Goal: Task Accomplishment & Management: Use online tool/utility

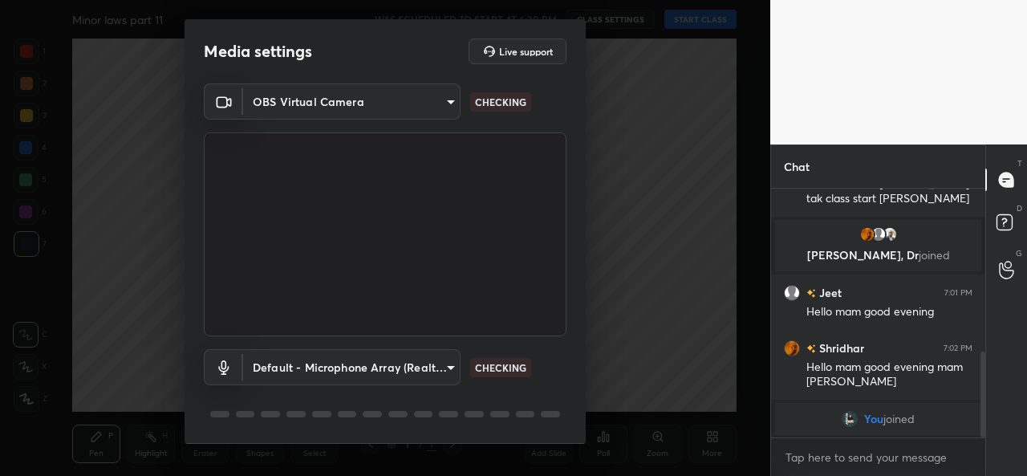
scroll to position [50, 0]
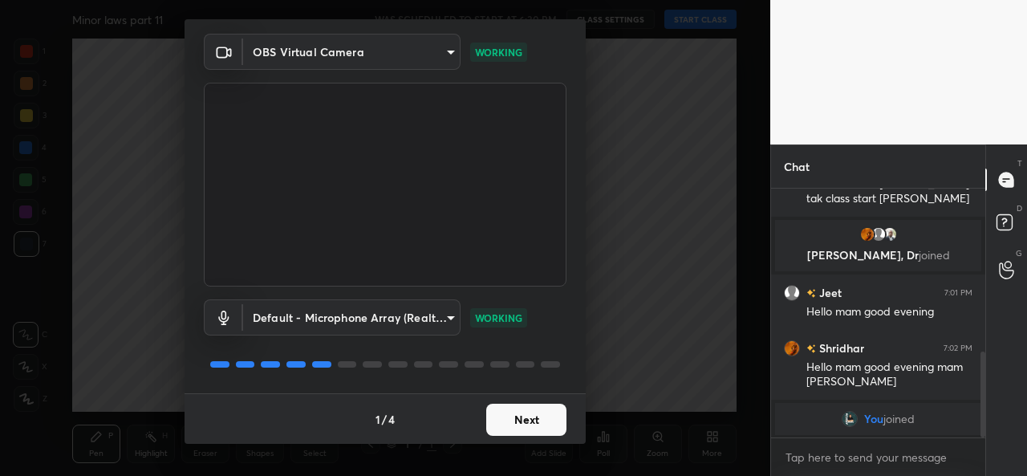
click at [525, 416] on button "Next" at bounding box center [526, 419] width 80 height 32
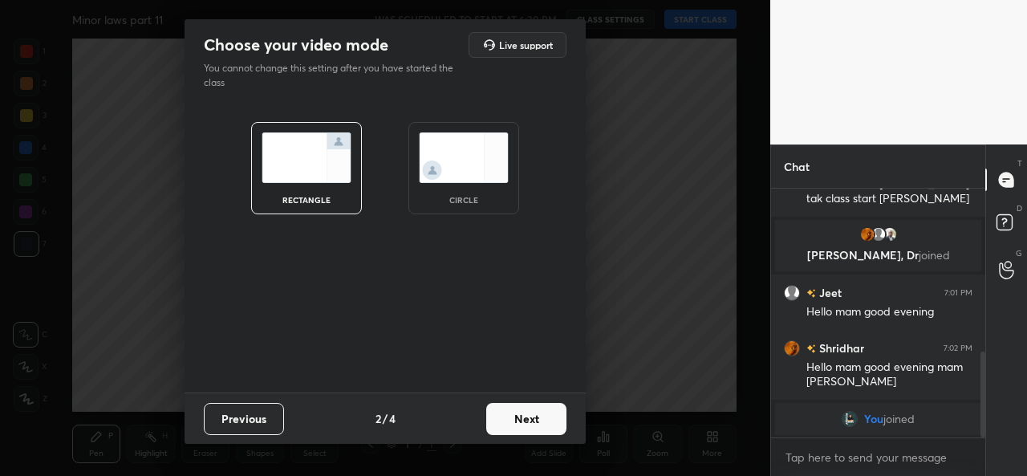
click at [464, 176] on img at bounding box center [464, 157] width 90 height 51
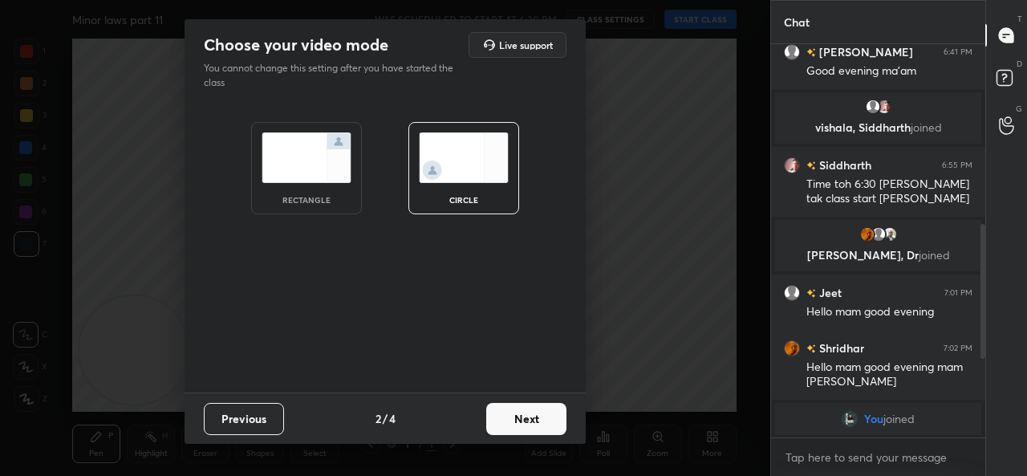
scroll to position [330, 0]
click at [530, 408] on button "Next" at bounding box center [526, 419] width 80 height 32
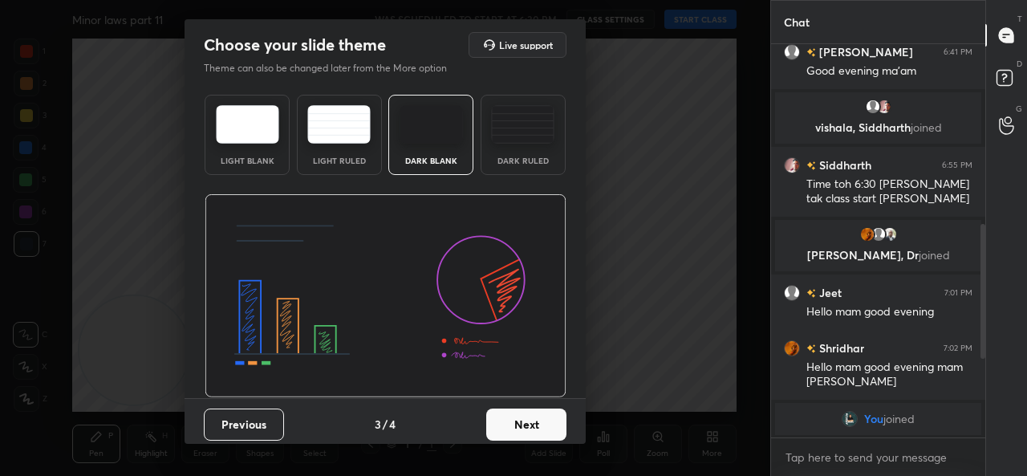
click at [533, 413] on button "Next" at bounding box center [526, 424] width 80 height 32
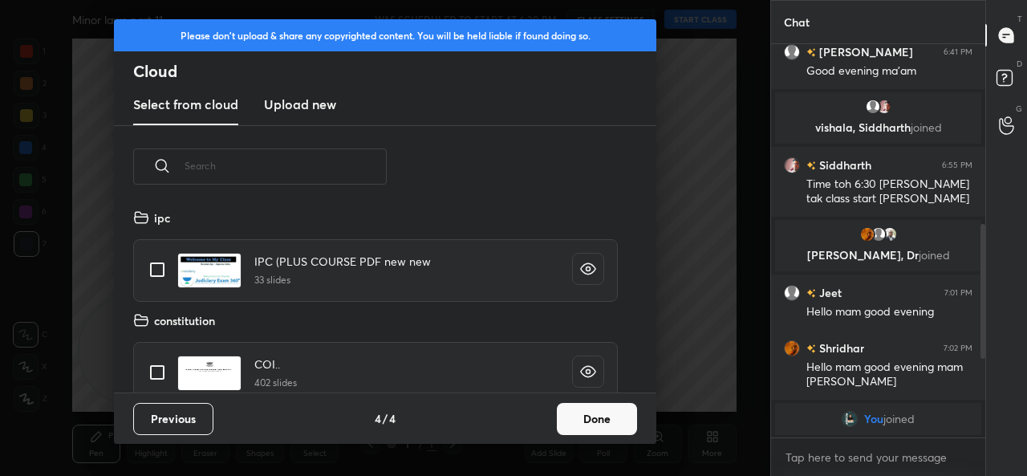
scroll to position [184, 515]
click at [594, 414] on button "Done" at bounding box center [597, 419] width 80 height 32
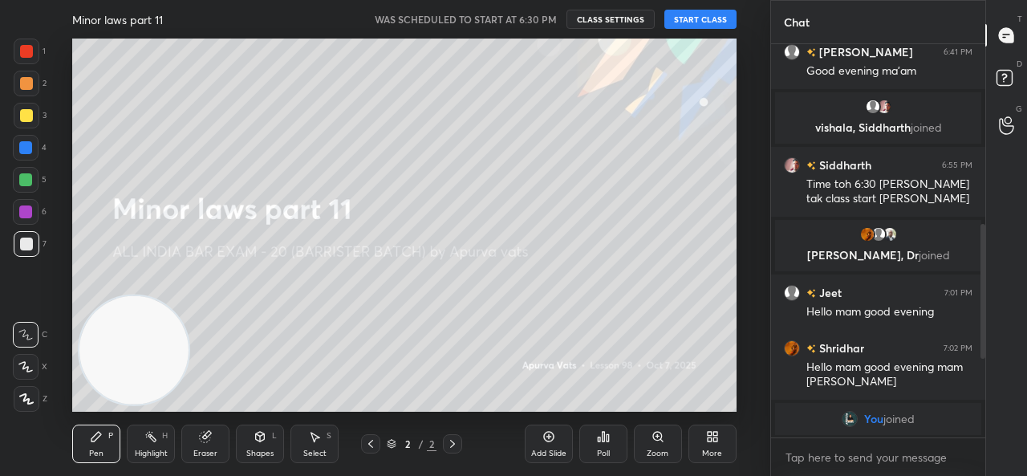
click at [713, 15] on button "START CLASS" at bounding box center [700, 19] width 72 height 19
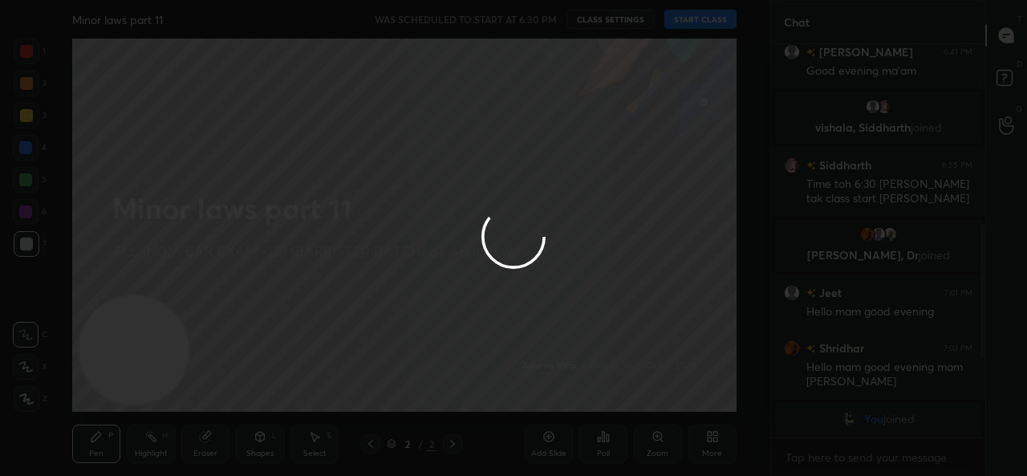
type textarea "x"
click at [551, 26] on div at bounding box center [513, 238] width 1027 height 476
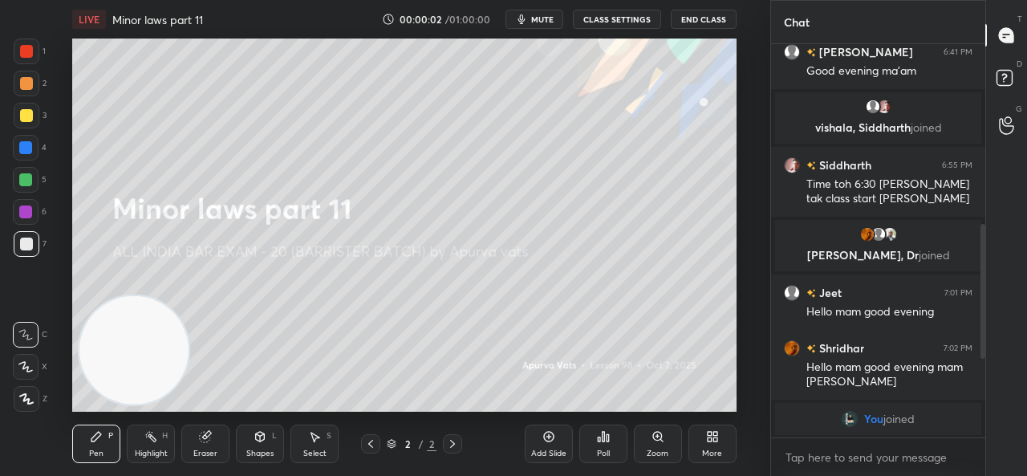
click at [551, 26] on button "mute" at bounding box center [534, 19] width 58 height 19
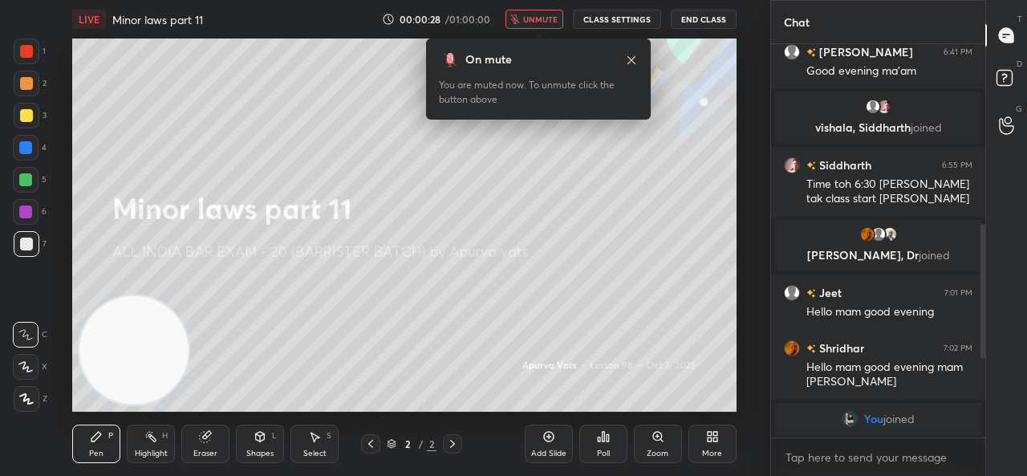
click at [712, 439] on icon at bounding box center [712, 436] width 13 height 13
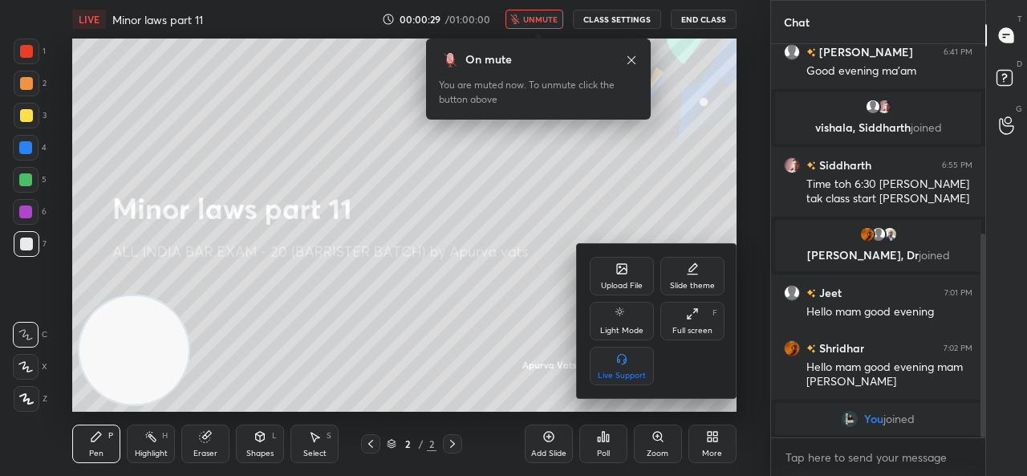
scroll to position [366, 0]
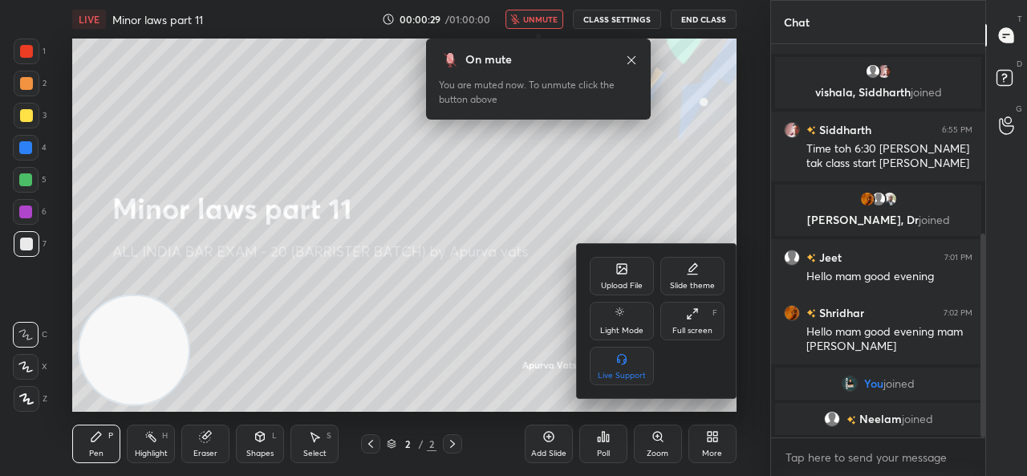
click at [605, 257] on div "Upload File" at bounding box center [622, 276] width 64 height 38
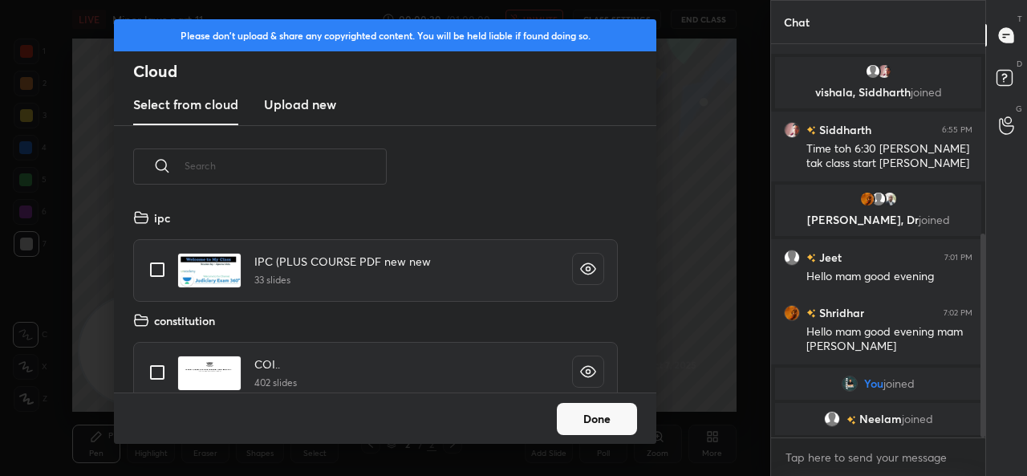
scroll to position [184, 515]
click at [316, 110] on h3 "Upload new" at bounding box center [300, 104] width 72 height 19
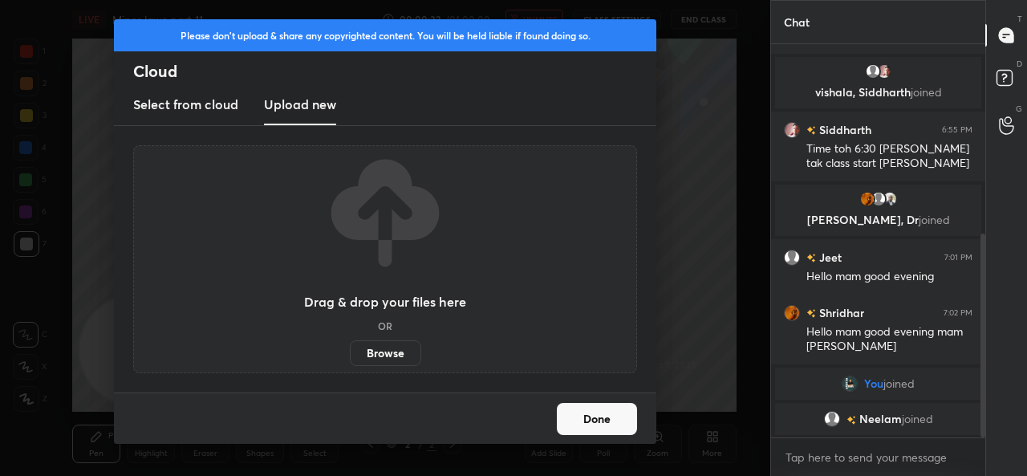
click at [389, 349] on label "Browse" at bounding box center [385, 353] width 71 height 26
click at [350, 349] on input "Browse" at bounding box center [350, 353] width 0 height 26
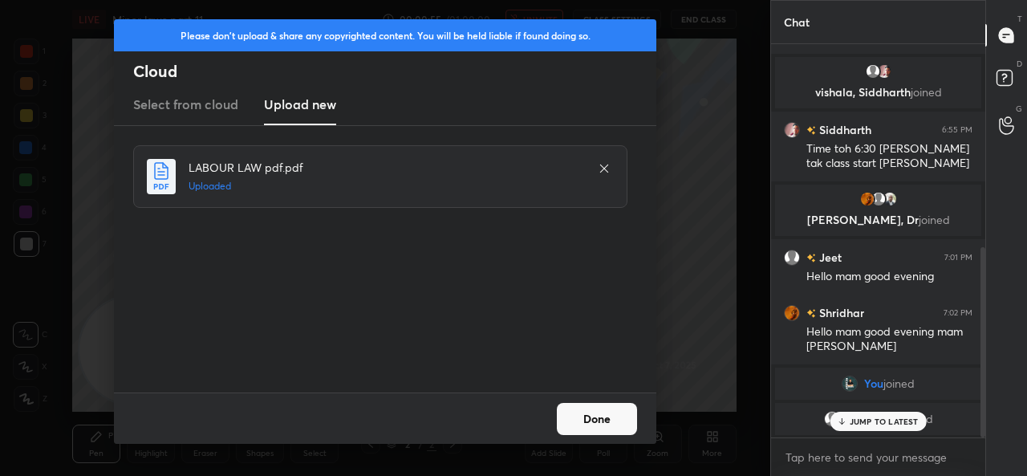
scroll to position [420, 0]
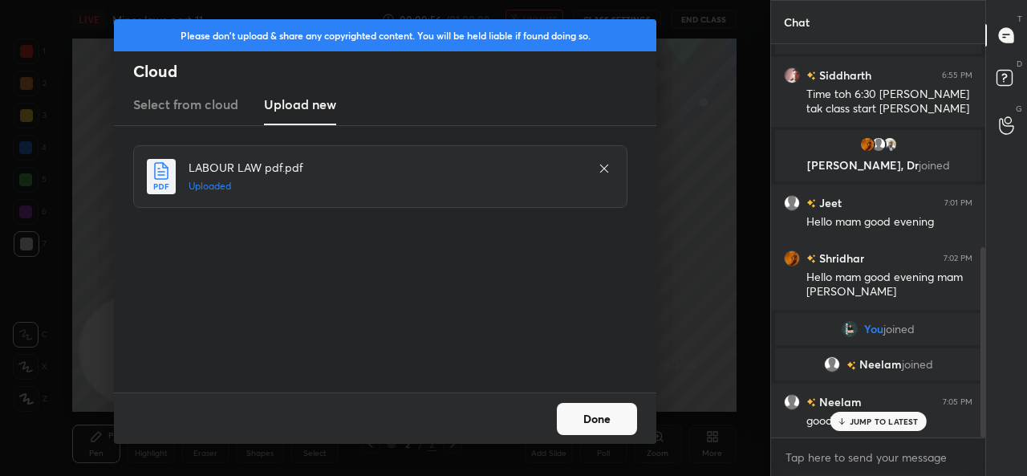
click at [602, 428] on button "Done" at bounding box center [597, 419] width 80 height 32
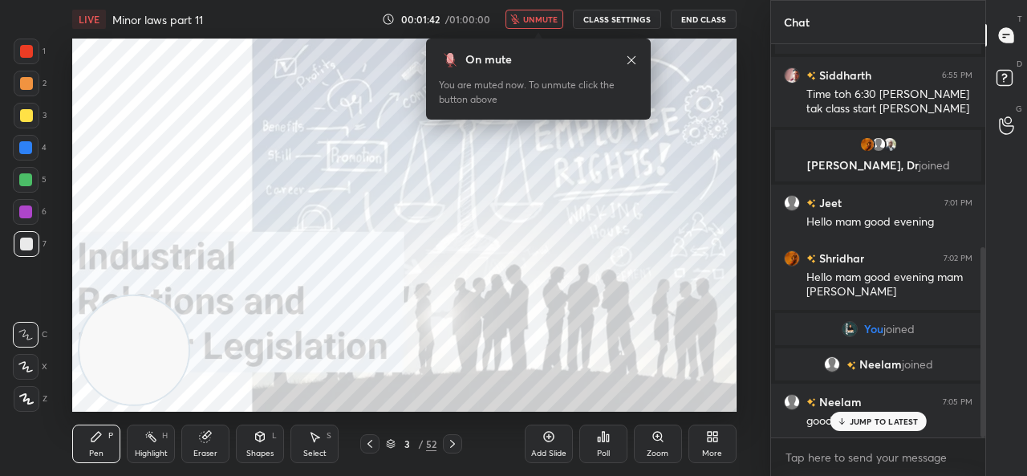
click at [590, 23] on button "CLASS SETTINGS" at bounding box center [617, 19] width 88 height 19
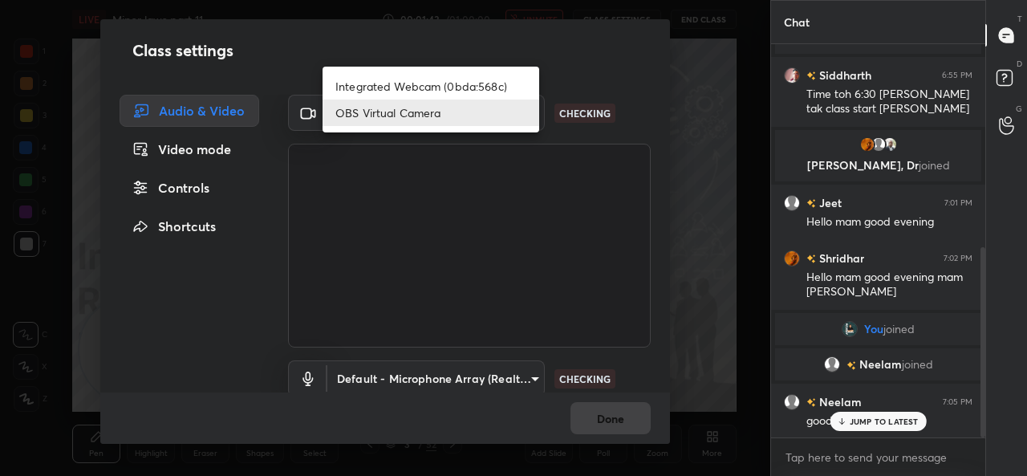
click at [448, 130] on body "1 2 3 4 5 6 7 C X Z C X Z E E Erase all H H LIVE Minor laws part 11 00:01:43 / …" at bounding box center [513, 238] width 1027 height 476
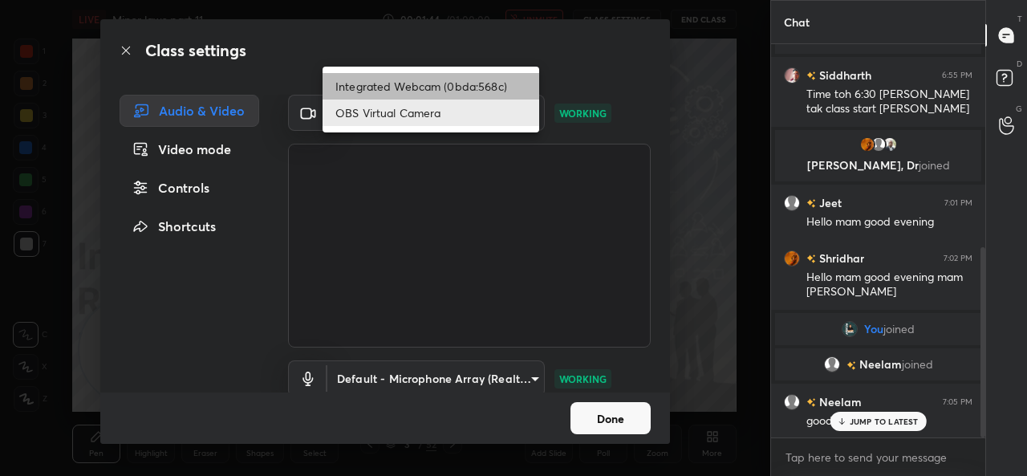
click at [438, 92] on li "Integrated Webcam (0bda:568c)" at bounding box center [430, 86] width 217 height 26
type input "ce22a048ae8dcaf54df04f31aed1349cbc5a055ad47954115d1321eb41836ca0"
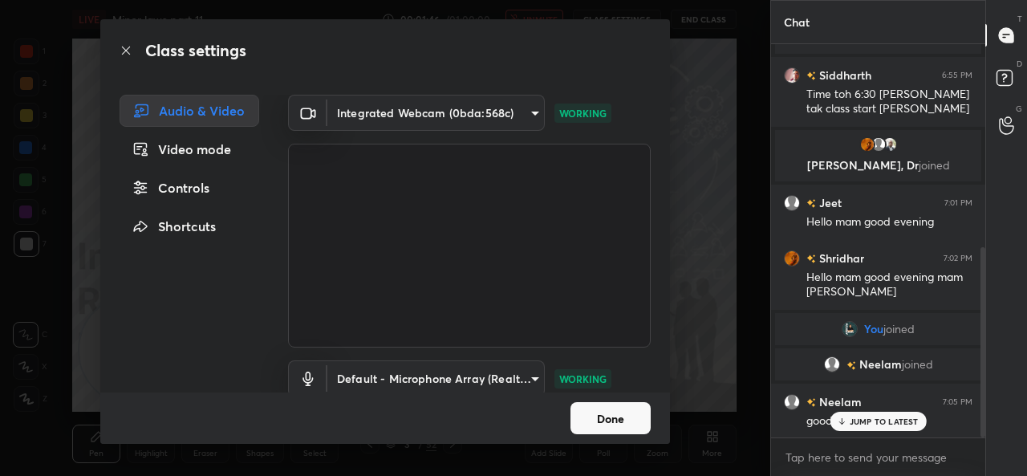
click at [581, 416] on button "Done" at bounding box center [610, 418] width 80 height 32
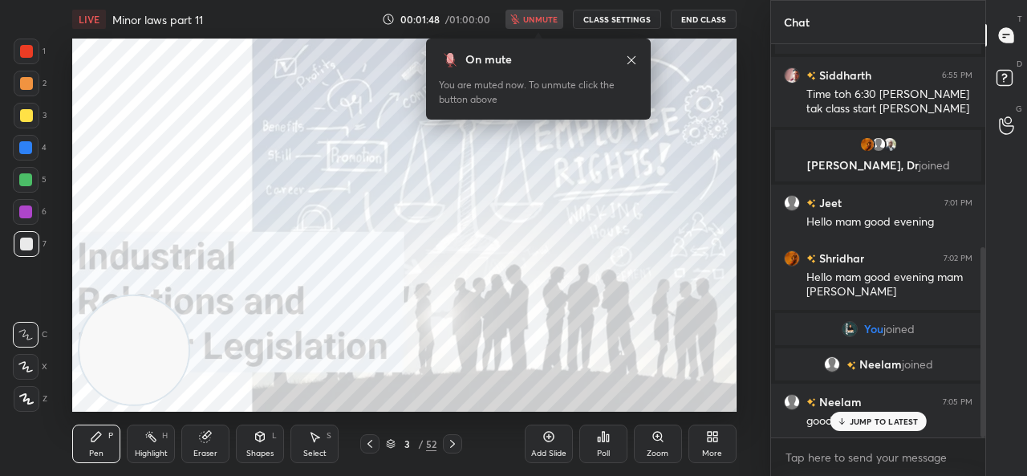
click at [537, 14] on div "00:01:48 / 01:00:00 unmute CLASS SETTINGS End Class" at bounding box center [559, 19] width 355 height 19
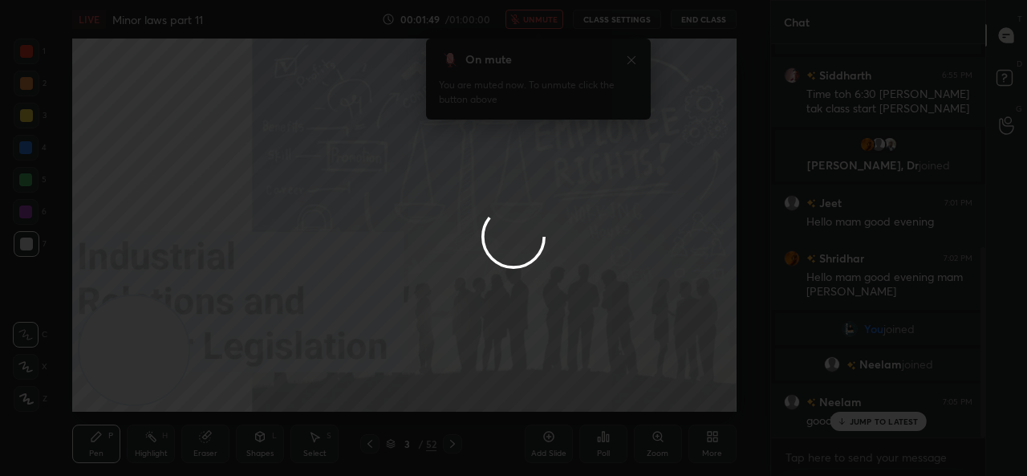
click at [536, 16] on div at bounding box center [513, 238] width 1027 height 476
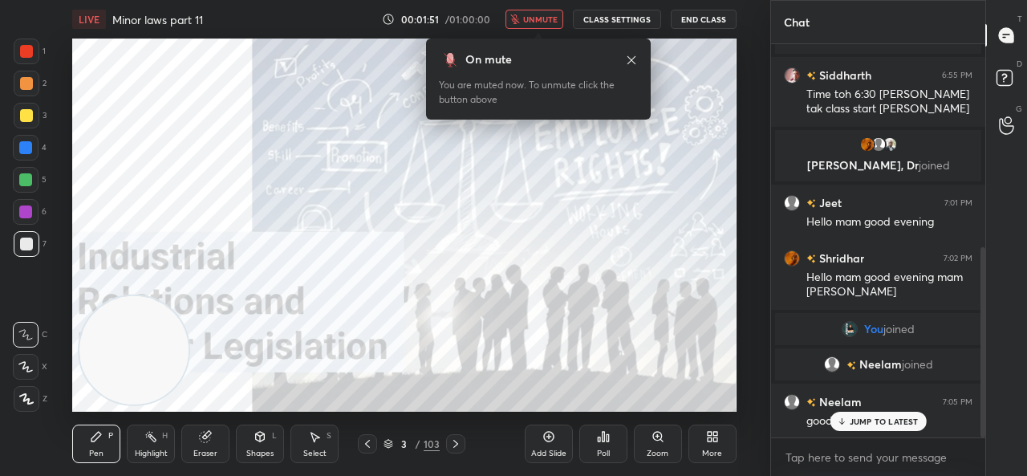
click at [536, 16] on span "unmute" at bounding box center [540, 19] width 34 height 11
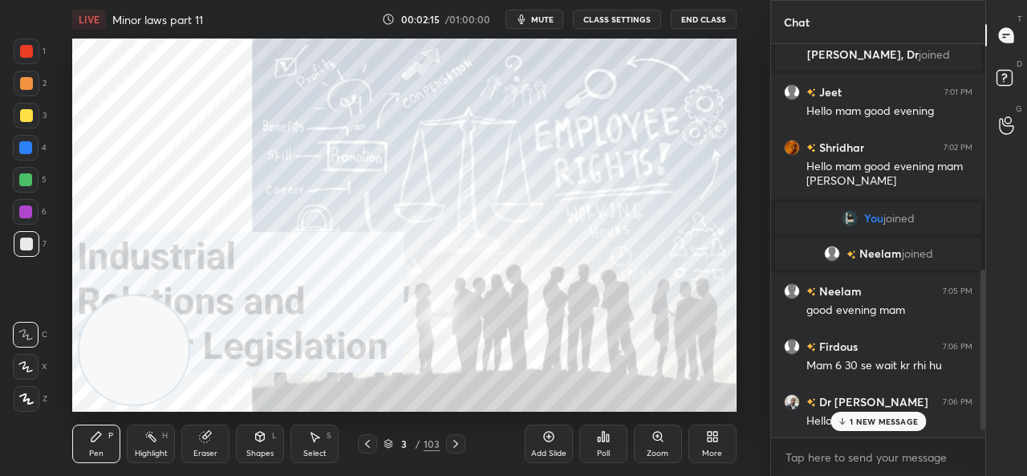
scroll to position [587, 0]
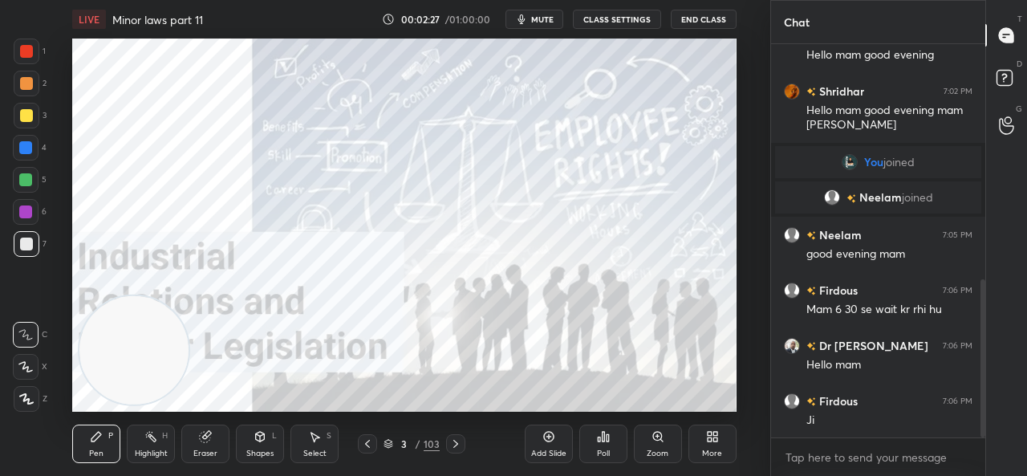
click at [29, 53] on div at bounding box center [26, 51] width 13 height 13
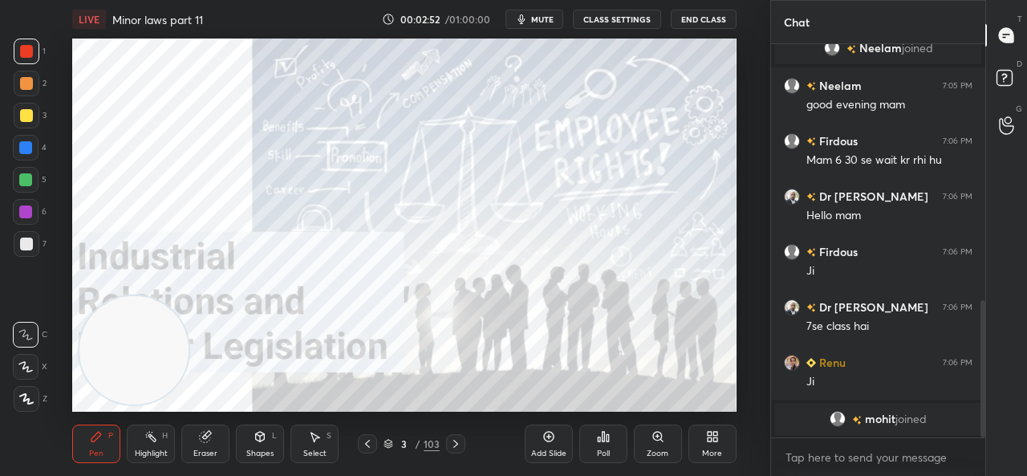
scroll to position [773, 0]
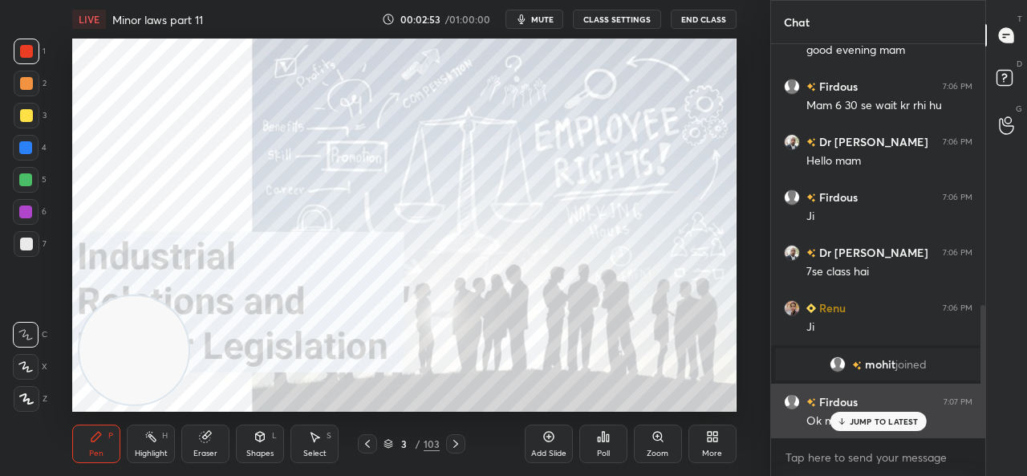
click at [850, 423] on p "JUMP TO LATEST" at bounding box center [883, 421] width 69 height 10
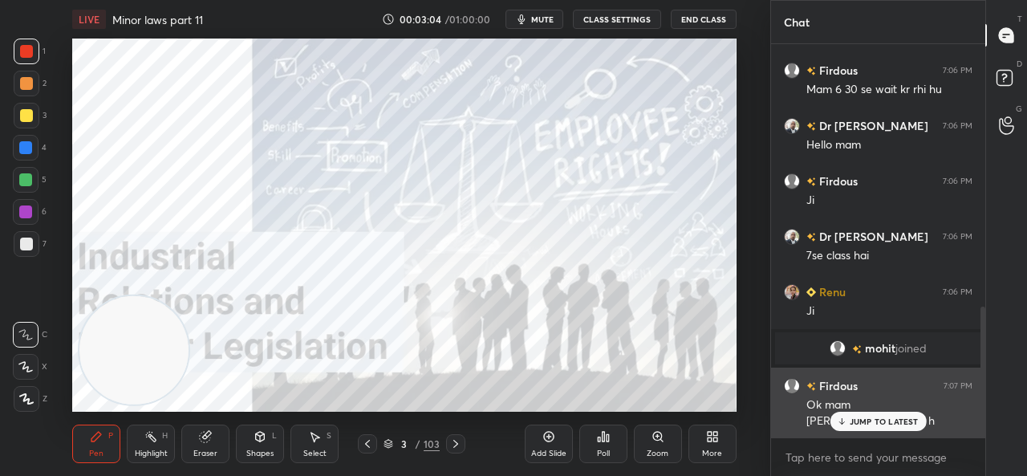
click at [857, 418] on p "JUMP TO LATEST" at bounding box center [883, 421] width 69 height 10
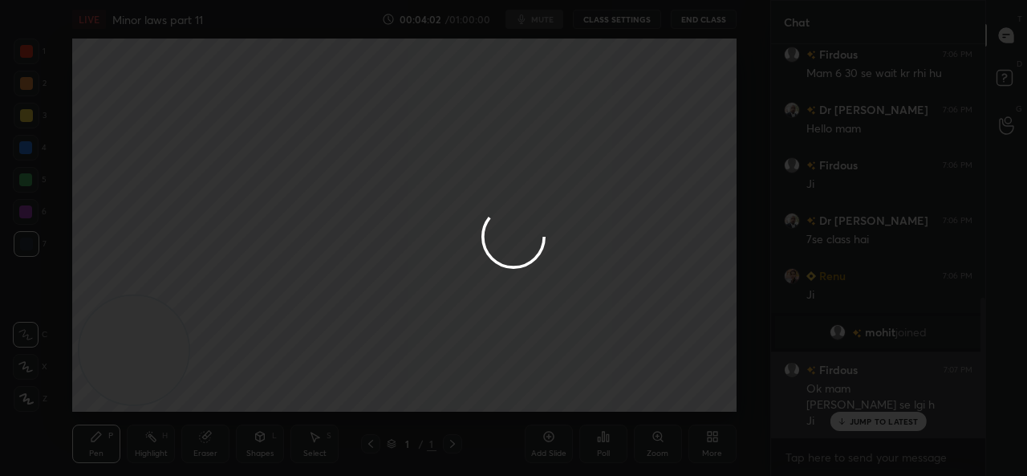
scroll to position [773, 0]
type textarea "x"
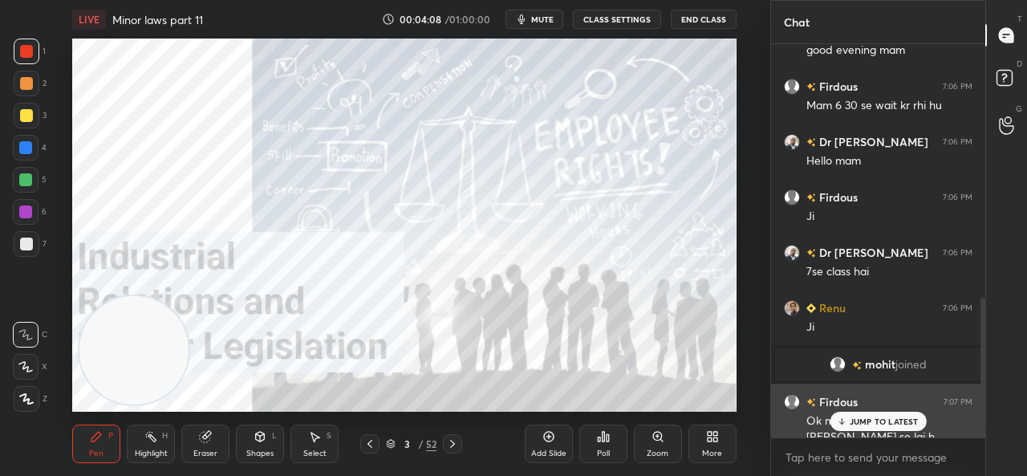
scroll to position [805, 0]
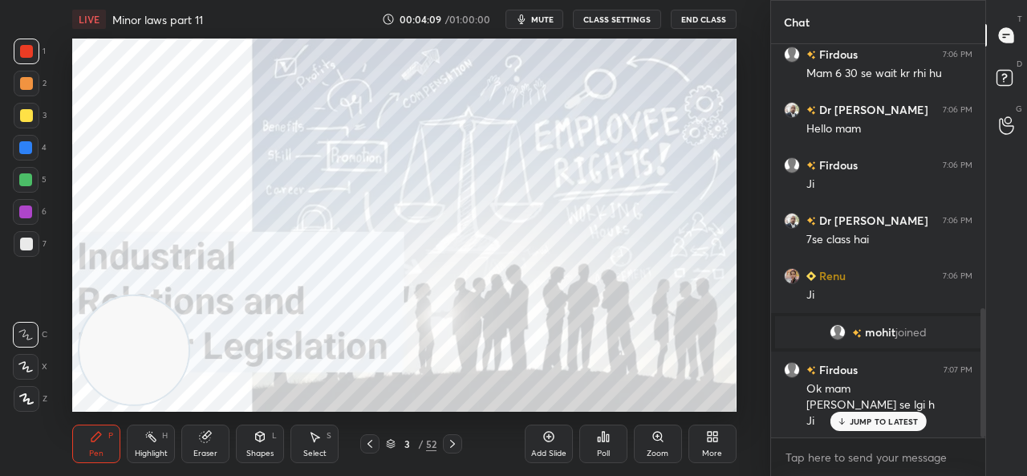
click at [852, 417] on p "JUMP TO LATEST" at bounding box center [883, 421] width 69 height 10
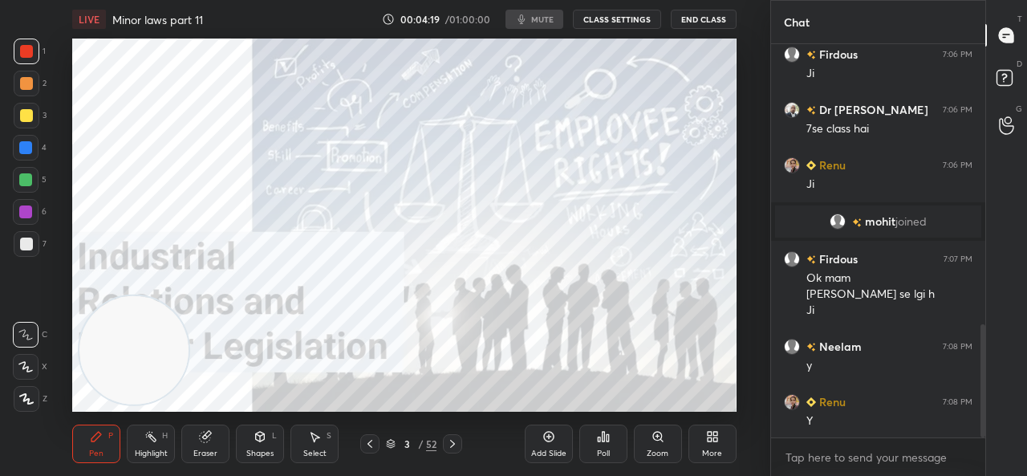
scroll to position [972, 0]
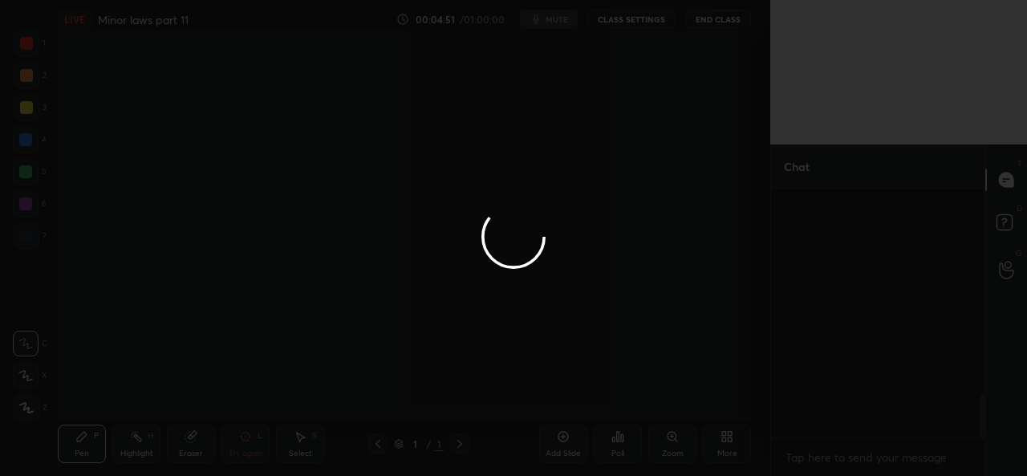
scroll to position [373, 706]
type textarea "x"
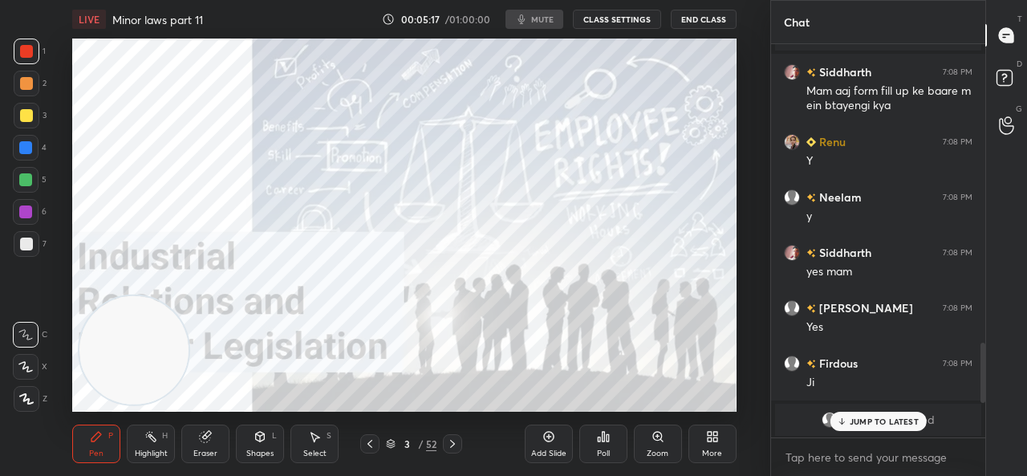
scroll to position [79831, 79498]
click at [858, 423] on p "JUMP TO LATEST" at bounding box center [883, 421] width 69 height 10
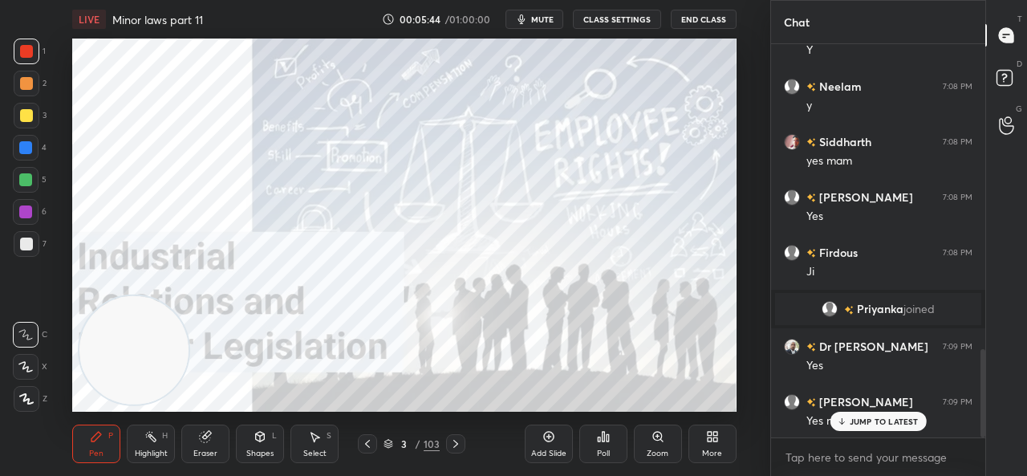
scroll to position [1468, 0]
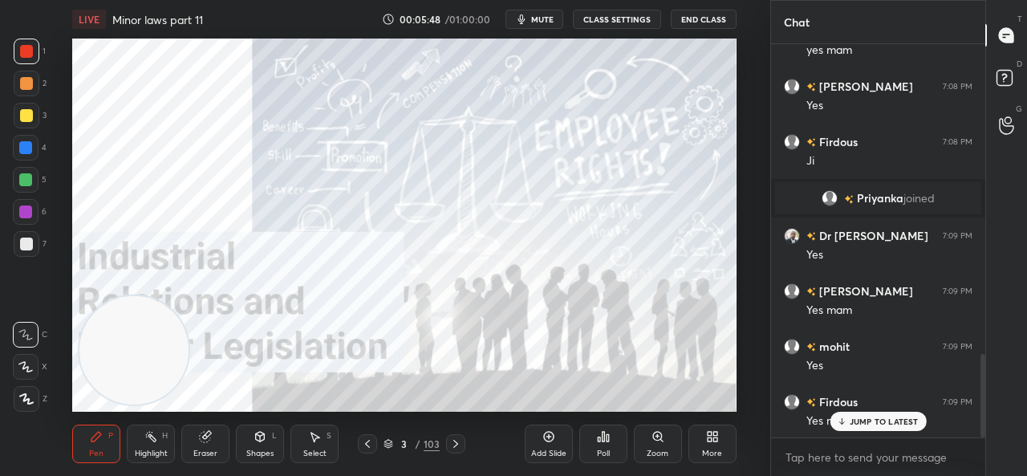
click at [449, 444] on icon at bounding box center [455, 443] width 13 height 13
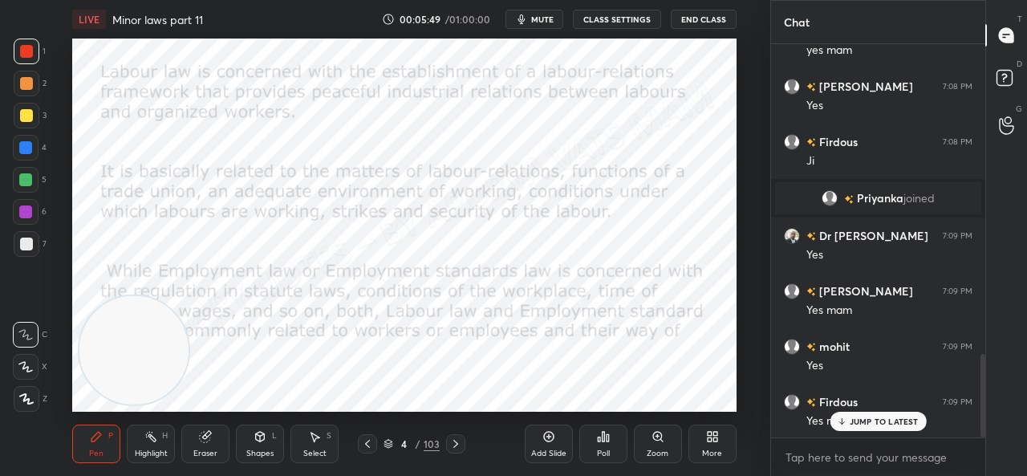
click at [456, 444] on icon at bounding box center [455, 444] width 5 height 8
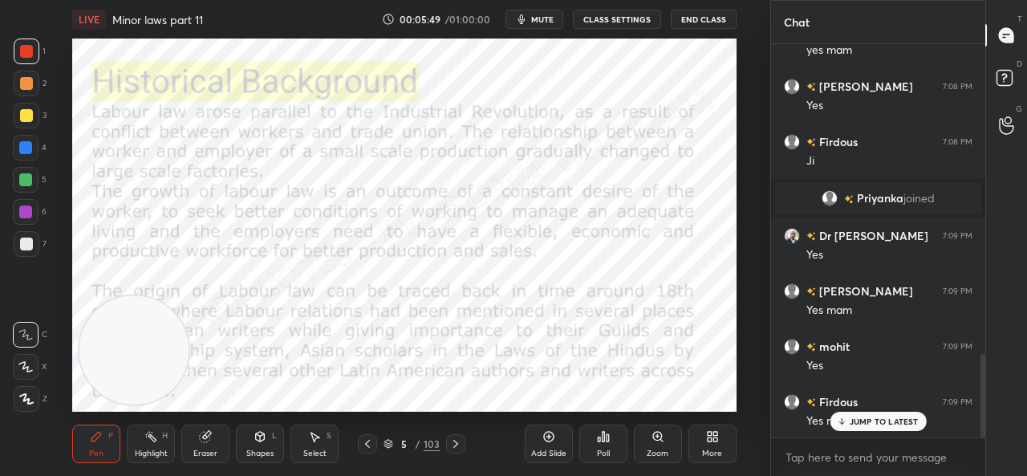
click at [456, 445] on icon at bounding box center [455, 443] width 13 height 13
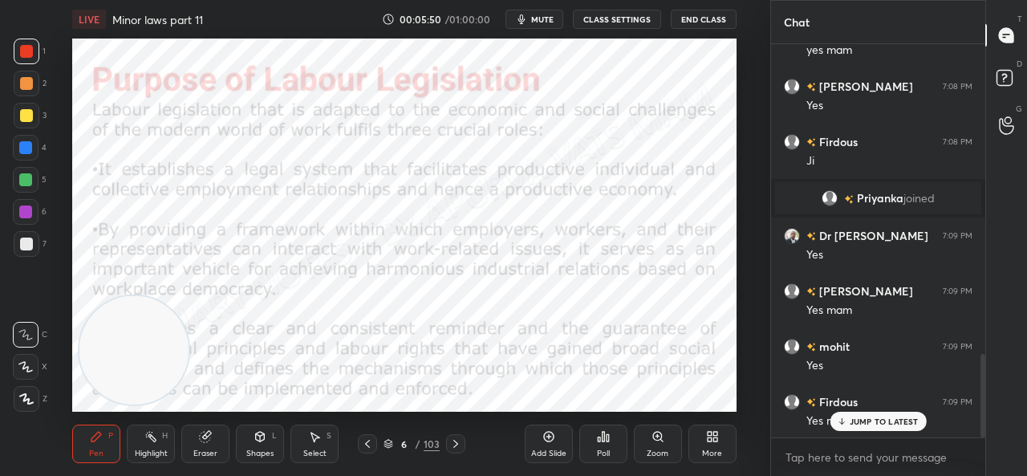
click at [455, 447] on icon at bounding box center [455, 443] width 13 height 13
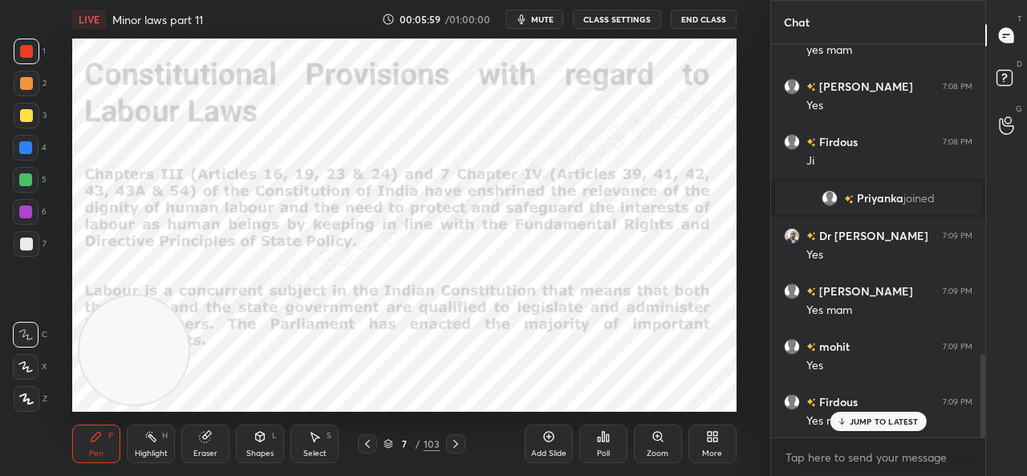
click at [848, 418] on div "JUMP TO LATEST" at bounding box center [877, 420] width 96 height 19
click at [453, 437] on icon at bounding box center [455, 443] width 13 height 13
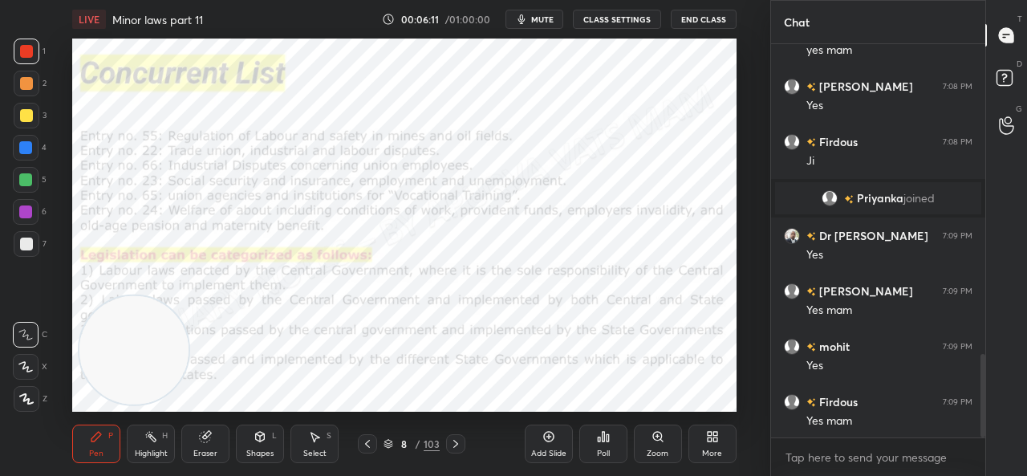
scroll to position [1524, 0]
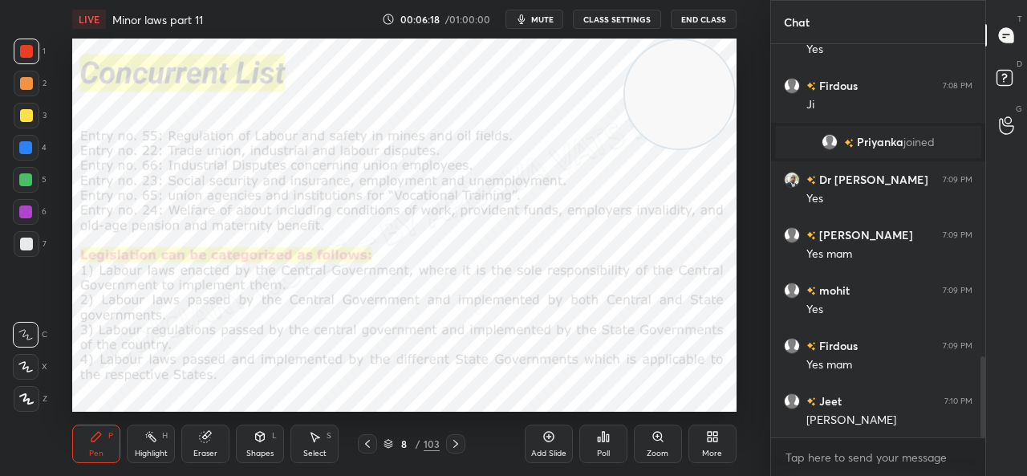
click at [461, 439] on div at bounding box center [455, 443] width 19 height 19
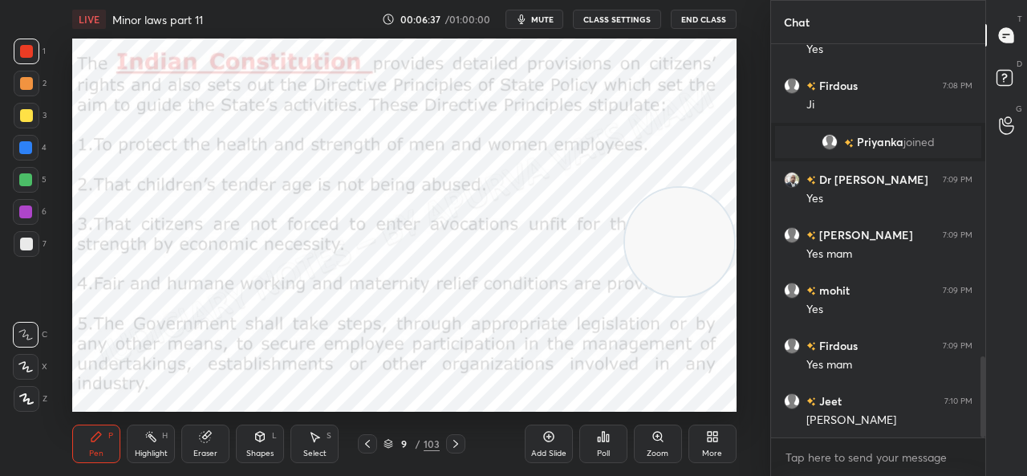
click at [148, 449] on div "Highlight" at bounding box center [151, 453] width 33 height 8
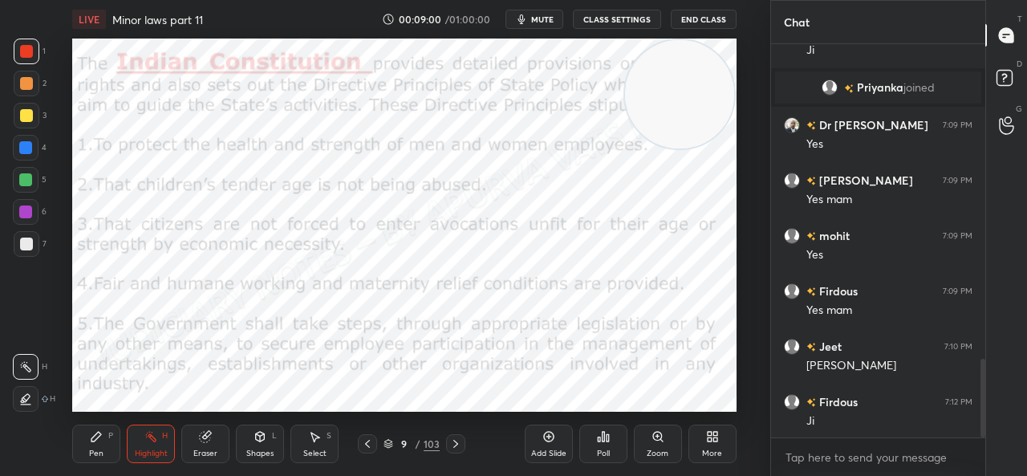
scroll to position [1617, 0]
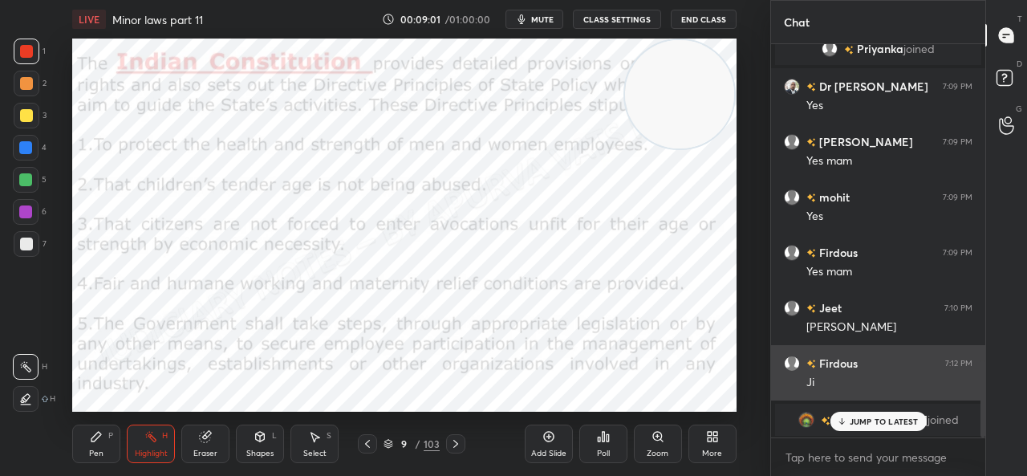
click at [855, 418] on p "JUMP TO LATEST" at bounding box center [883, 421] width 69 height 10
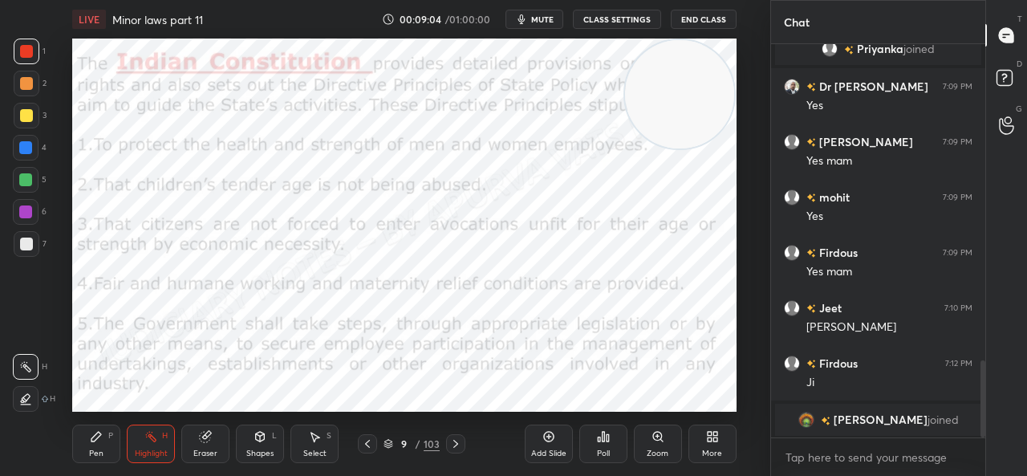
click at [537, 20] on span "mute" at bounding box center [542, 19] width 22 height 11
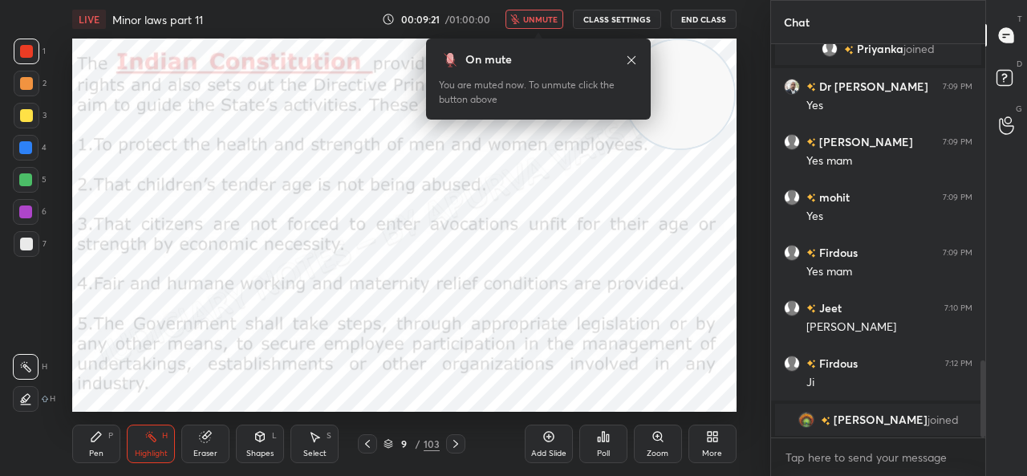
click at [520, 22] on icon "button" at bounding box center [515, 19] width 9 height 10
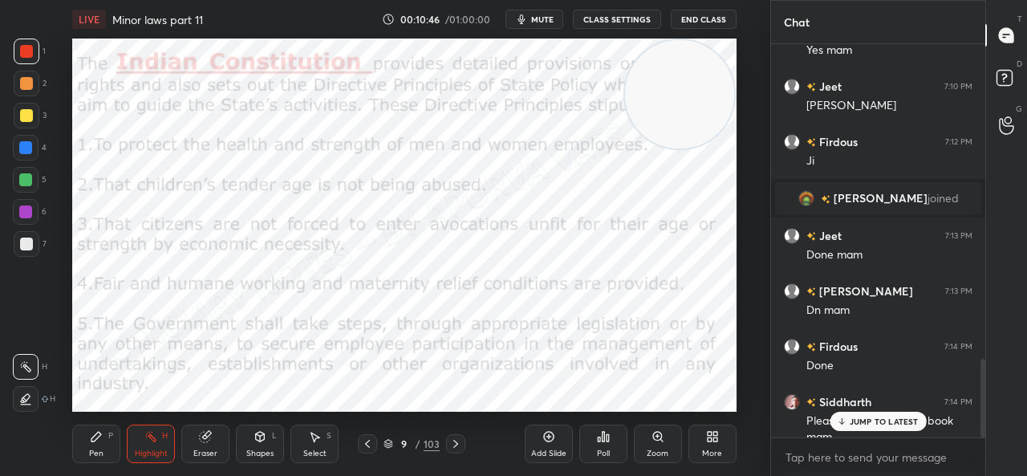
scroll to position [1580, 0]
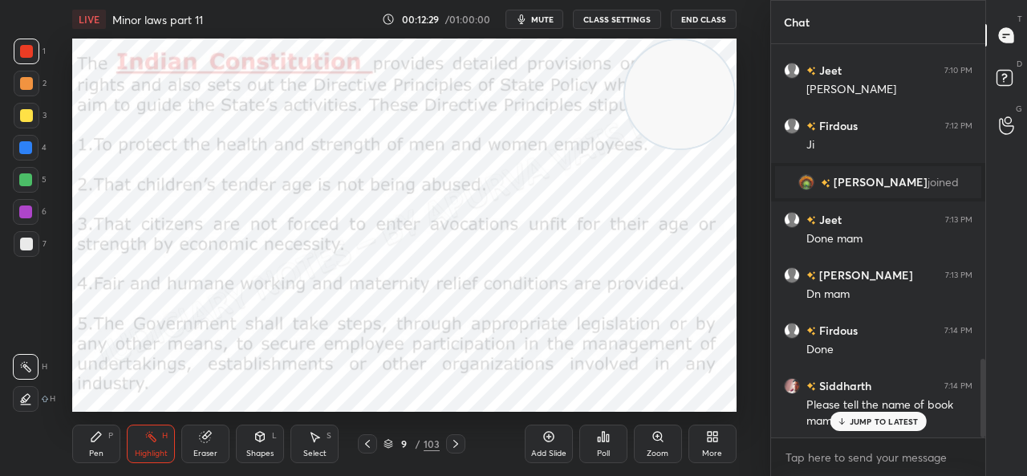
click at [505, 10] on button "mute" at bounding box center [534, 19] width 58 height 19
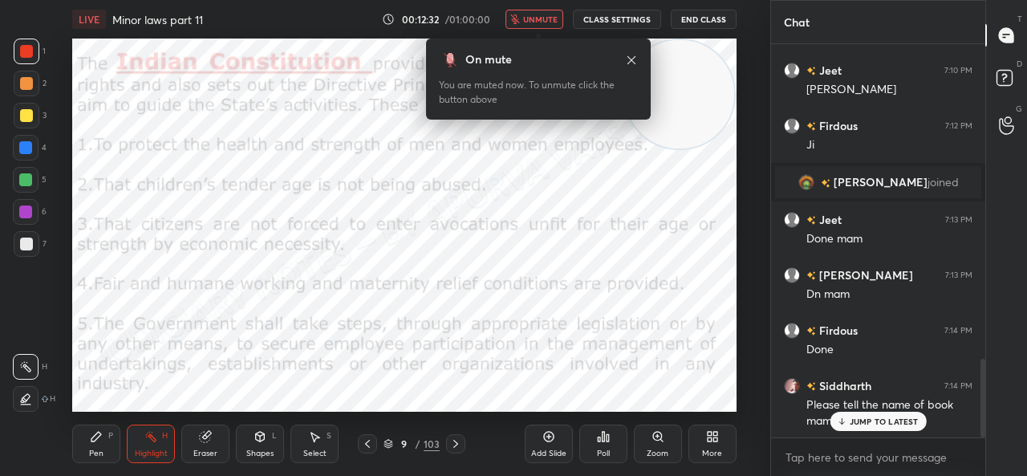
click at [525, 12] on button "unmute" at bounding box center [534, 19] width 58 height 19
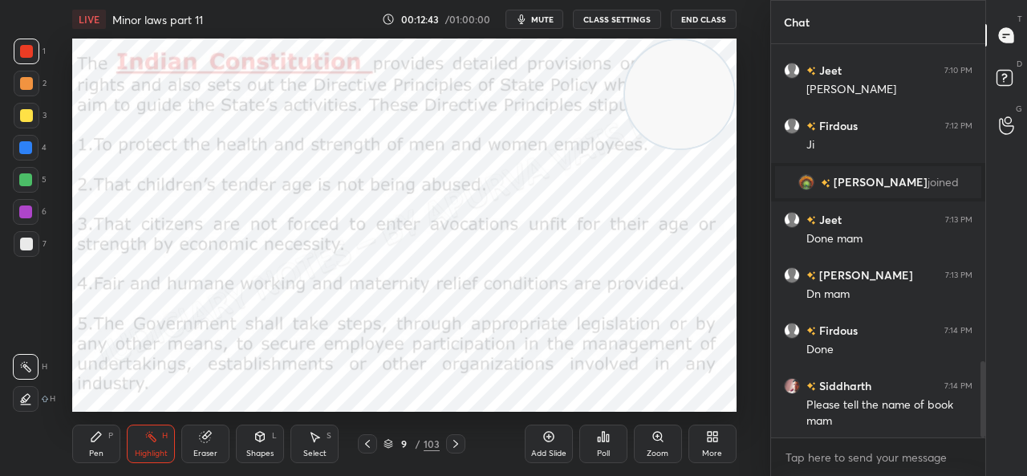
scroll to position [1636, 0]
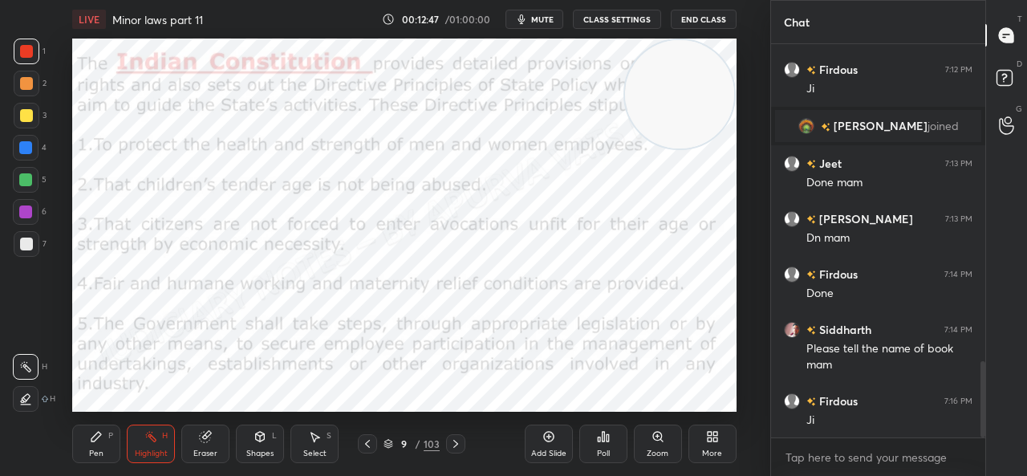
click at [449, 445] on icon at bounding box center [455, 443] width 13 height 13
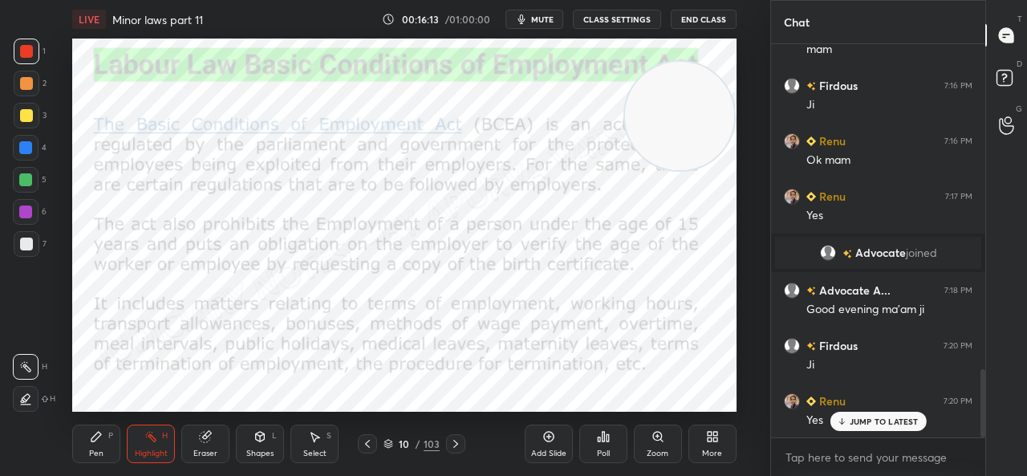
scroll to position [1886, 0]
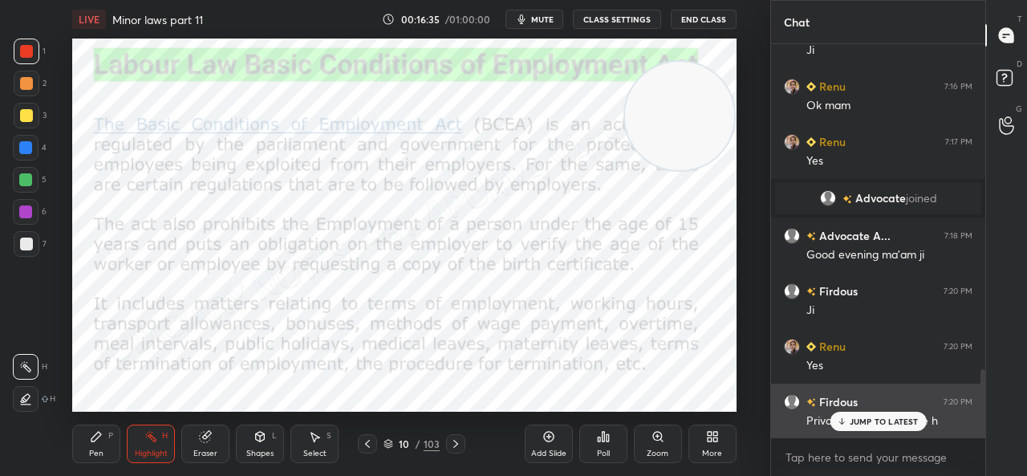
click at [861, 418] on p "JUMP TO LATEST" at bounding box center [883, 421] width 69 height 10
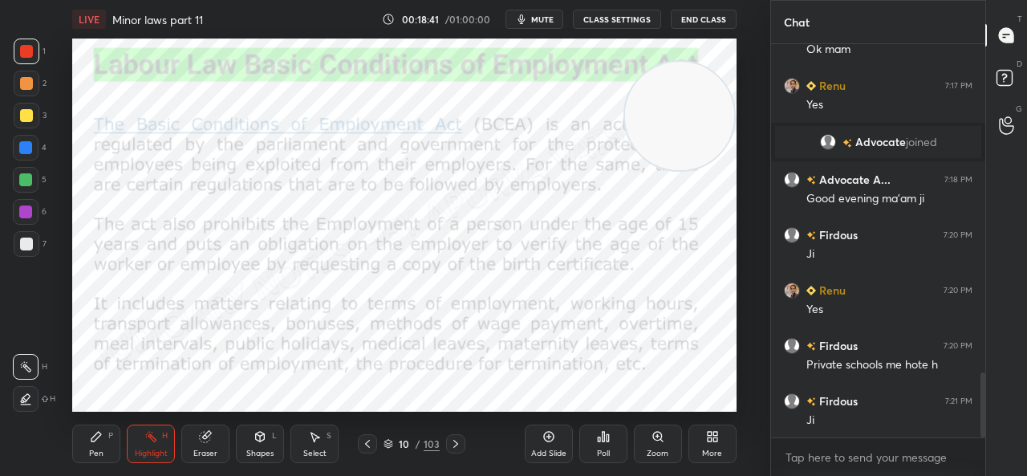
scroll to position [1981, 0]
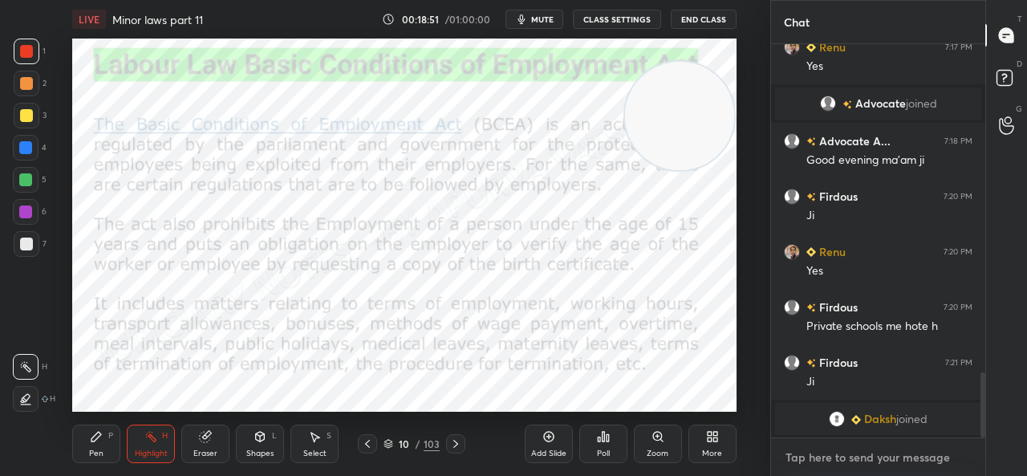
click at [809, 453] on textarea at bounding box center [878, 457] width 188 height 26
type textarea "x"
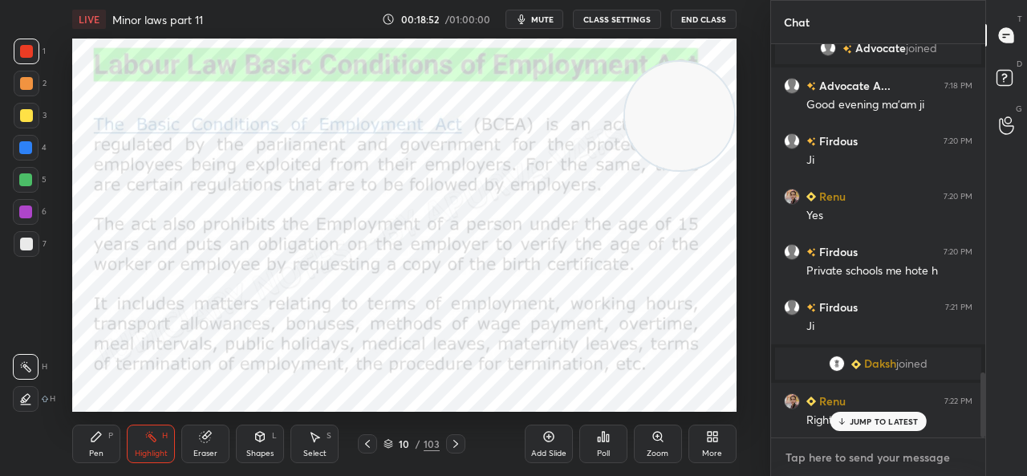
scroll to position [1976, 0]
paste textarea "https://t.me/Apurvavatsmam"
type textarea "https://t.me/Apurvavatsmam"
type textarea "x"
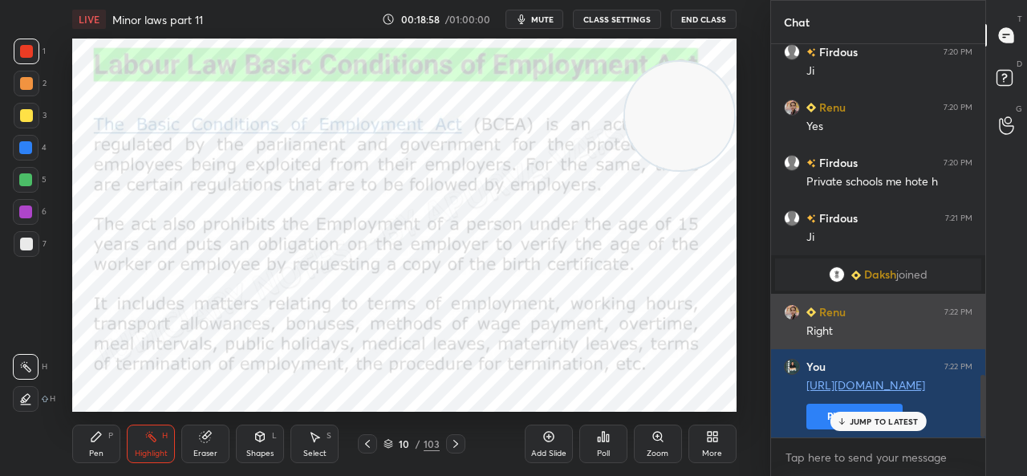
click at [812, 411] on button "Pin message" at bounding box center [854, 416] width 96 height 26
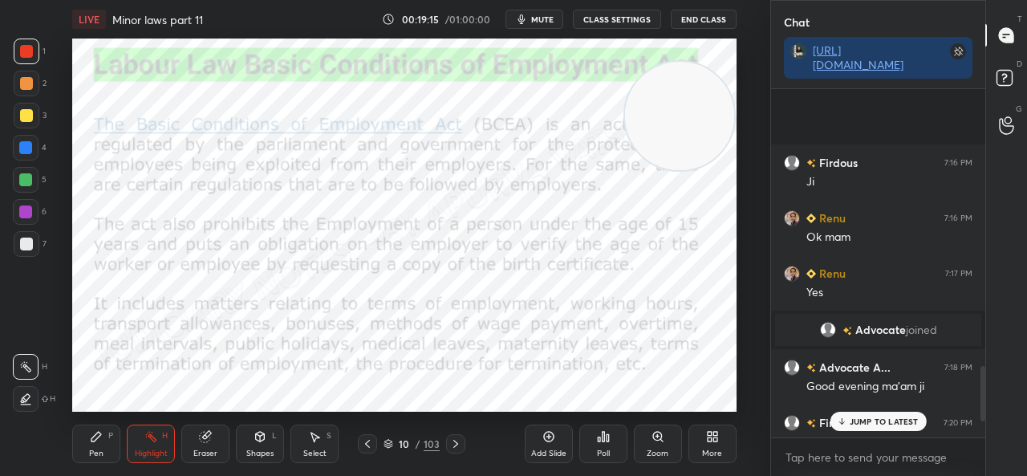
scroll to position [2565, 0]
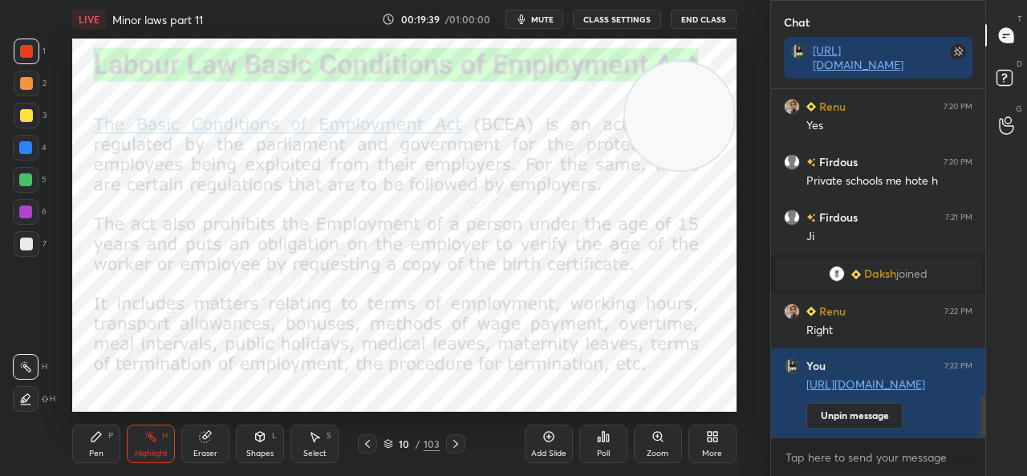
click at [452, 446] on icon at bounding box center [455, 443] width 13 height 13
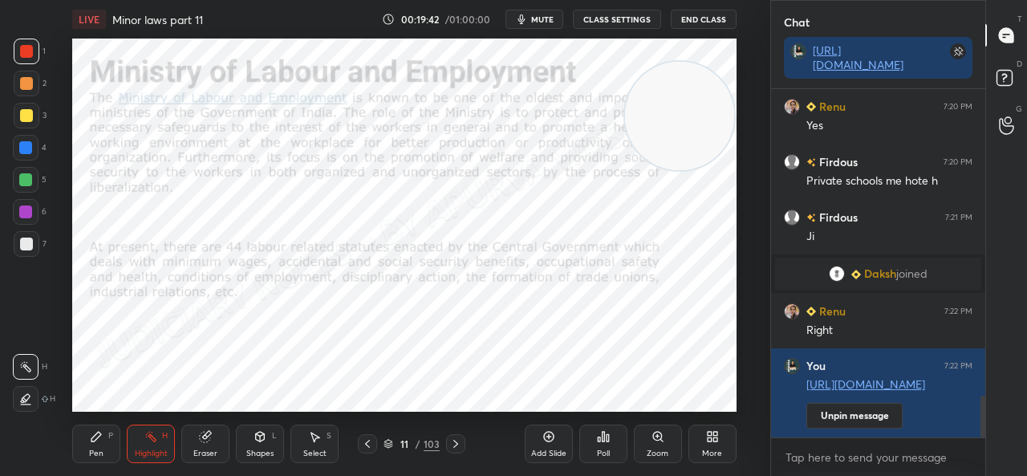
click at [364, 440] on icon at bounding box center [367, 443] width 13 height 13
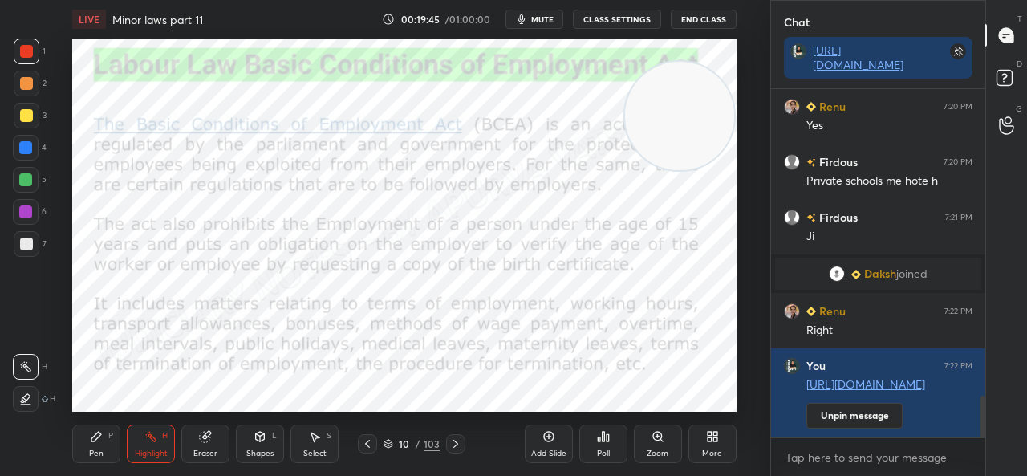
click at [541, 17] on span "mute" at bounding box center [542, 19] width 22 height 11
click at [541, 15] on span "mute" at bounding box center [542, 19] width 22 height 11
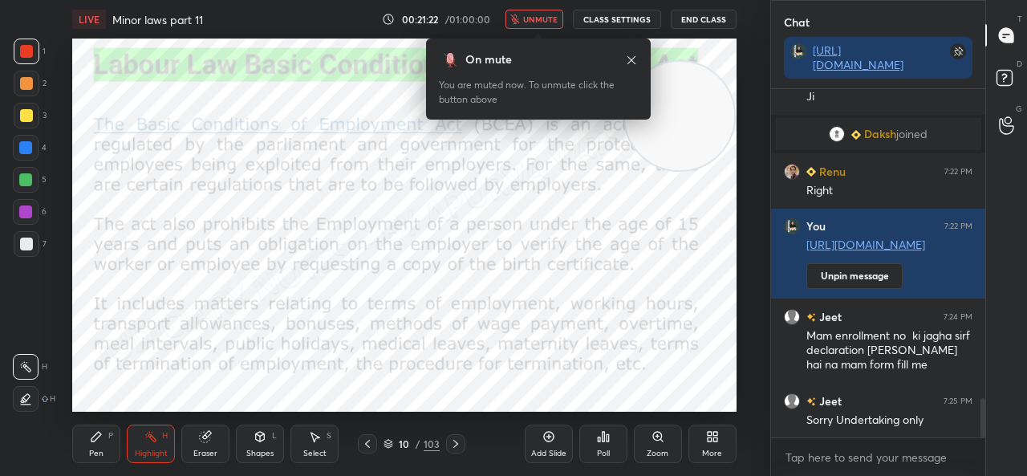
scroll to position [2743, 0]
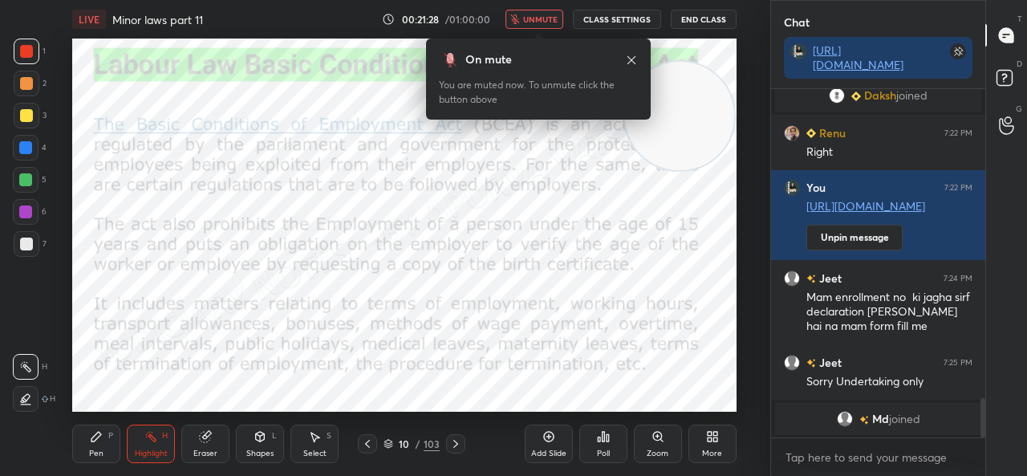
click at [540, 18] on span "unmute" at bounding box center [540, 19] width 34 height 11
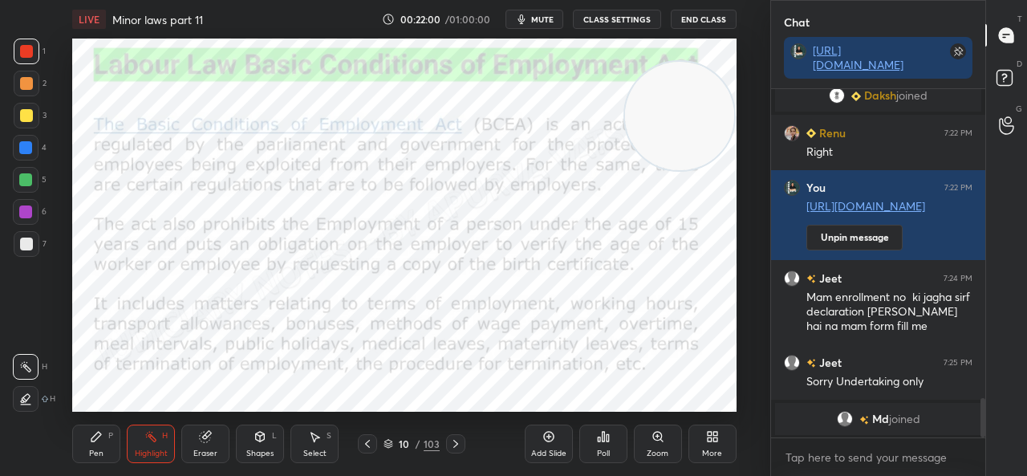
click at [462, 444] on div at bounding box center [455, 443] width 19 height 19
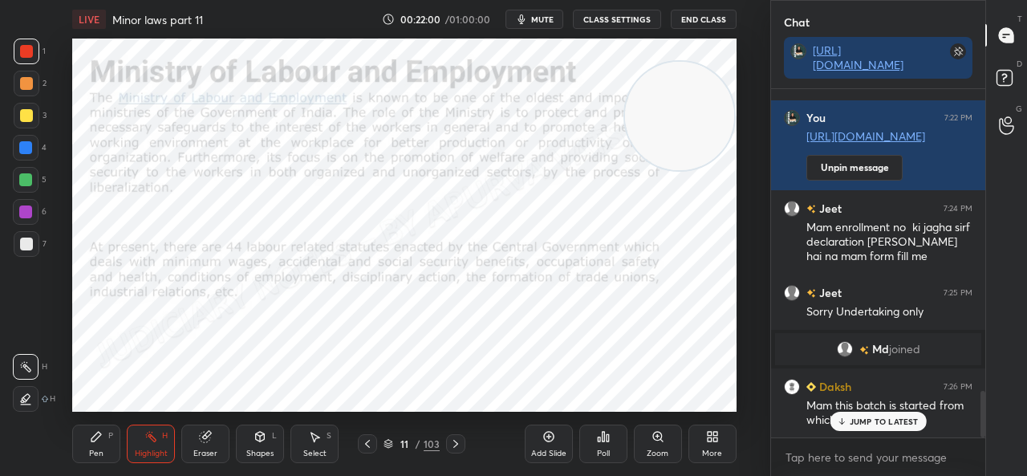
scroll to position [2254, 0]
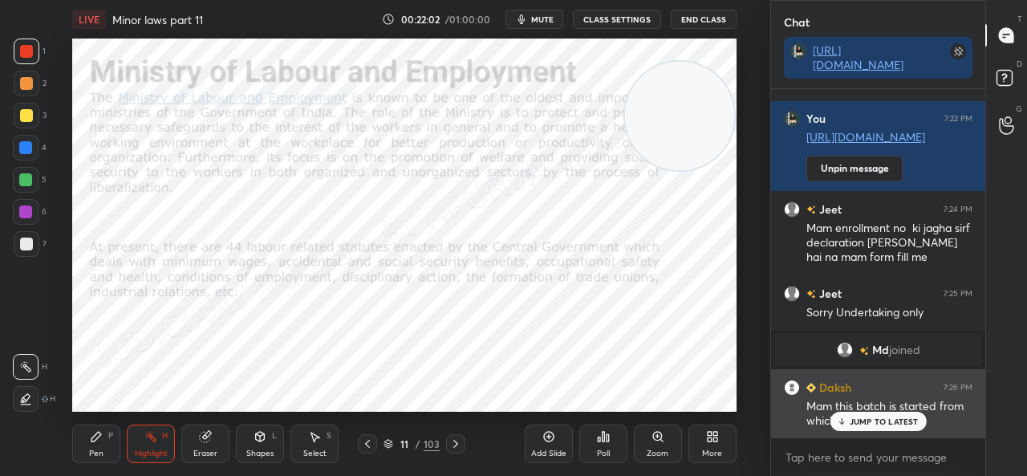
click at [858, 419] on p "JUMP TO LATEST" at bounding box center [883, 421] width 69 height 10
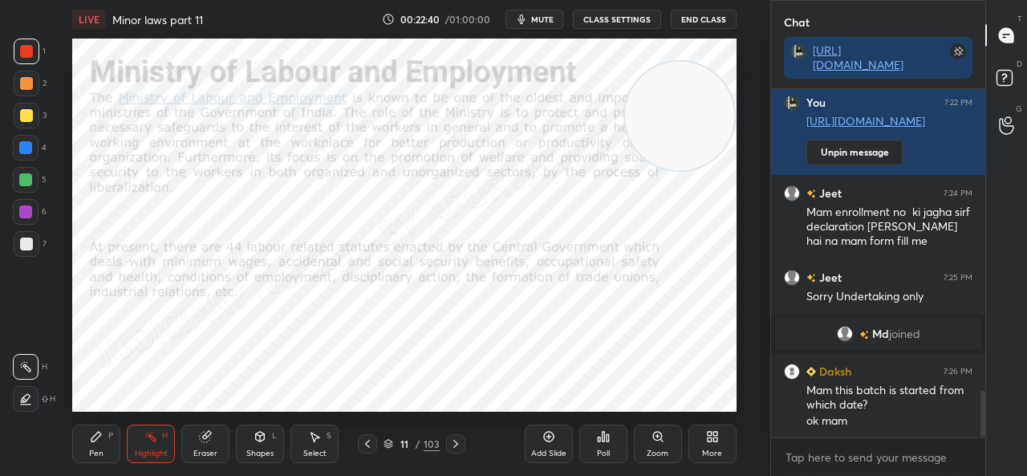
scroll to position [2384, 0]
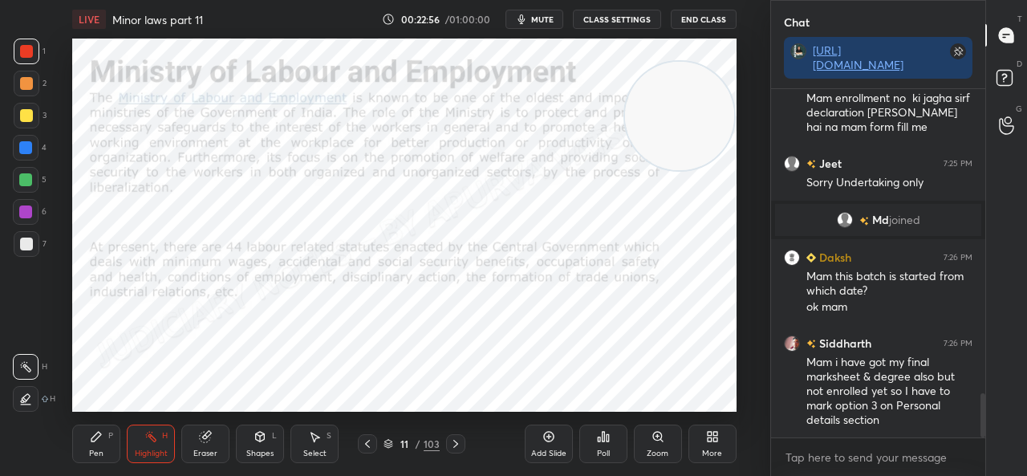
click at [101, 444] on div "Pen P" at bounding box center [96, 443] width 48 height 38
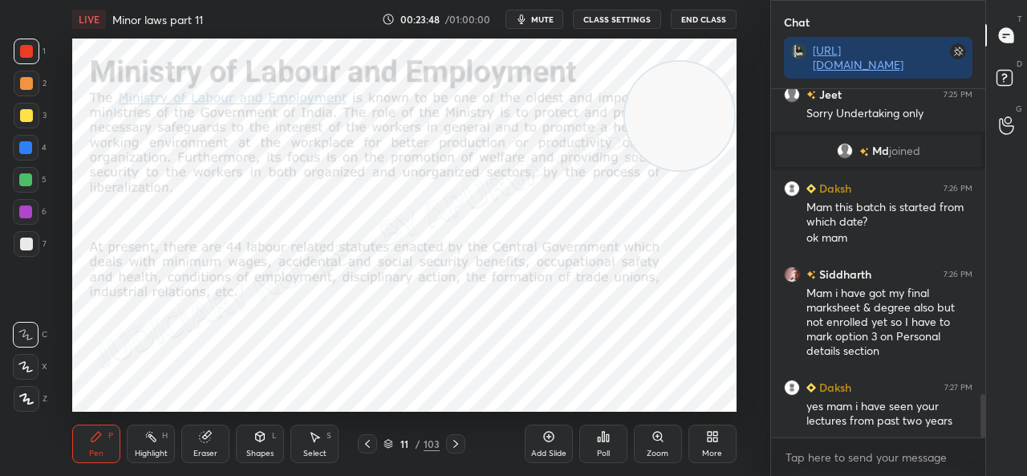
scroll to position [2523, 0]
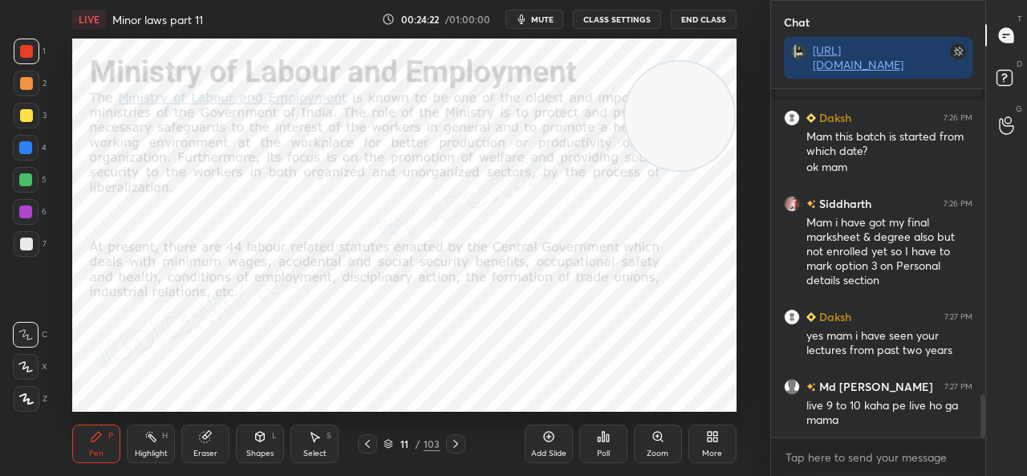
click at [197, 431] on div "Eraser" at bounding box center [205, 443] width 48 height 38
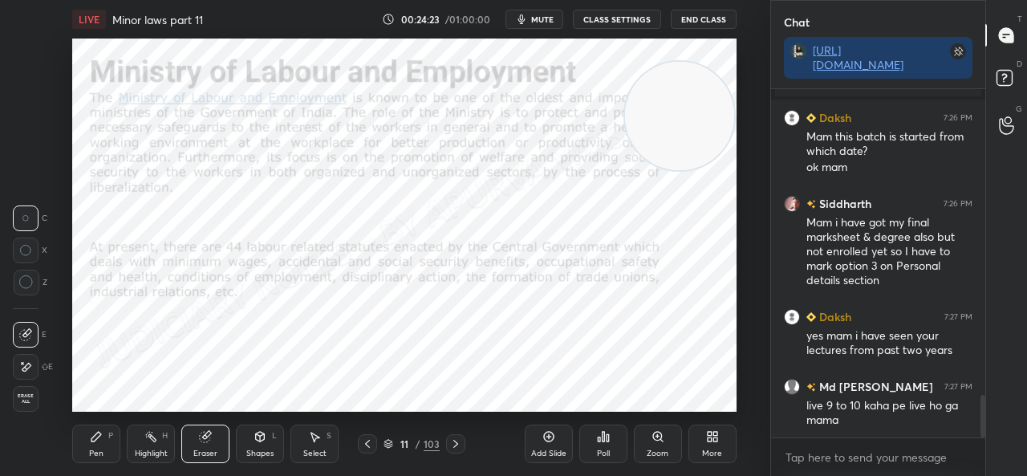
click at [30, 396] on span "Erase all" at bounding box center [26, 398] width 24 height 11
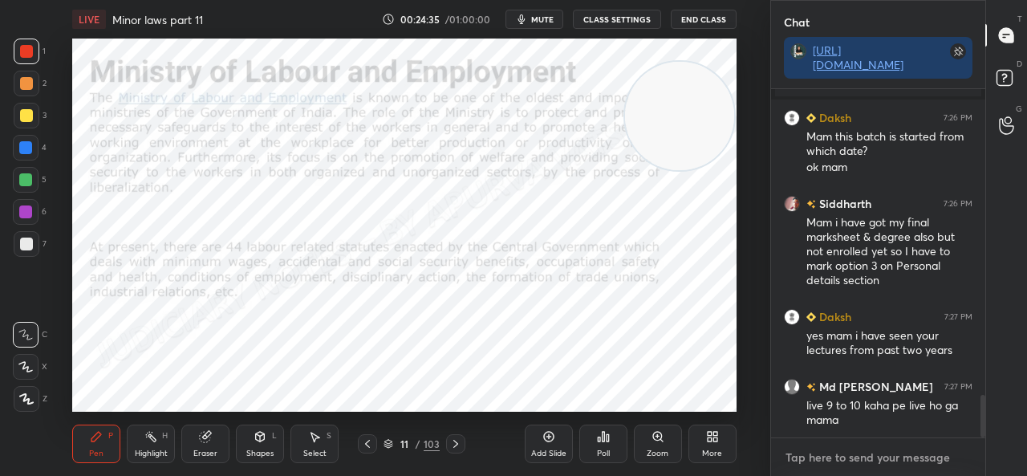
click at [849, 468] on textarea at bounding box center [878, 457] width 188 height 26
type textarea "x"
paste textarea "https://t.me/Apurvavatsmam"
type textarea "https://t.me/Apurvavatsmam"
type textarea "x"
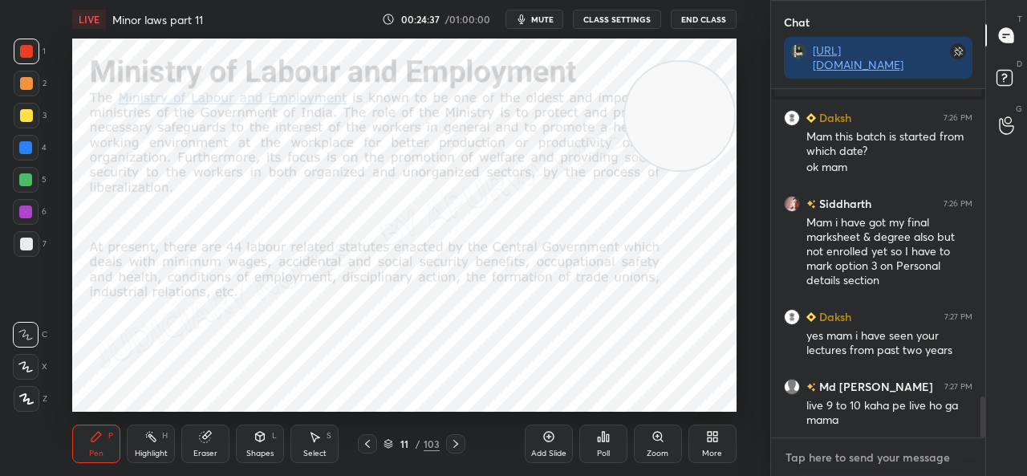
scroll to position [2613, 0]
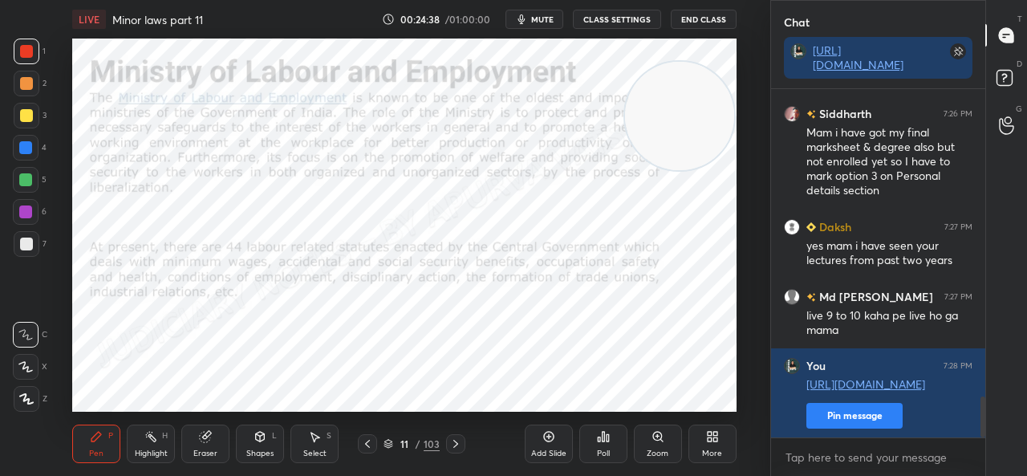
click at [201, 444] on div "Eraser" at bounding box center [205, 443] width 48 height 38
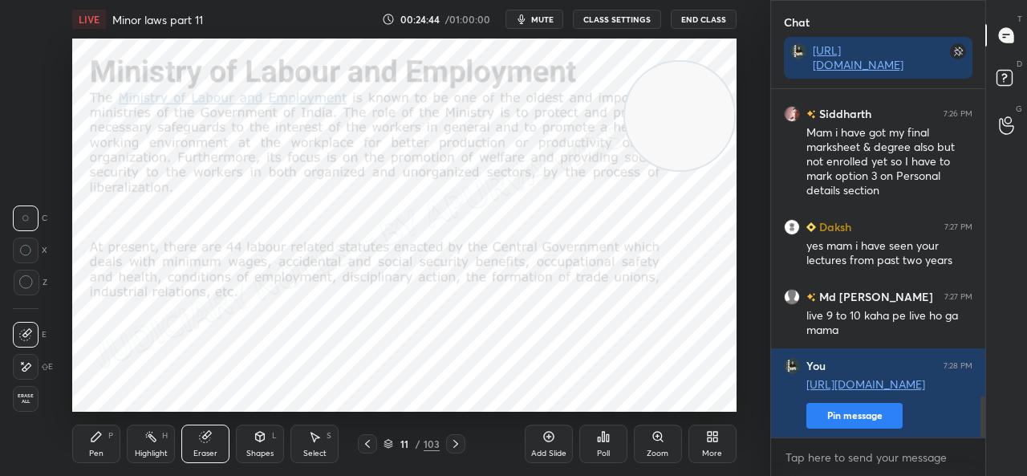
click at [101, 444] on div "Pen P" at bounding box center [96, 443] width 48 height 38
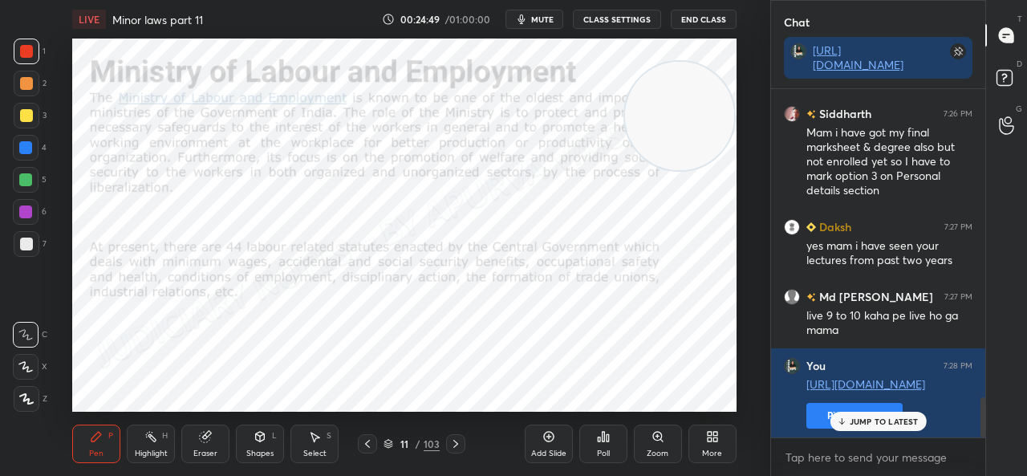
scroll to position [2682, 0]
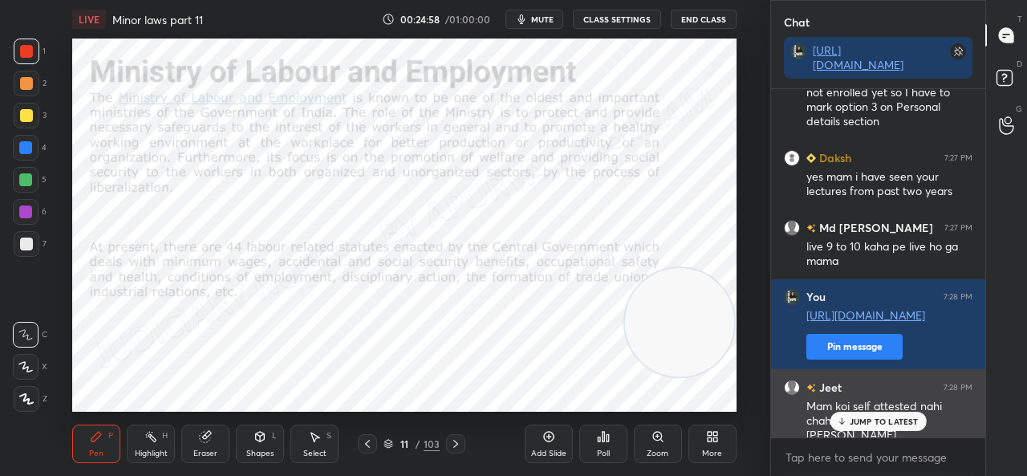
click at [860, 419] on p "JUMP TO LATEST" at bounding box center [883, 421] width 69 height 10
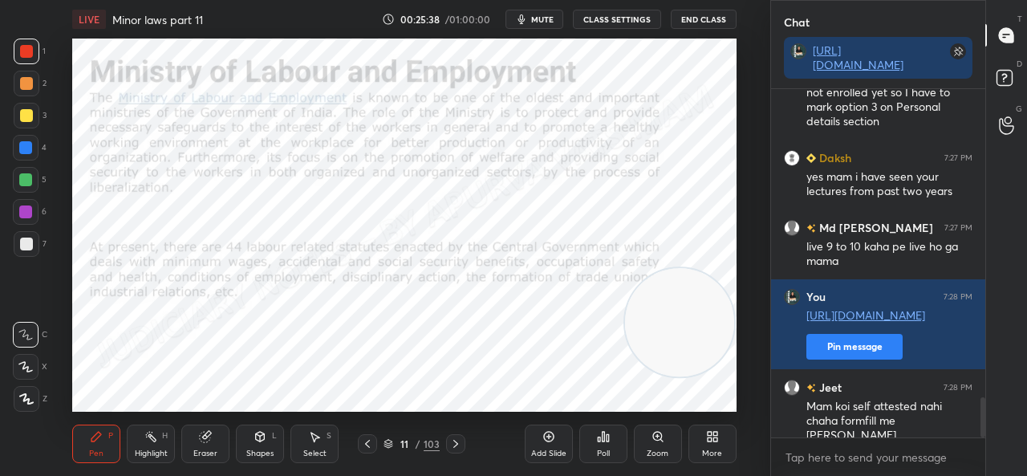
click at [189, 440] on div "Eraser" at bounding box center [205, 443] width 48 height 38
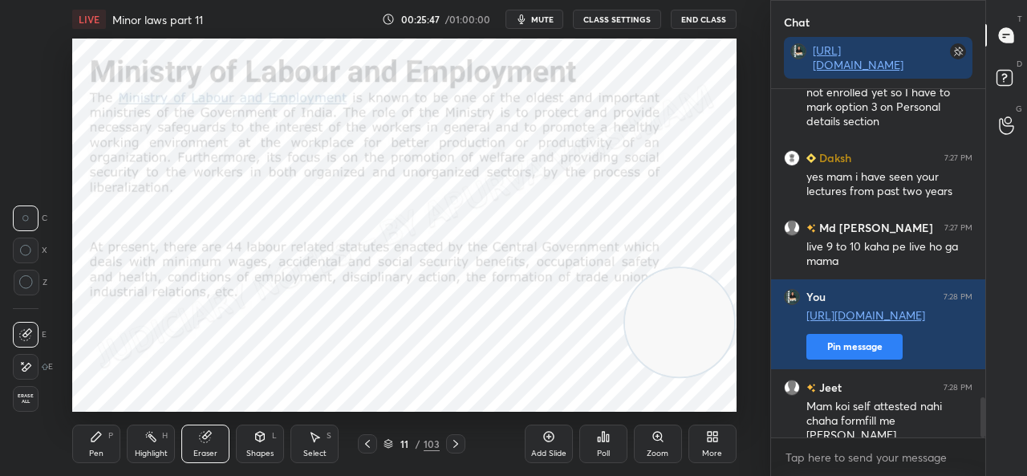
click at [149, 446] on div "Highlight H" at bounding box center [151, 443] width 48 height 38
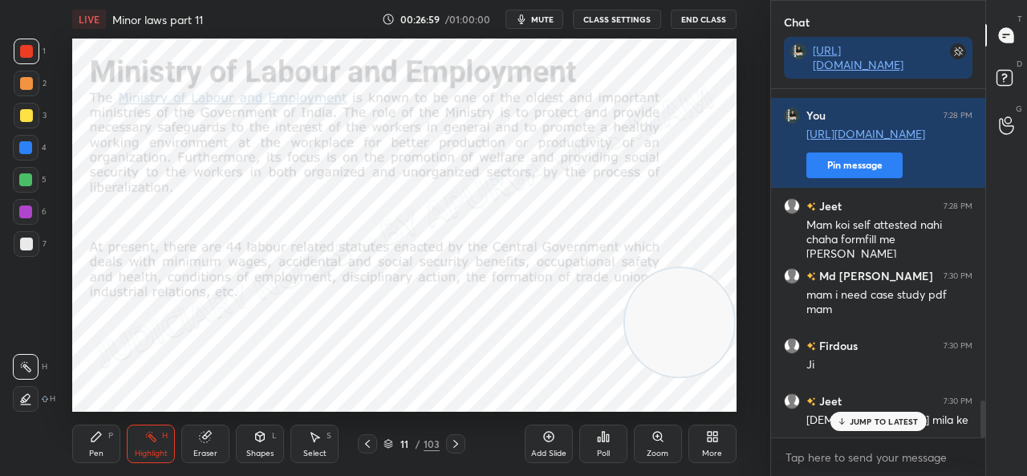
scroll to position [2918, 0]
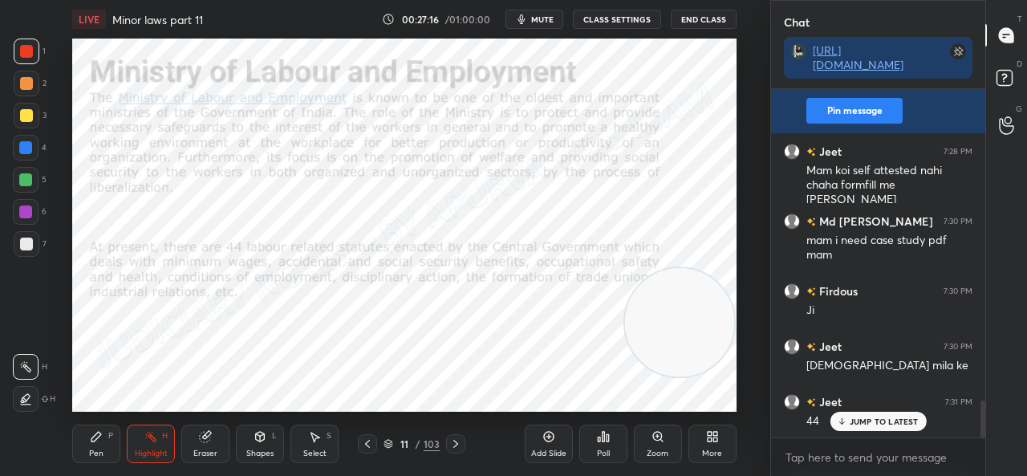
click at [455, 440] on icon at bounding box center [455, 443] width 13 height 13
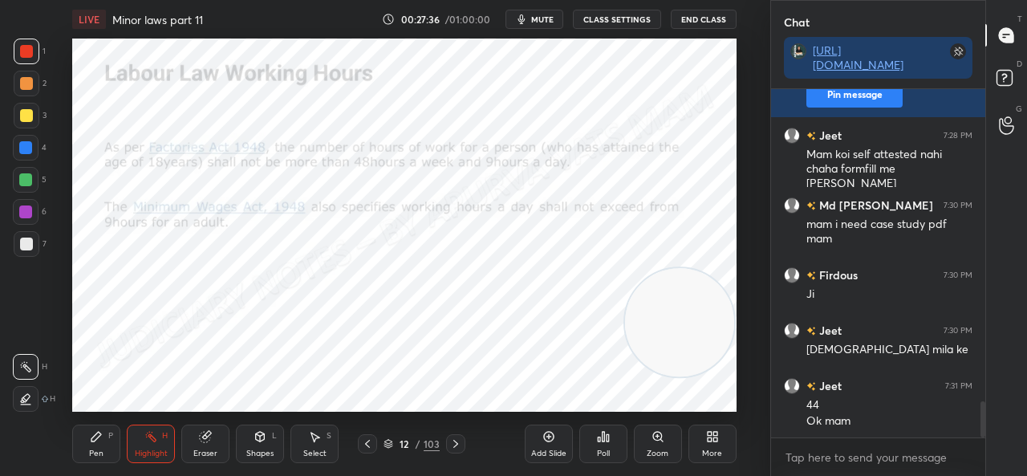
scroll to position [2990, 0]
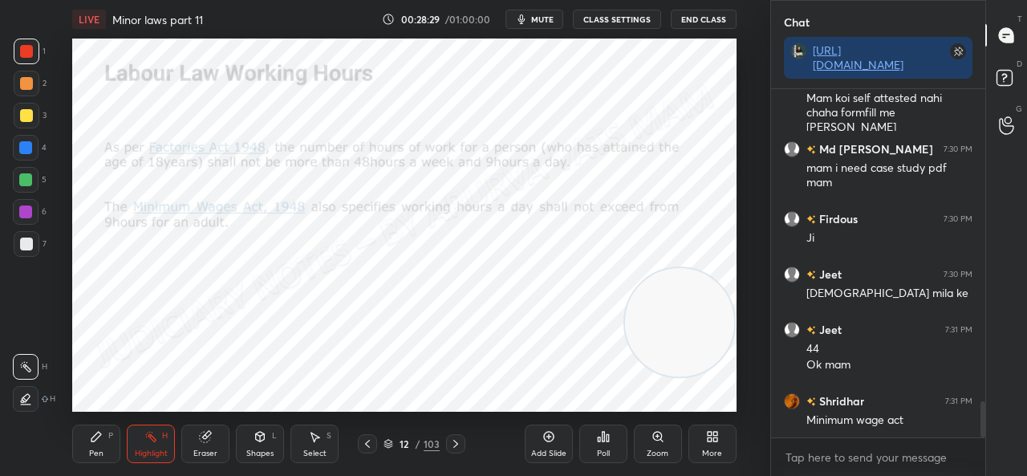
click at [454, 437] on icon at bounding box center [455, 443] width 13 height 13
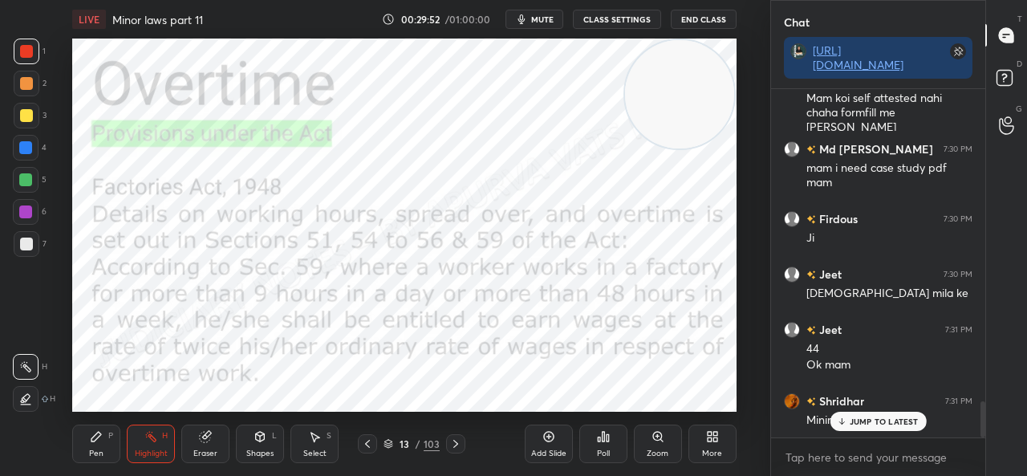
scroll to position [3045, 0]
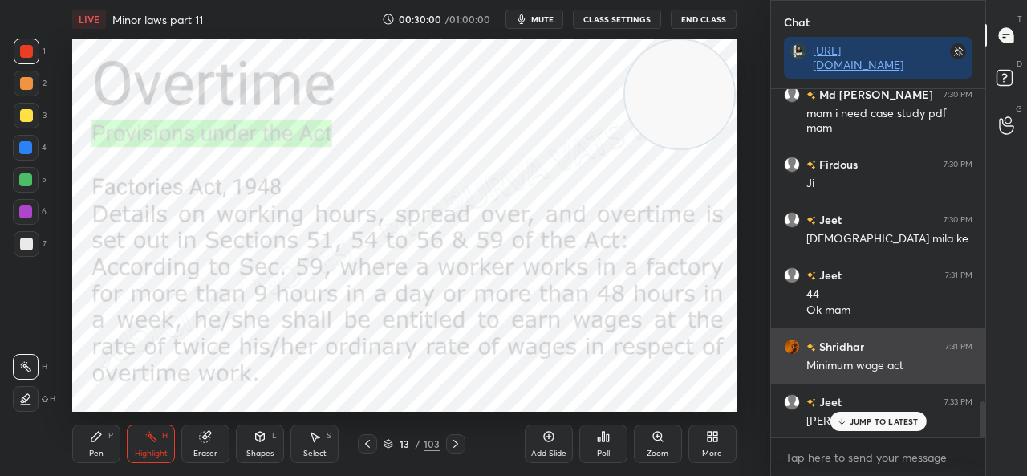
click at [850, 426] on p "JUMP TO LATEST" at bounding box center [883, 421] width 69 height 10
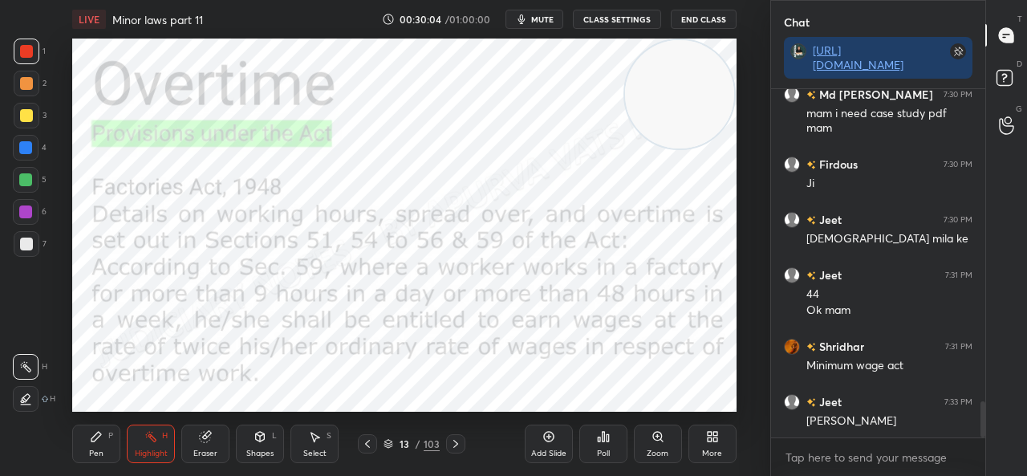
click at [458, 447] on icon at bounding box center [455, 443] width 13 height 13
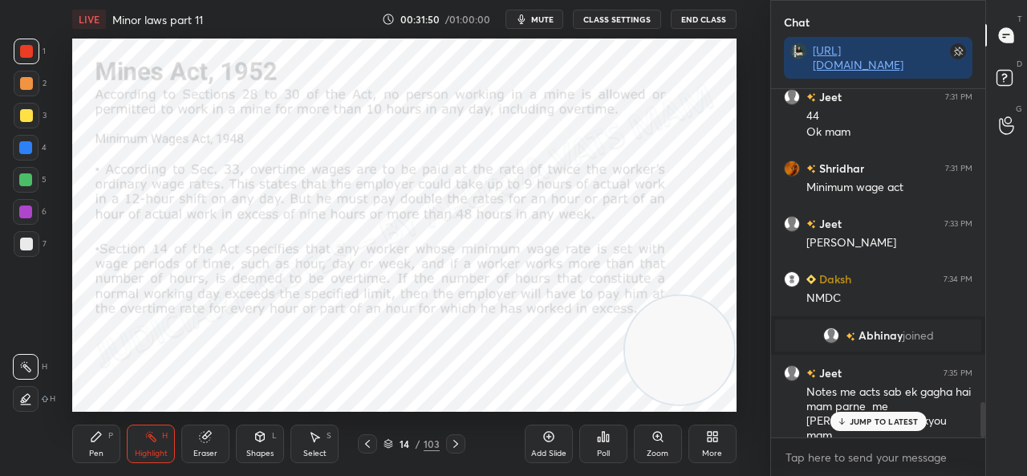
scroll to position [3072, 0]
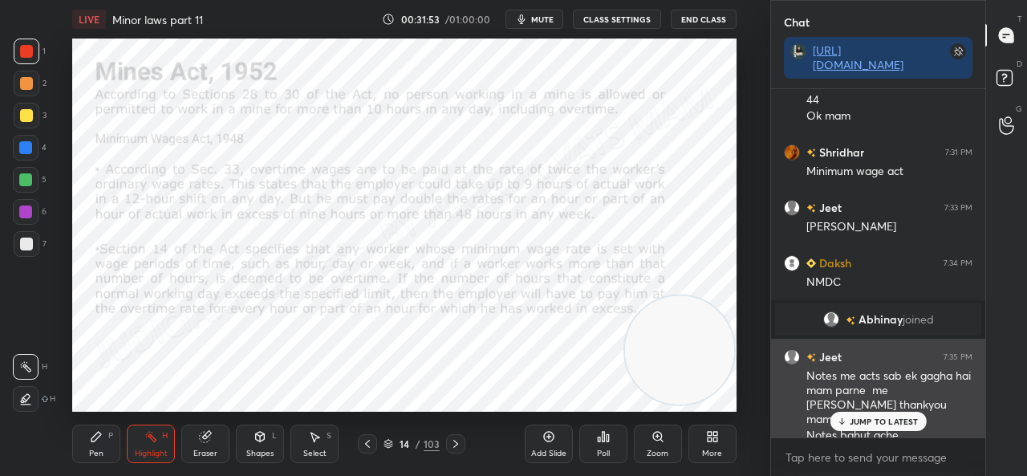
click at [869, 425] on p "JUMP TO LATEST" at bounding box center [883, 421] width 69 height 10
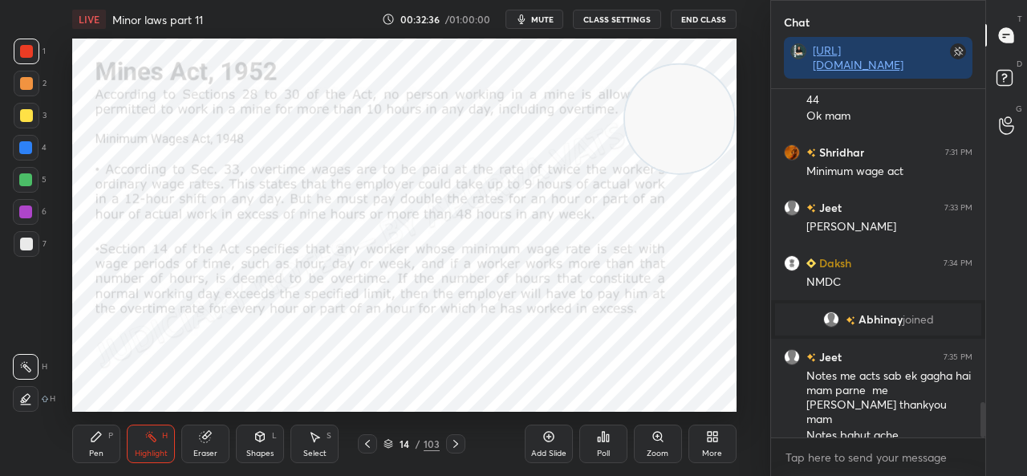
click at [446, 447] on div at bounding box center [455, 443] width 19 height 19
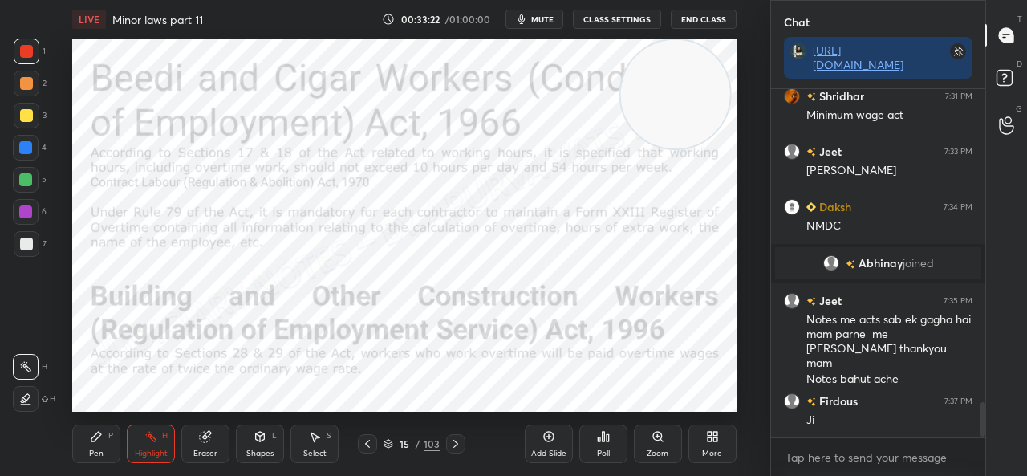
scroll to position [3183, 0]
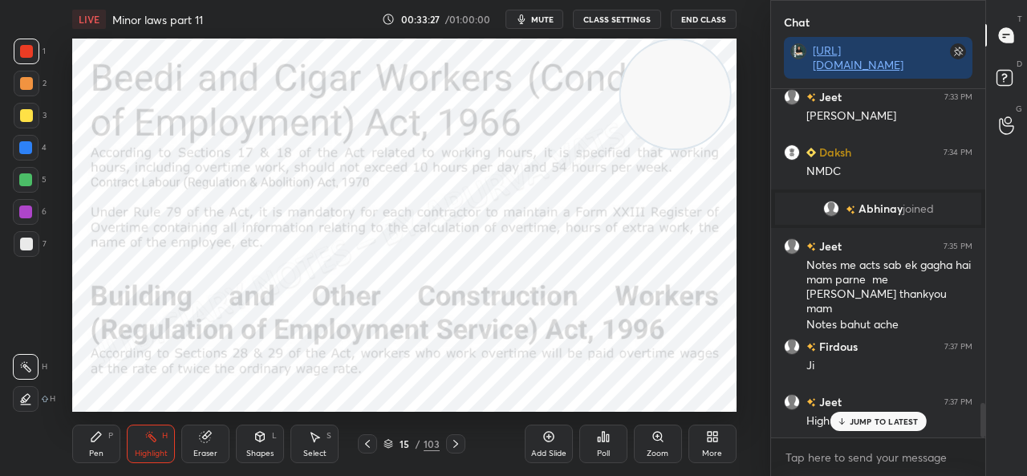
click at [861, 423] on p "JUMP TO LATEST" at bounding box center [883, 421] width 69 height 10
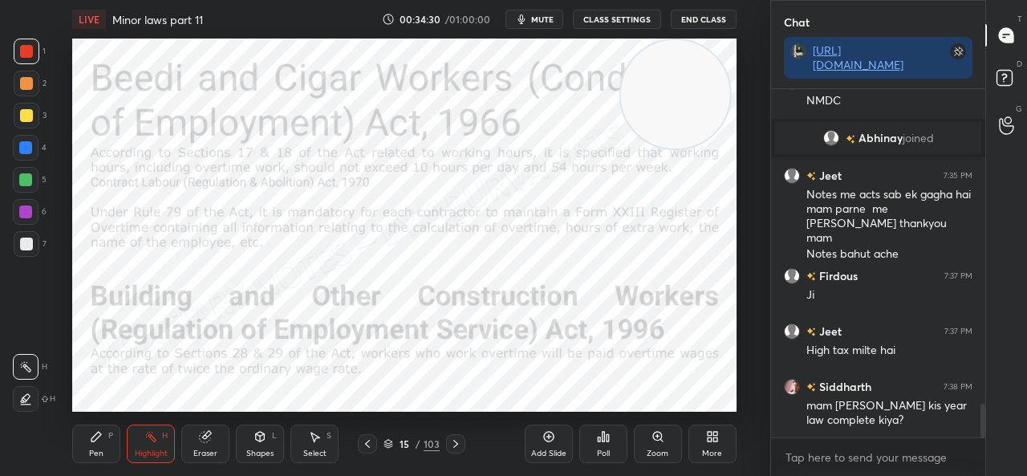
scroll to position [3322, 0]
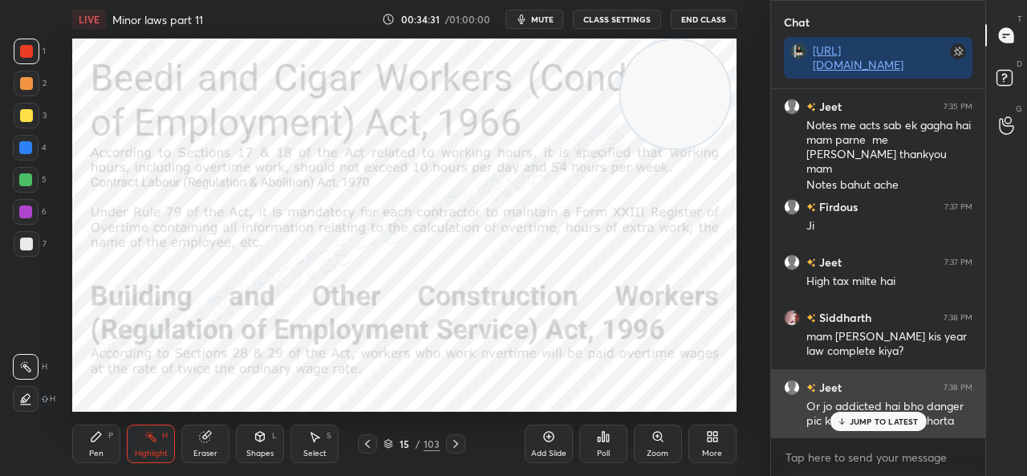
click at [879, 416] on p "JUMP TO LATEST" at bounding box center [883, 421] width 69 height 10
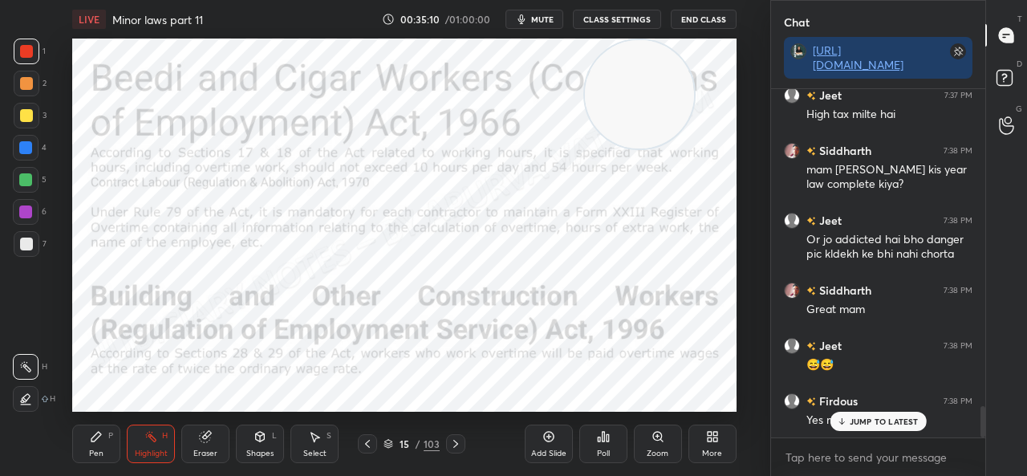
scroll to position [3543, 0]
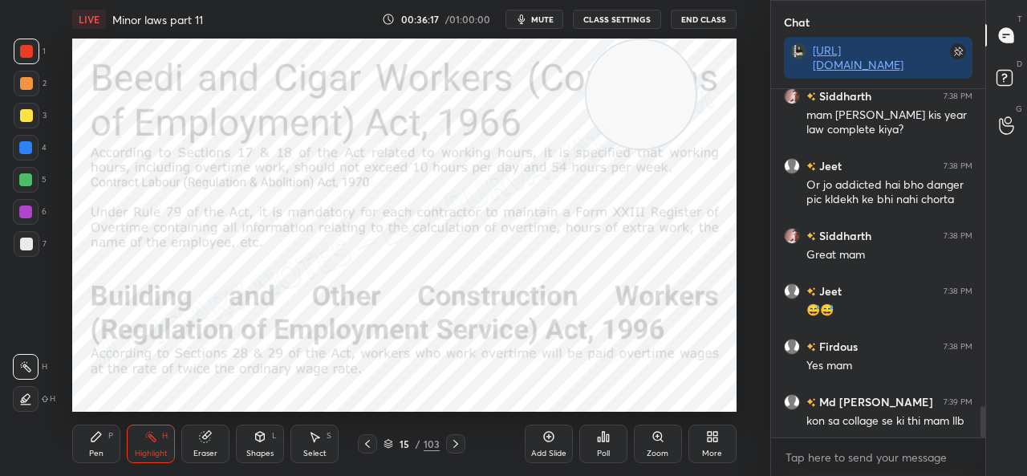
click at [456, 440] on icon at bounding box center [455, 443] width 13 height 13
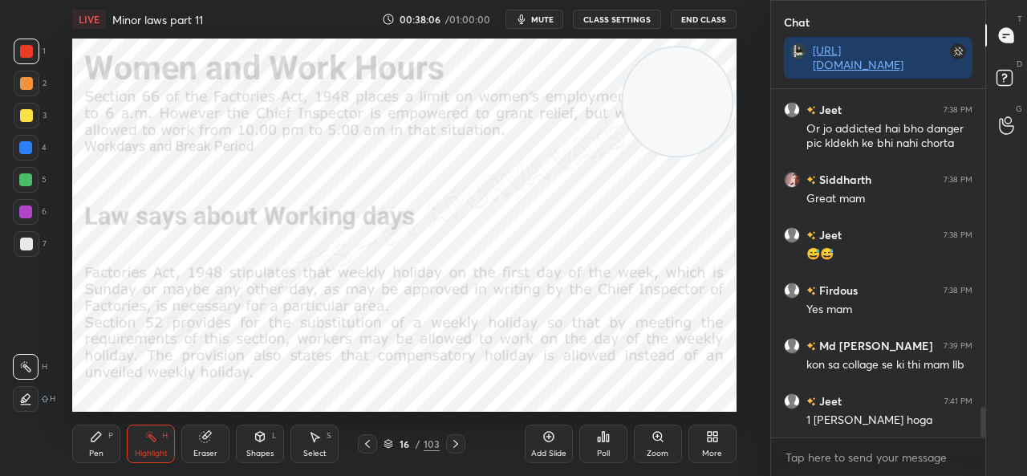
scroll to position [3654, 0]
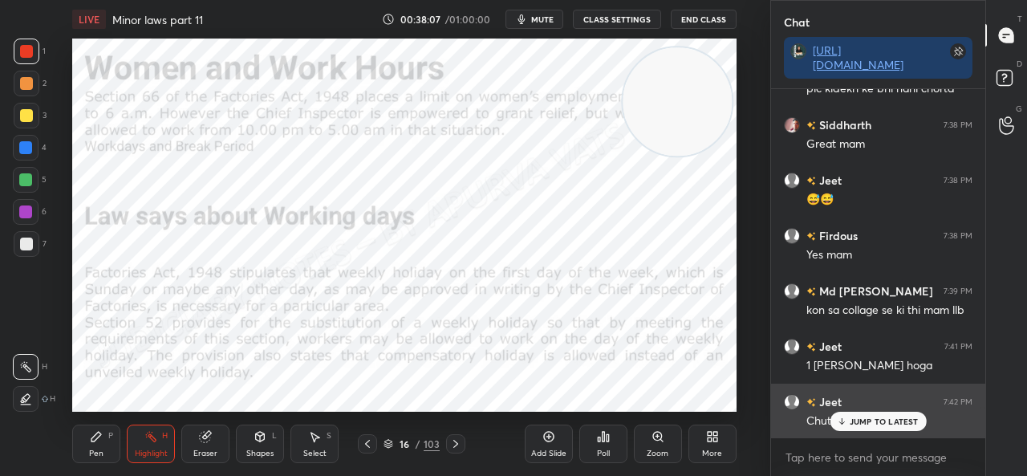
click at [845, 421] on icon at bounding box center [841, 421] width 10 height 10
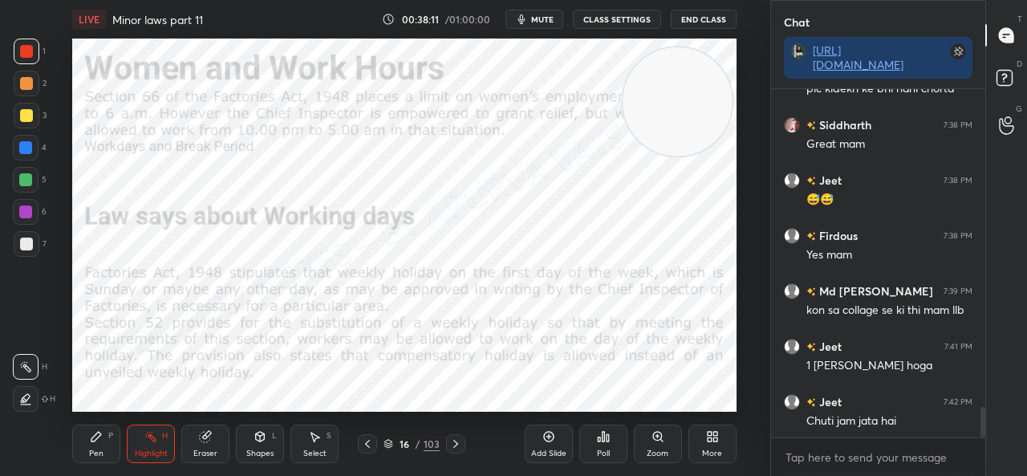
click at [460, 446] on icon at bounding box center [455, 443] width 13 height 13
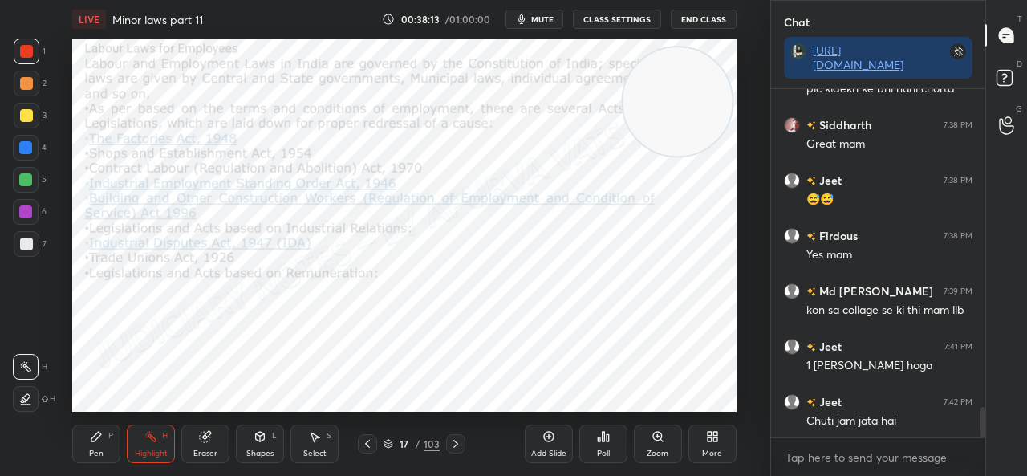
click at [366, 437] on icon at bounding box center [367, 443] width 13 height 13
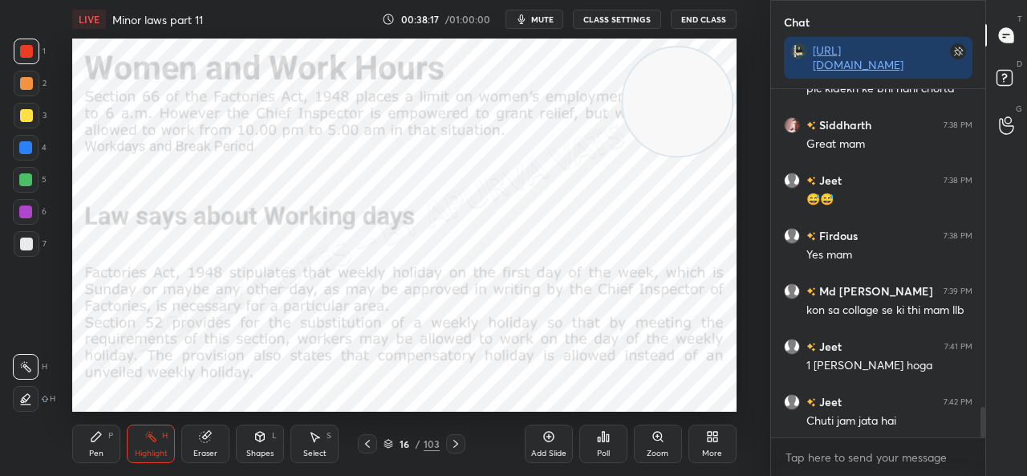
click at [451, 442] on icon at bounding box center [455, 443] width 13 height 13
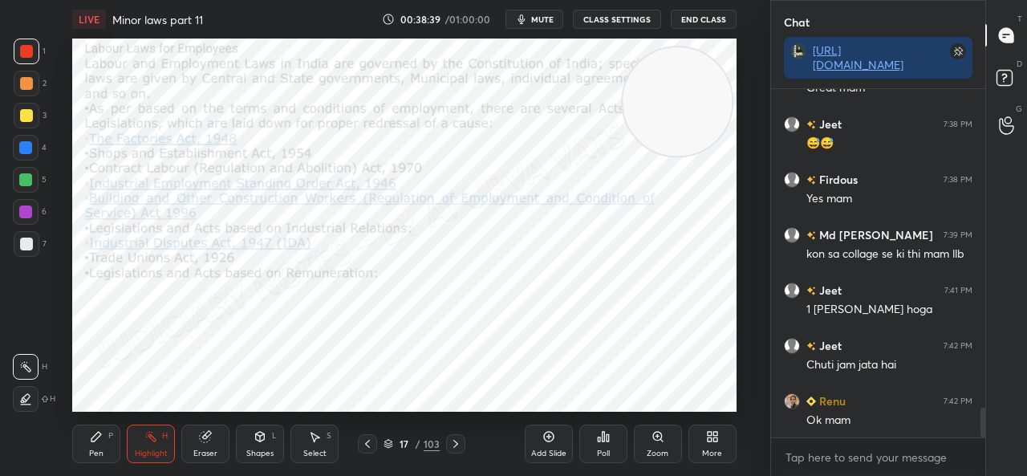
scroll to position [3765, 0]
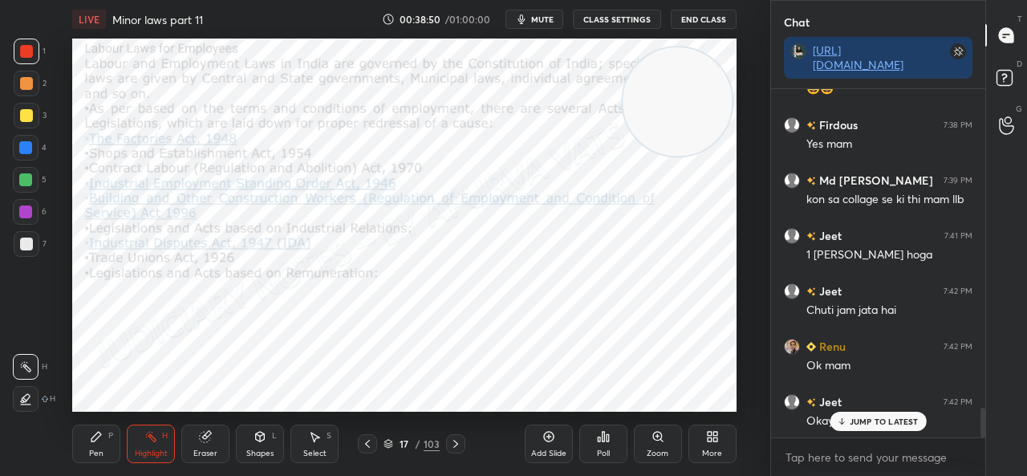
click at [361, 442] on icon at bounding box center [367, 443] width 13 height 13
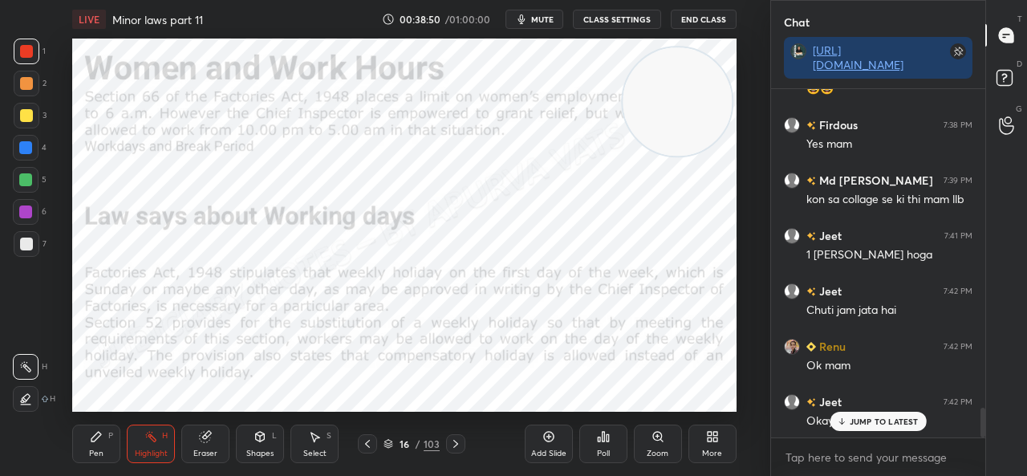
click at [363, 446] on icon at bounding box center [367, 443] width 13 height 13
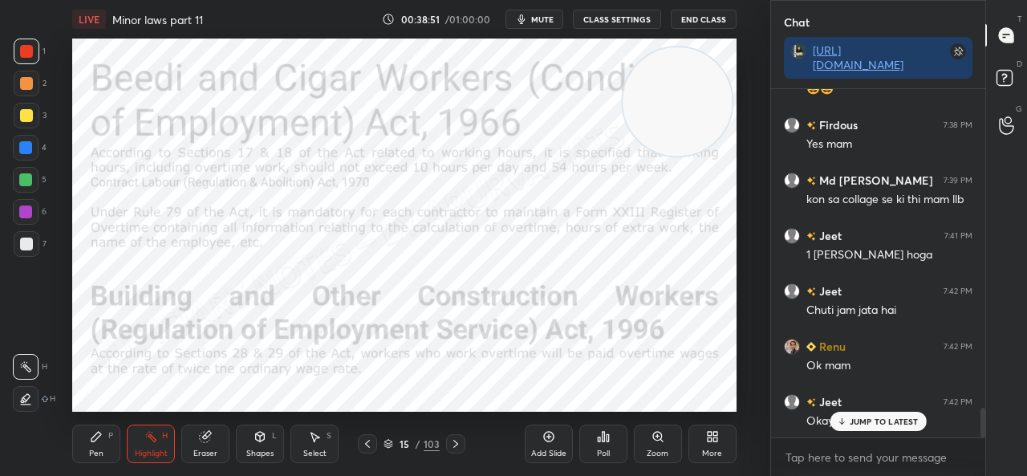
click at [363, 449] on icon at bounding box center [367, 443] width 13 height 13
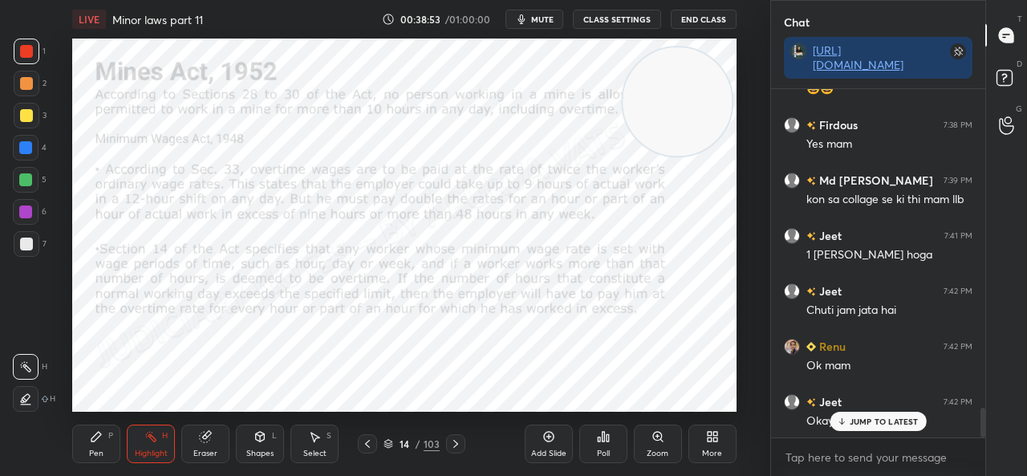
click at [364, 447] on icon at bounding box center [367, 443] width 13 height 13
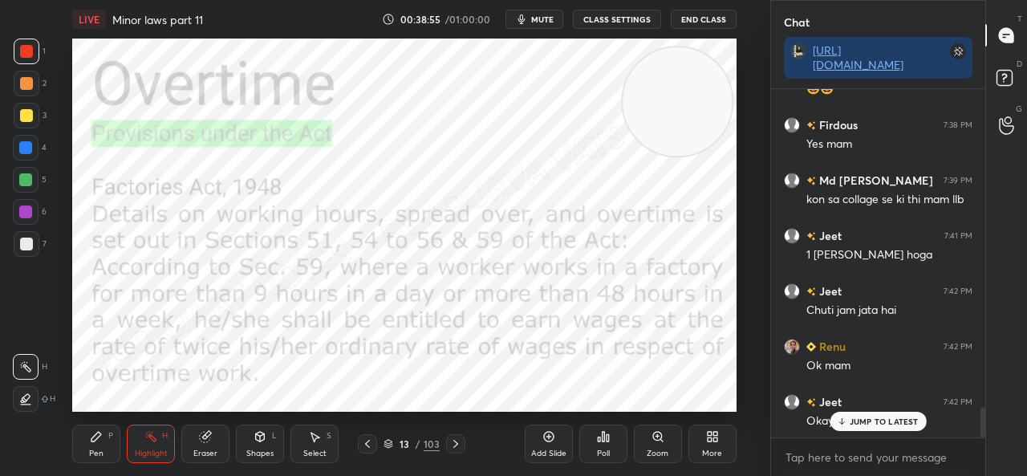
click at [369, 447] on icon at bounding box center [367, 444] width 5 height 8
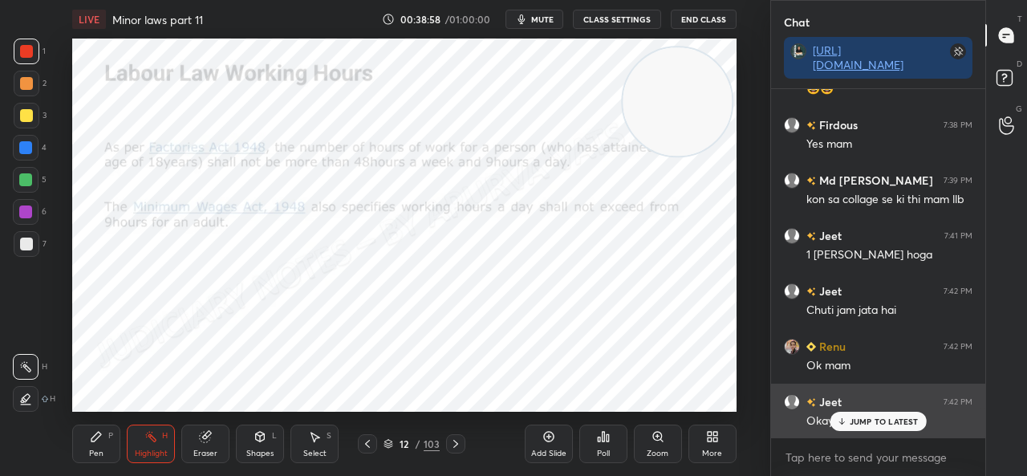
click at [874, 427] on div "JUMP TO LATEST" at bounding box center [877, 420] width 96 height 19
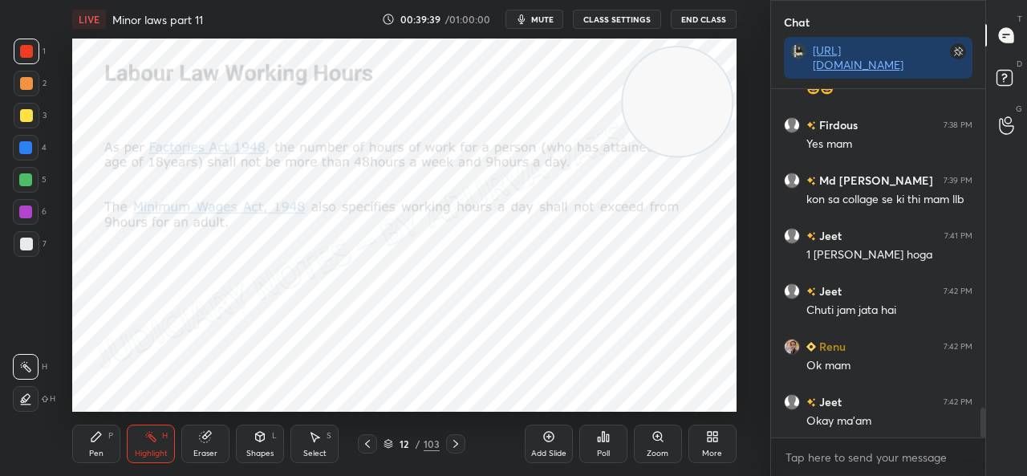
click at [457, 453] on div at bounding box center [455, 443] width 19 height 19
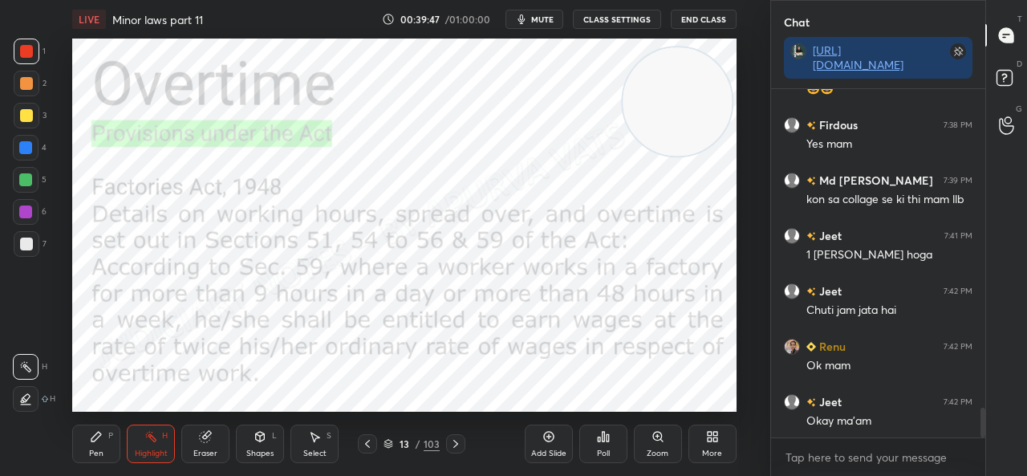
click at [528, 18] on icon "button" at bounding box center [521, 19] width 13 height 13
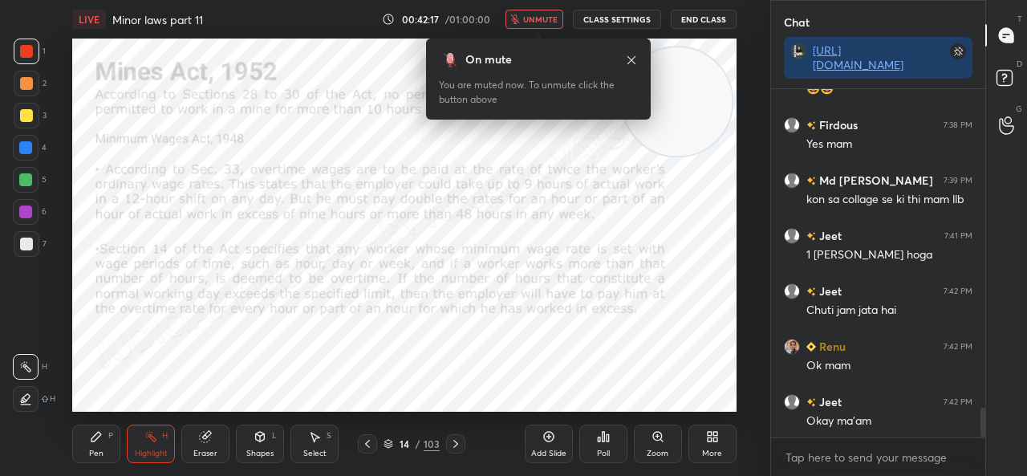
click at [520, 17] on icon "button" at bounding box center [515, 19] width 10 height 10
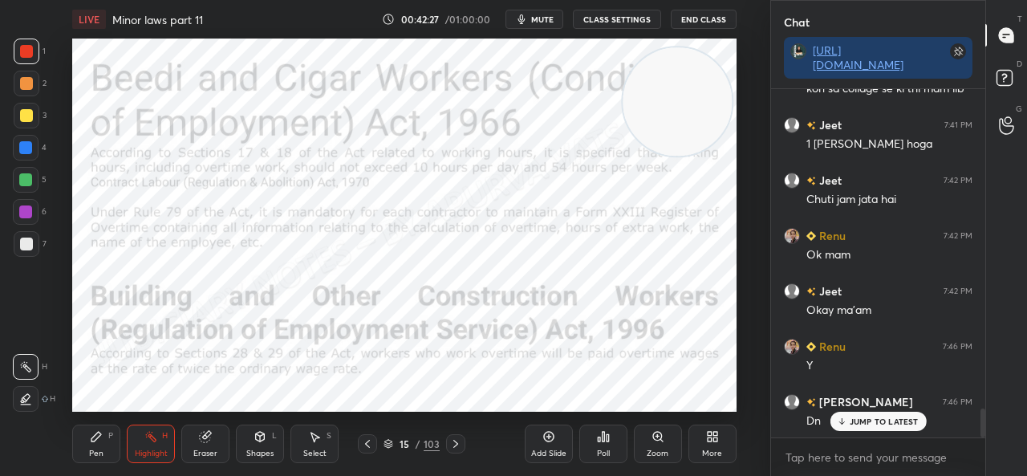
scroll to position [3932, 0]
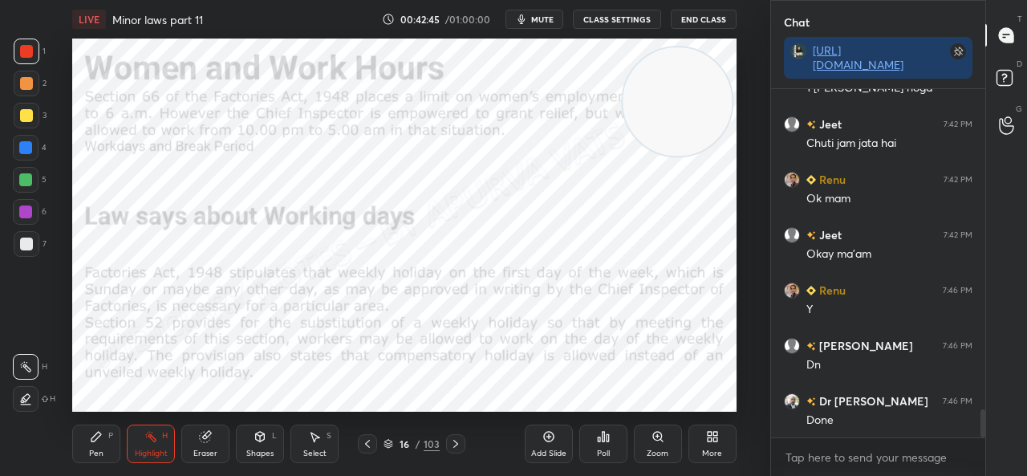
click at [457, 445] on icon at bounding box center [455, 443] width 13 height 13
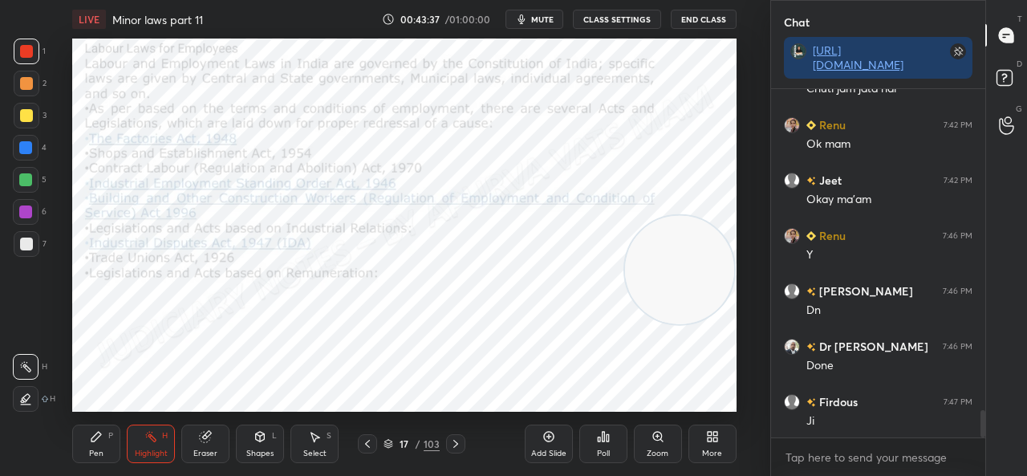
scroll to position [4042, 0]
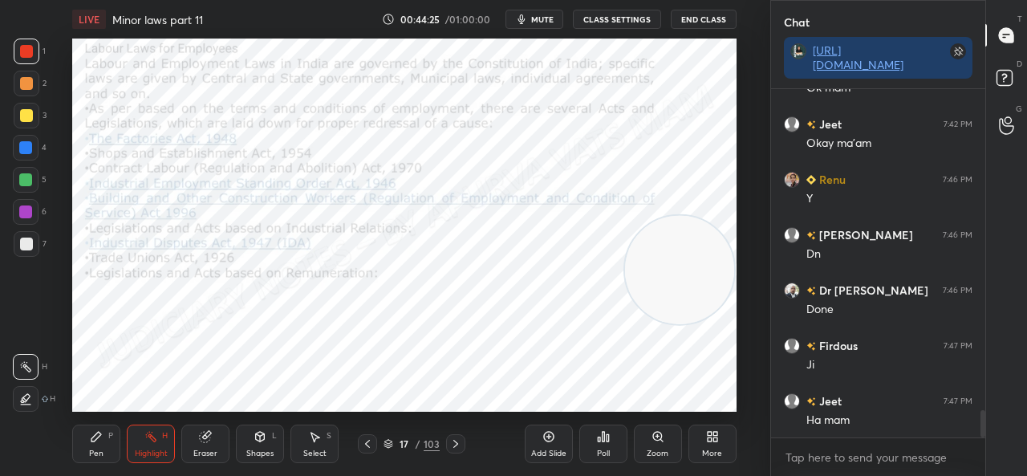
click at [450, 440] on icon at bounding box center [455, 443] width 13 height 13
click at [364, 443] on icon at bounding box center [367, 443] width 13 height 13
click at [449, 429] on div "Pen P Highlight H Eraser Shapes L Select S 17 / 103 Add Slide Poll Zoom More" at bounding box center [403, 443] width 663 height 64
click at [456, 444] on icon at bounding box center [455, 444] width 5 height 8
click at [456, 443] on icon at bounding box center [455, 444] width 5 height 8
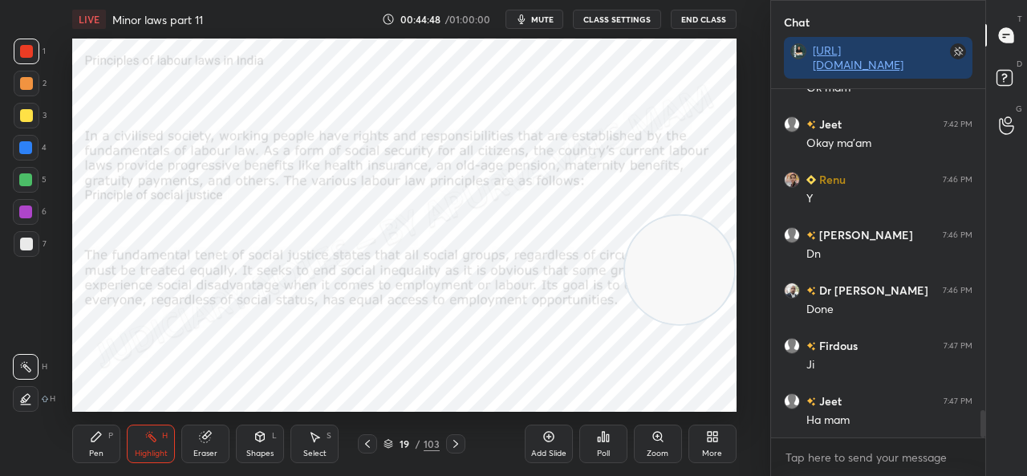
click at [371, 442] on icon at bounding box center [367, 443] width 13 height 13
click at [369, 440] on icon at bounding box center [367, 444] width 5 height 8
click at [450, 436] on div at bounding box center [455, 443] width 19 height 19
click at [456, 440] on icon at bounding box center [455, 443] width 13 height 13
click at [365, 448] on icon at bounding box center [367, 443] width 13 height 13
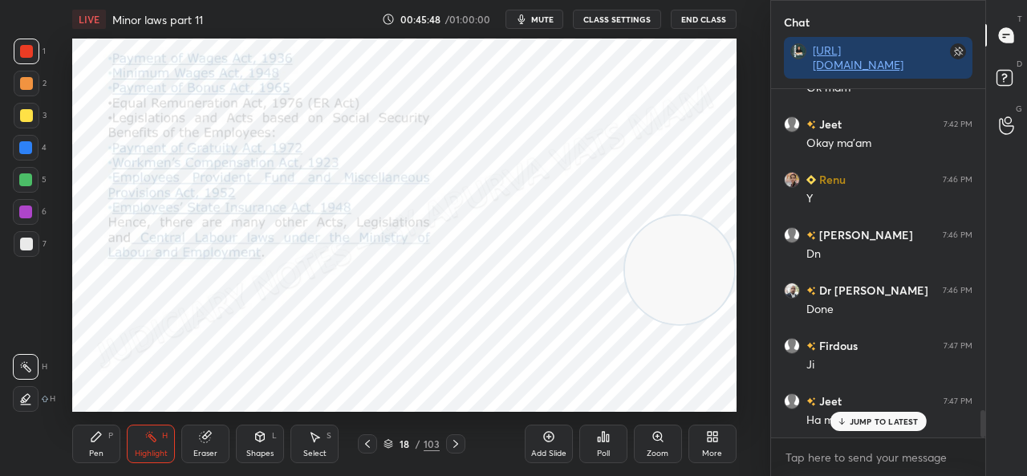
scroll to position [4097, 0]
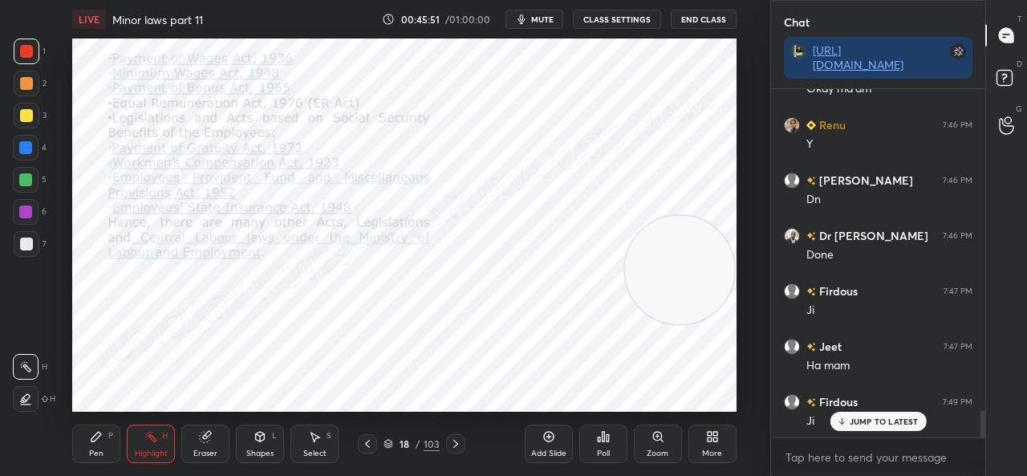
click at [456, 452] on div at bounding box center [455, 443] width 19 height 19
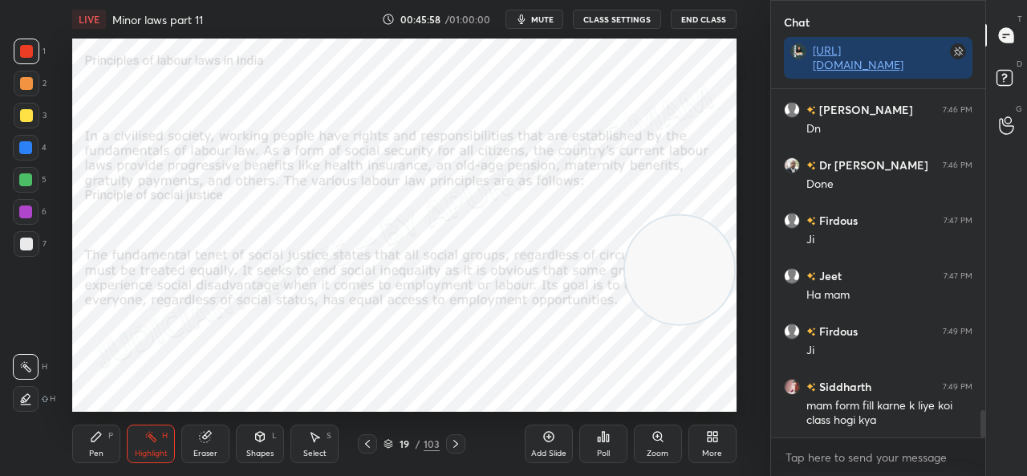
click at [109, 431] on div "P" at bounding box center [110, 435] width 5 height 8
click at [202, 445] on div "Eraser" at bounding box center [205, 443] width 48 height 38
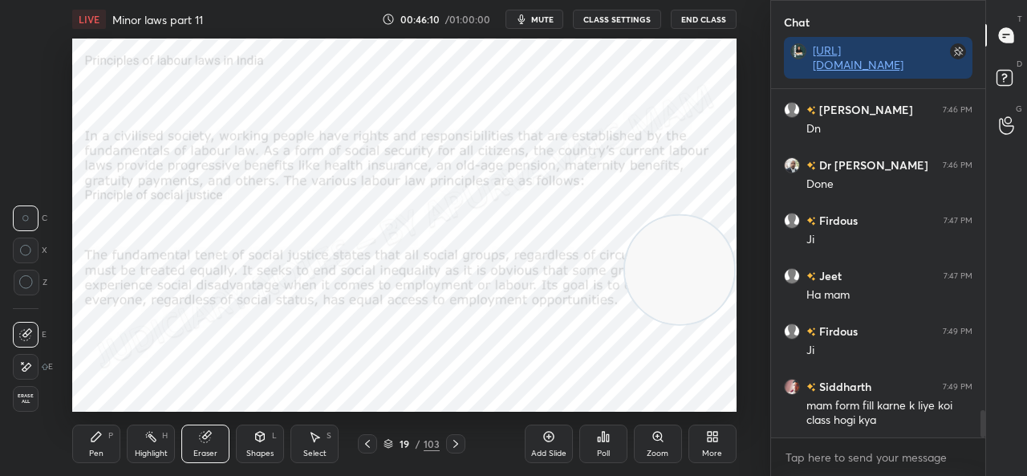
click at [98, 439] on icon at bounding box center [96, 436] width 10 height 10
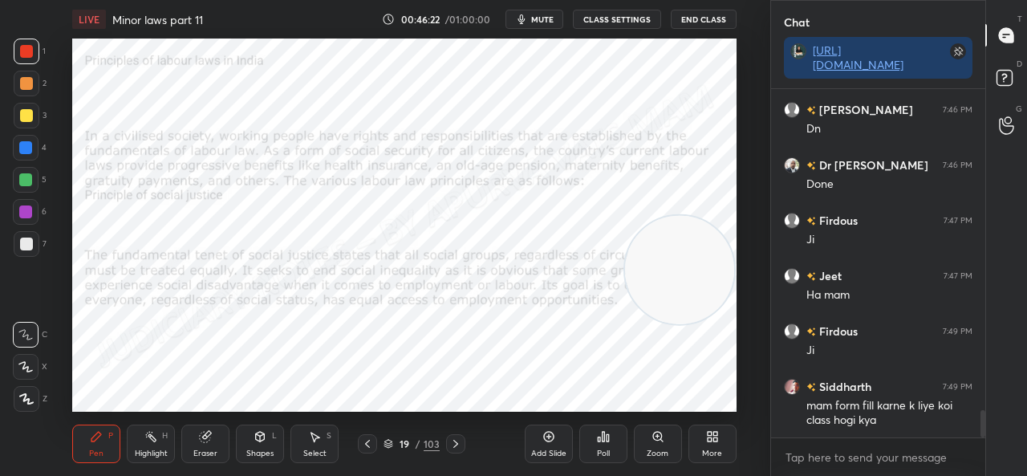
click at [451, 438] on icon at bounding box center [455, 443] width 13 height 13
click at [450, 442] on icon at bounding box center [455, 443] width 13 height 13
click at [364, 442] on icon at bounding box center [367, 443] width 13 height 13
click at [366, 443] on icon at bounding box center [367, 443] width 13 height 13
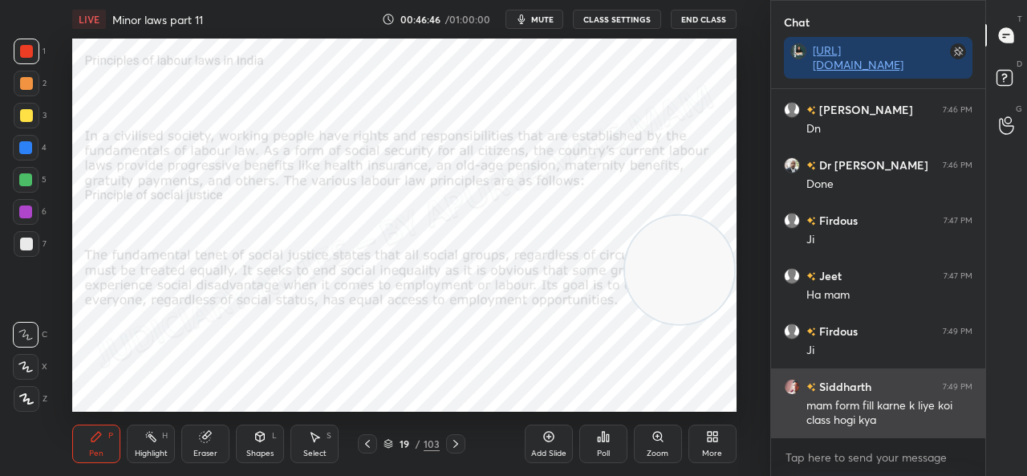
click at [796, 394] on div "Siddharth" at bounding box center [827, 386] width 87 height 17
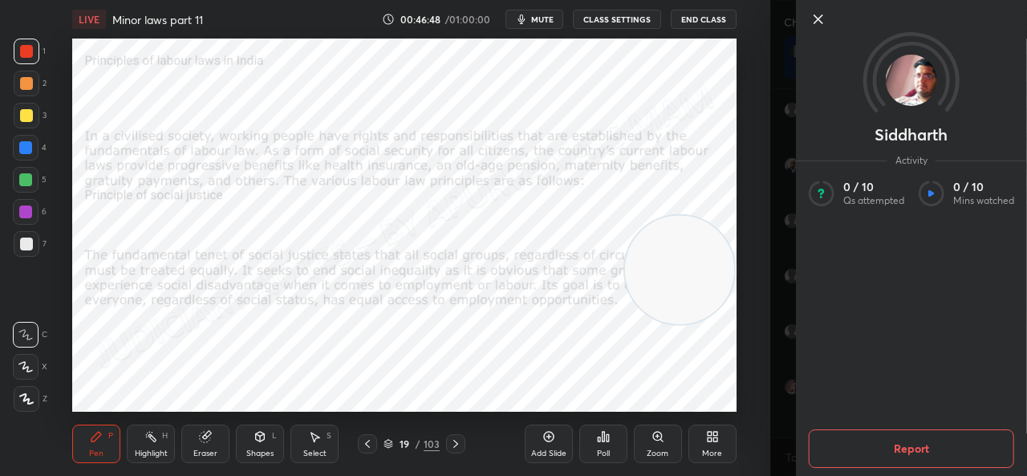
click at [818, 21] on icon at bounding box center [818, 19] width 8 height 8
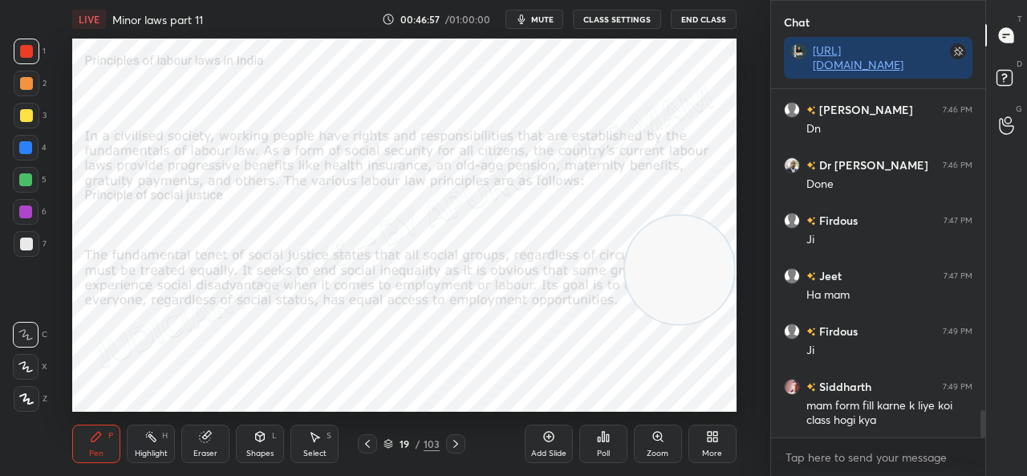
click at [27, 211] on div at bounding box center [25, 211] width 13 height 13
click at [463, 445] on div at bounding box center [455, 443] width 19 height 19
click at [456, 444] on icon at bounding box center [455, 444] width 5 height 8
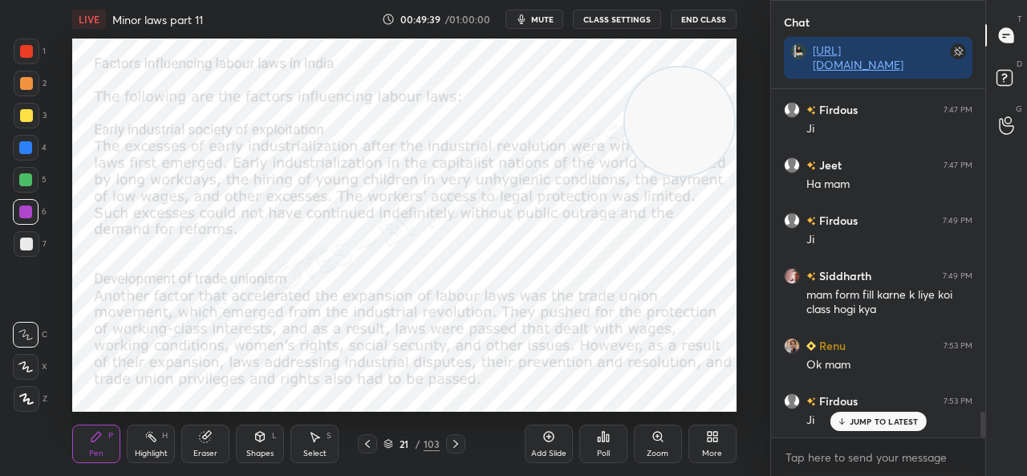
scroll to position [4333, 0]
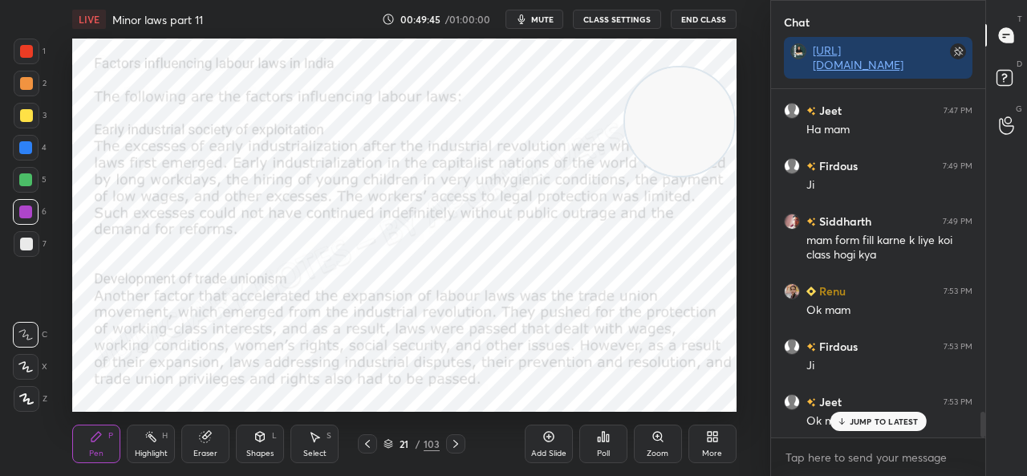
click at [371, 448] on icon at bounding box center [367, 443] width 13 height 13
click at [371, 445] on icon at bounding box center [367, 443] width 13 height 13
click at [467, 444] on div "19 / 103" at bounding box center [411, 443] width 226 height 19
click at [204, 446] on div "Eraser" at bounding box center [205, 443] width 48 height 38
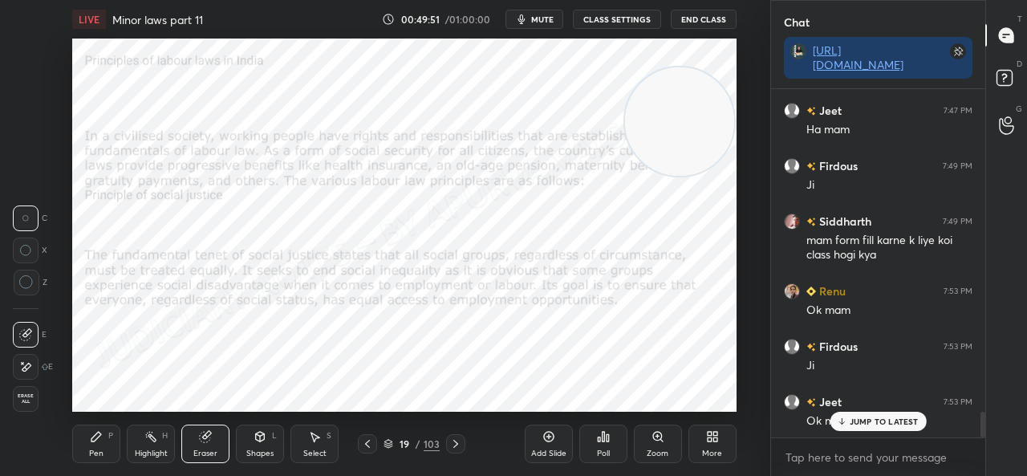
click at [19, 405] on div "Erase all" at bounding box center [26, 399] width 26 height 26
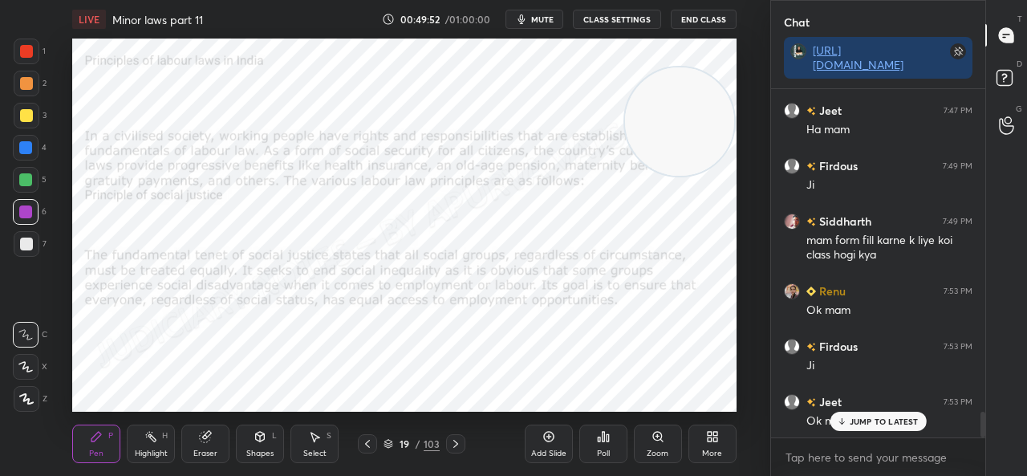
click at [452, 442] on icon at bounding box center [455, 443] width 13 height 13
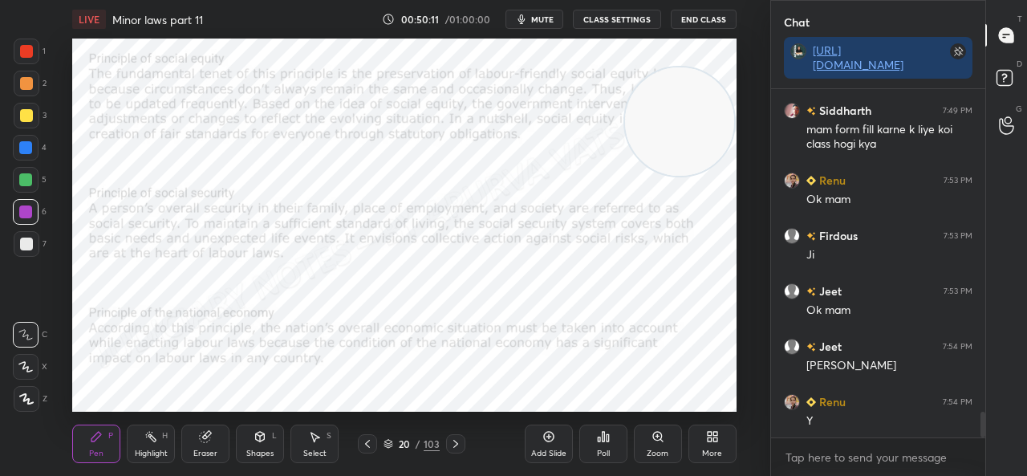
scroll to position [4499, 0]
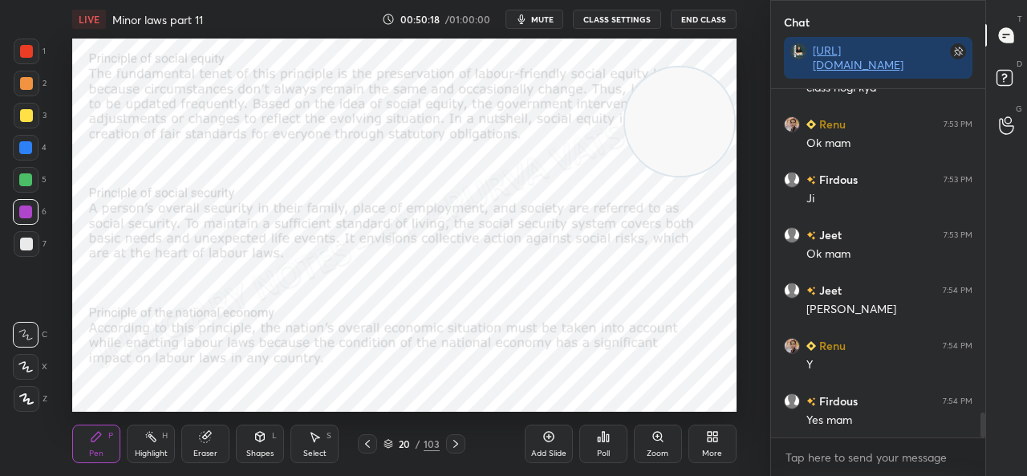
click at [541, 426] on div "Add Slide" at bounding box center [549, 443] width 48 height 38
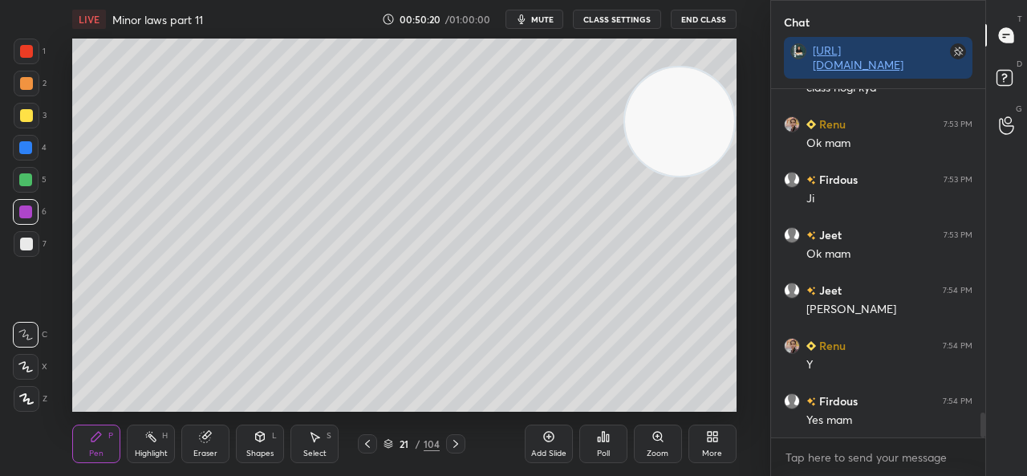
click at [19, 400] on icon at bounding box center [26, 398] width 14 height 11
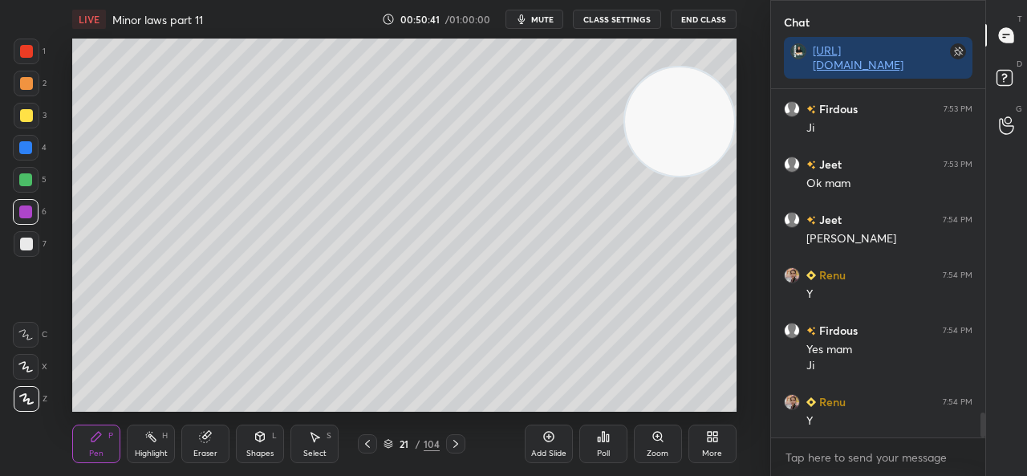
scroll to position [4626, 0]
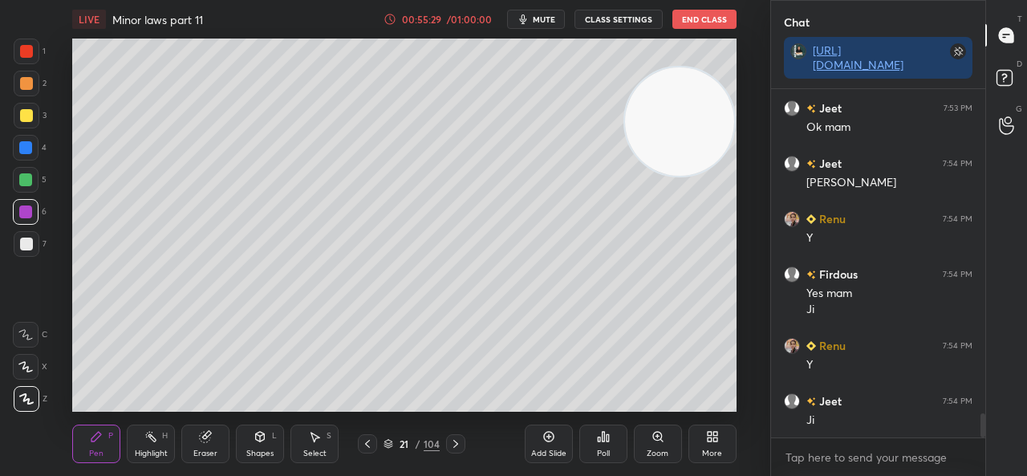
click at [552, 444] on div "Add Slide" at bounding box center [549, 443] width 48 height 38
click at [22, 118] on div at bounding box center [26, 115] width 13 height 13
click at [204, 440] on icon at bounding box center [205, 436] width 10 height 10
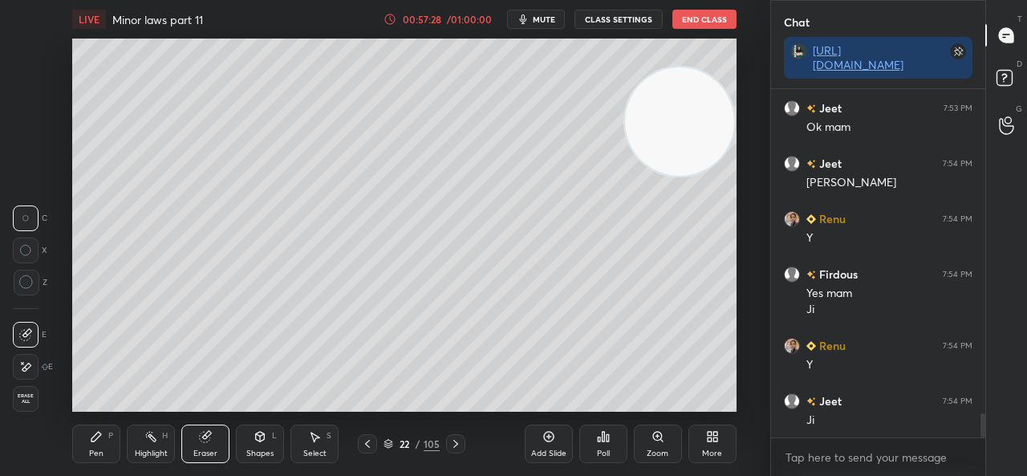
click at [91, 434] on icon at bounding box center [96, 436] width 13 height 13
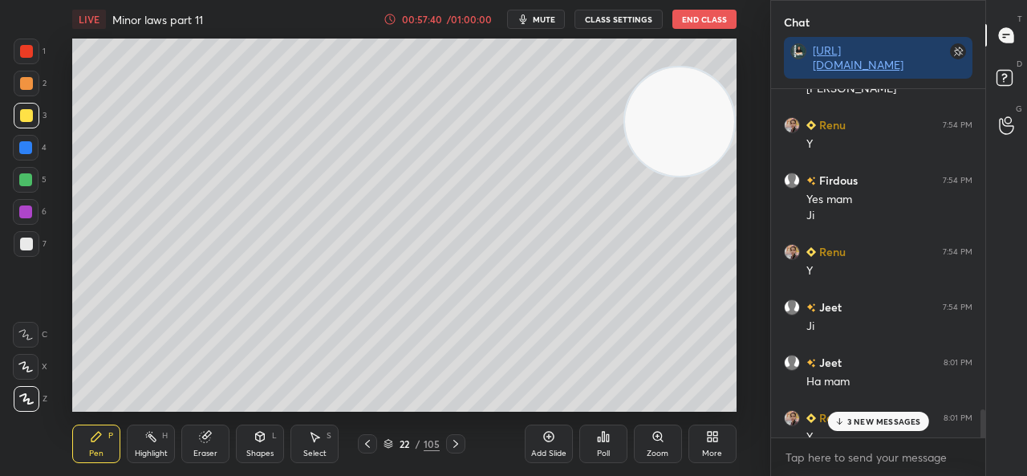
scroll to position [5516, 0]
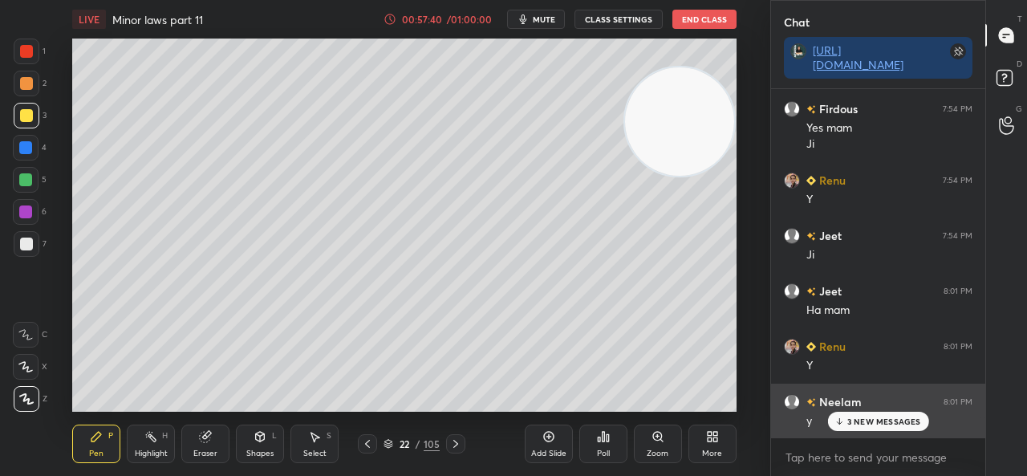
click at [852, 424] on p "3 NEW MESSAGES" at bounding box center [884, 421] width 74 height 10
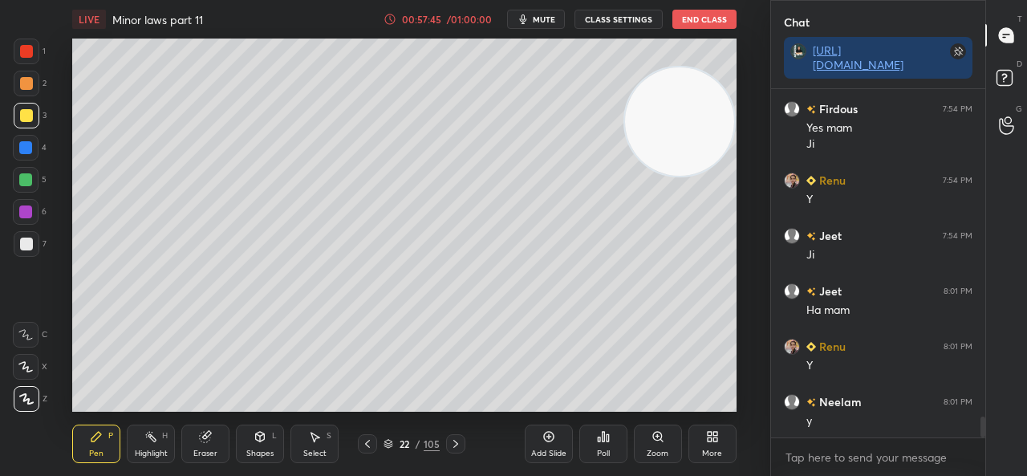
click at [545, 440] on icon at bounding box center [548, 436] width 10 height 10
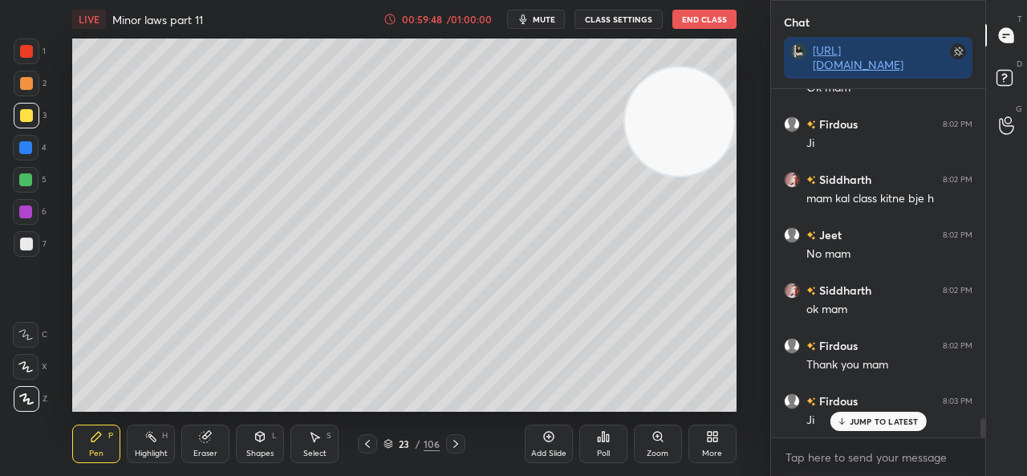
scroll to position [5988, 0]
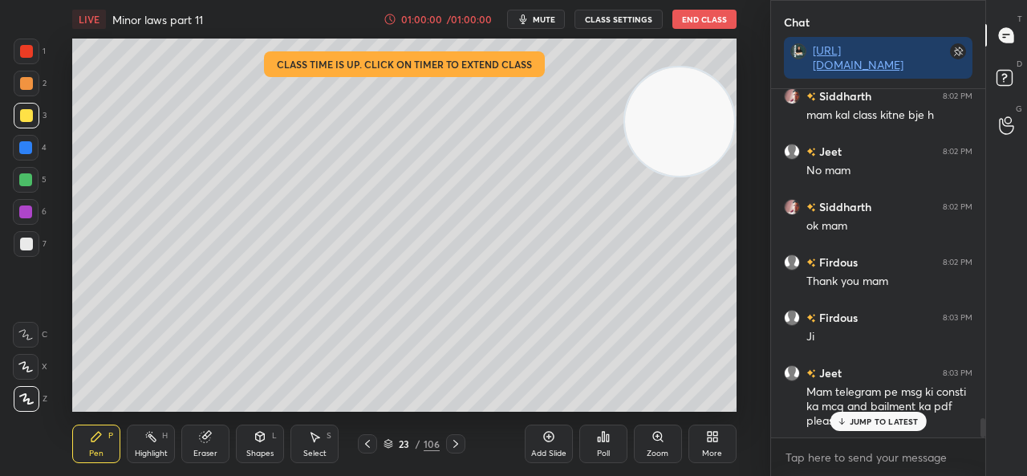
click at [856, 421] on p "JUMP TO LATEST" at bounding box center [883, 421] width 69 height 10
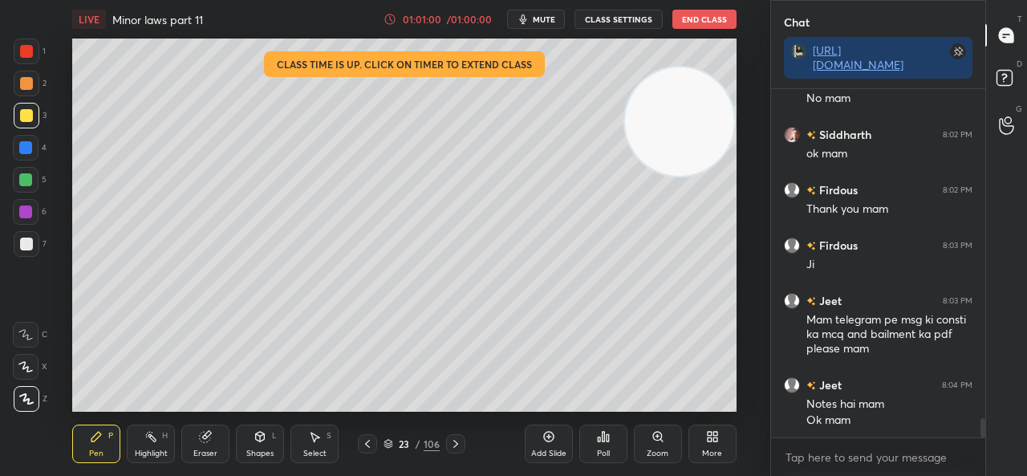
scroll to position [6115, 0]
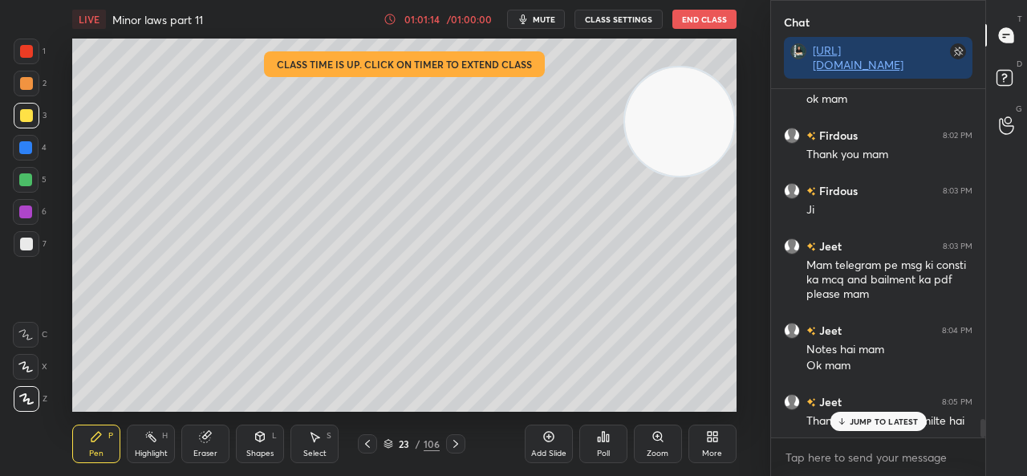
click at [871, 419] on p "JUMP TO LATEST" at bounding box center [883, 421] width 69 height 10
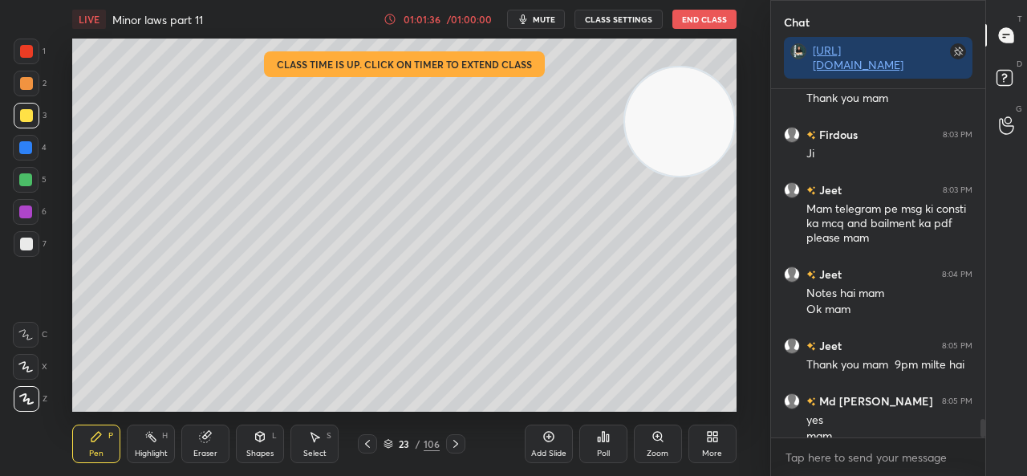
scroll to position [6187, 0]
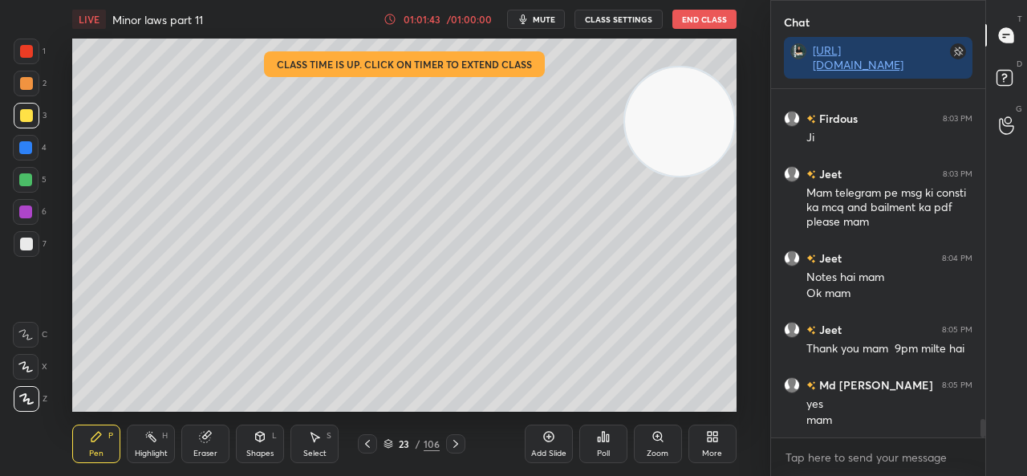
click at [719, 18] on button "End Class" at bounding box center [704, 19] width 64 height 19
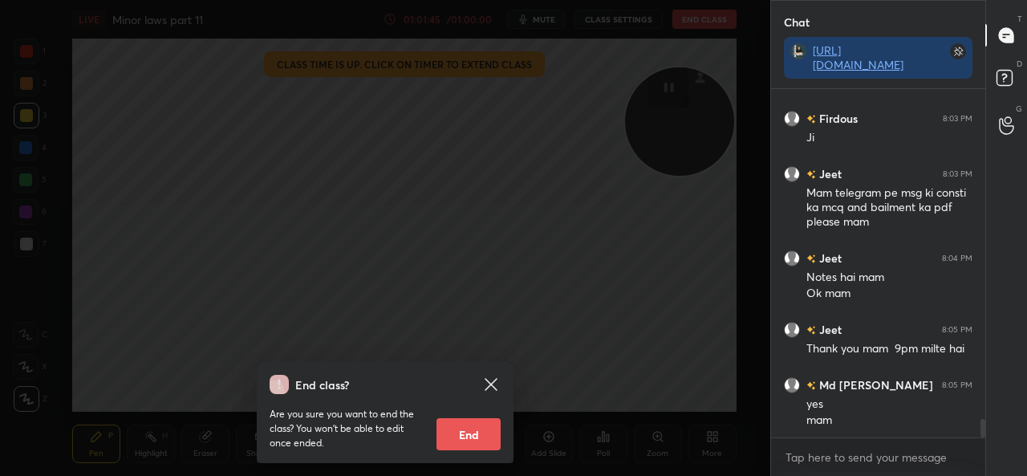
click at [460, 444] on button "End" at bounding box center [468, 434] width 64 height 32
type textarea "x"
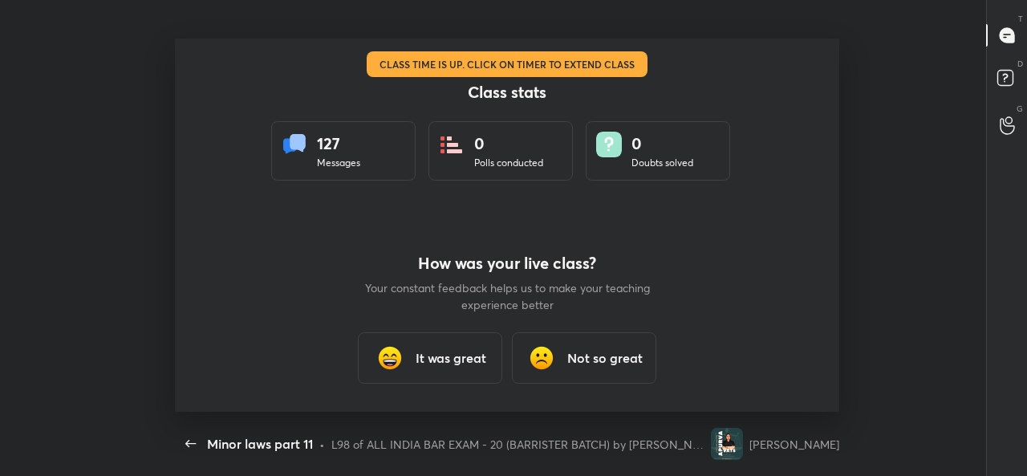
scroll to position [0, 0]
click at [416, 346] on div "It was great" at bounding box center [430, 357] width 144 height 51
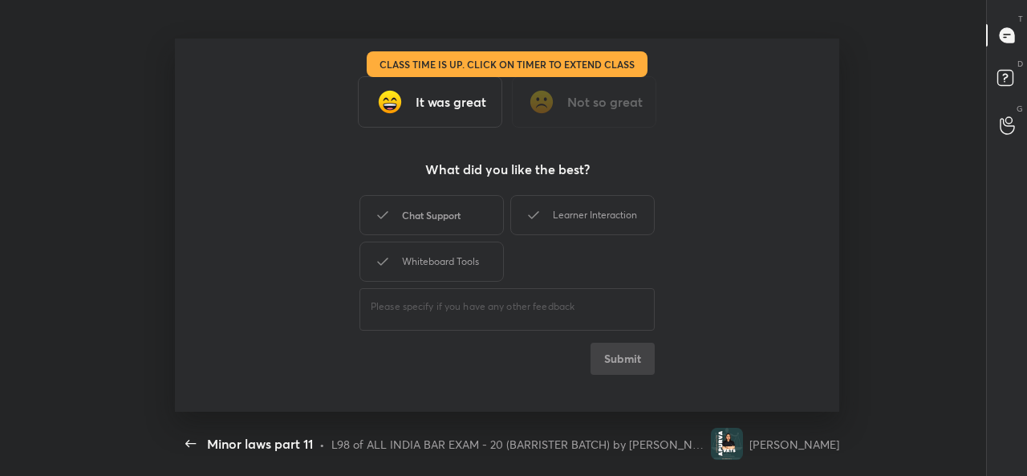
click at [411, 206] on div "Chat Support" at bounding box center [431, 215] width 144 height 40
click at [561, 213] on div "Learner Interaction" at bounding box center [582, 215] width 144 height 40
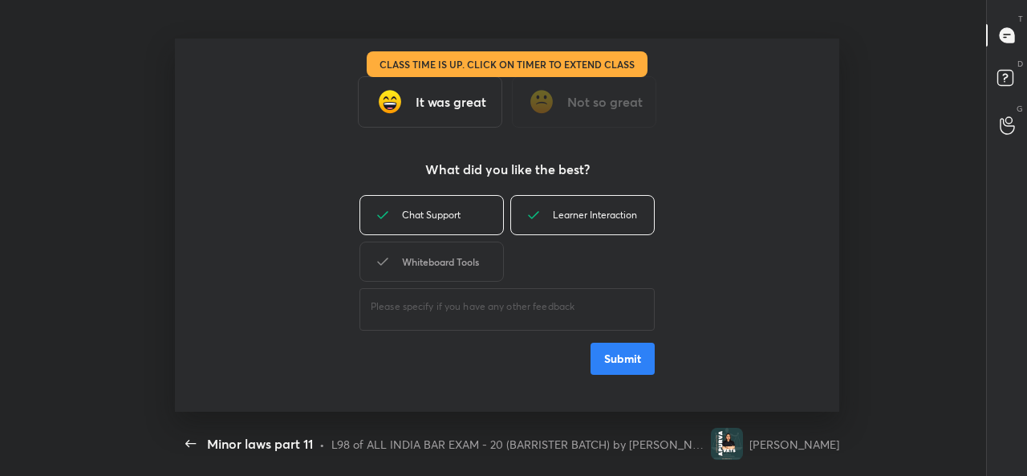
click at [424, 271] on div "Whiteboard Tools" at bounding box center [431, 261] width 144 height 40
click at [638, 363] on button "Submit" at bounding box center [622, 358] width 64 height 32
